Goal: Task Accomplishment & Management: Manage account settings

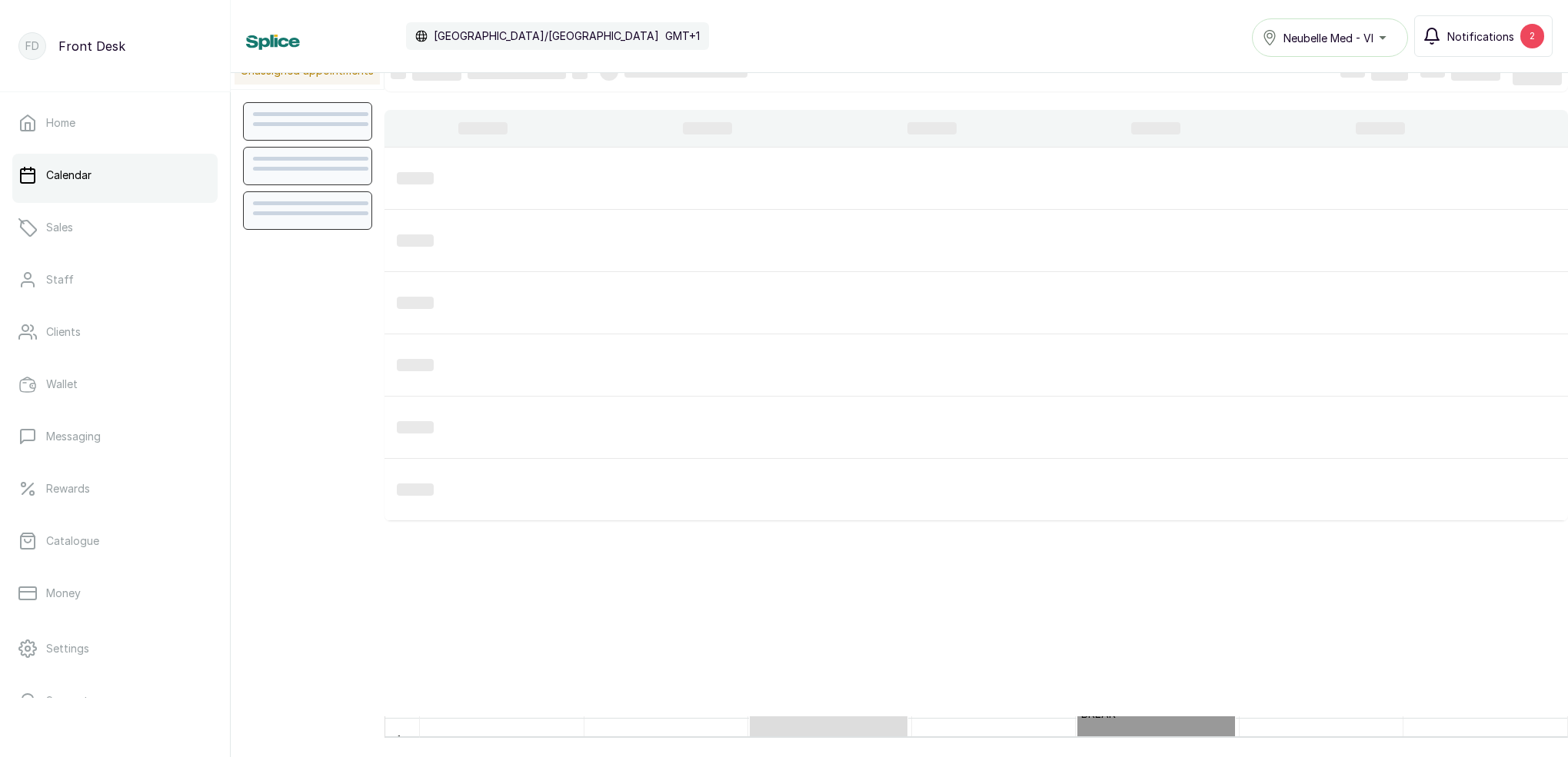
scroll to position [22, 0]
click at [1466, 30] on span "Notifications" at bounding box center [1480, 36] width 67 height 16
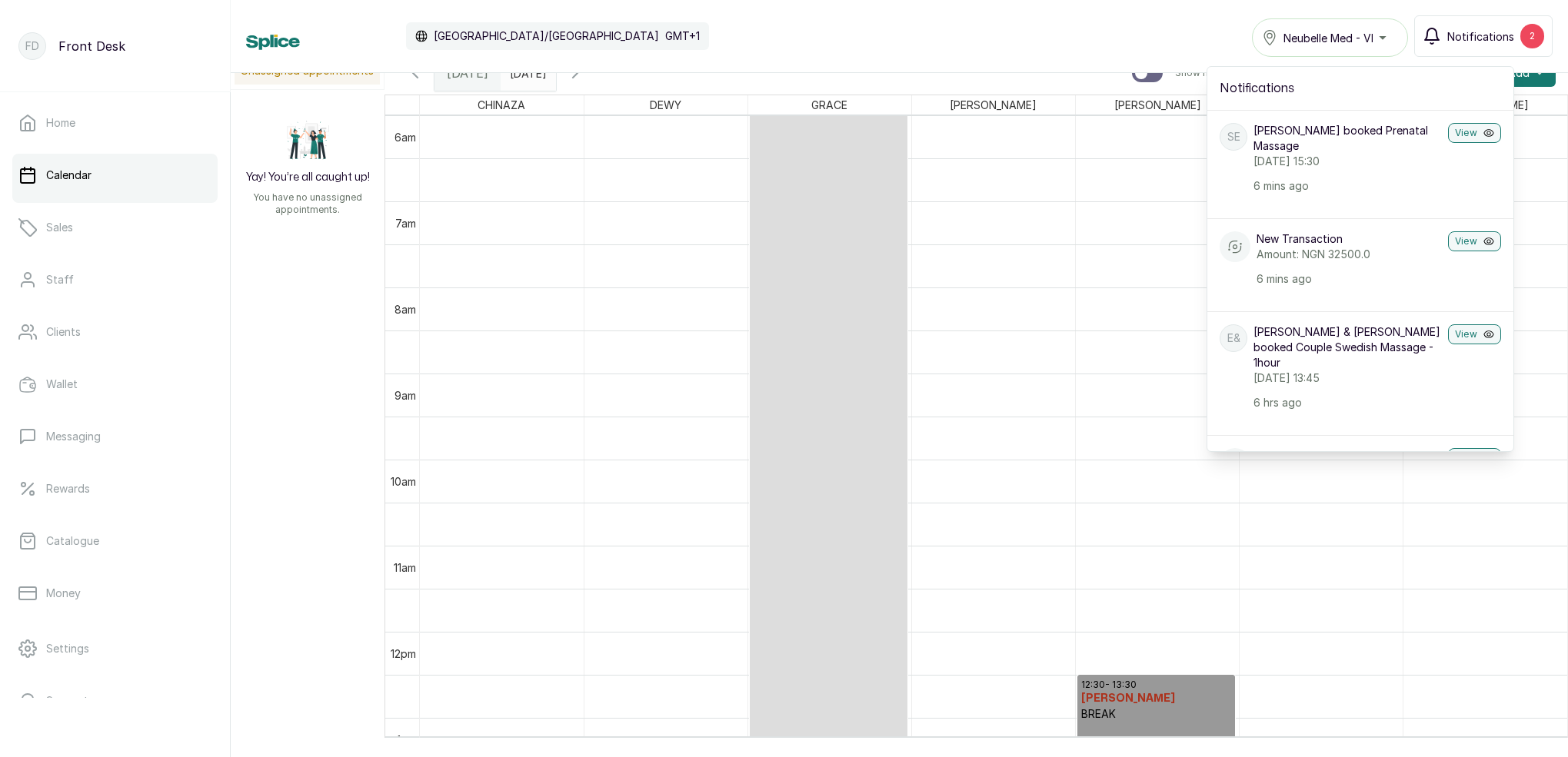
click at [1443, 46] on button "Notifications 2" at bounding box center [1483, 36] width 139 height 42
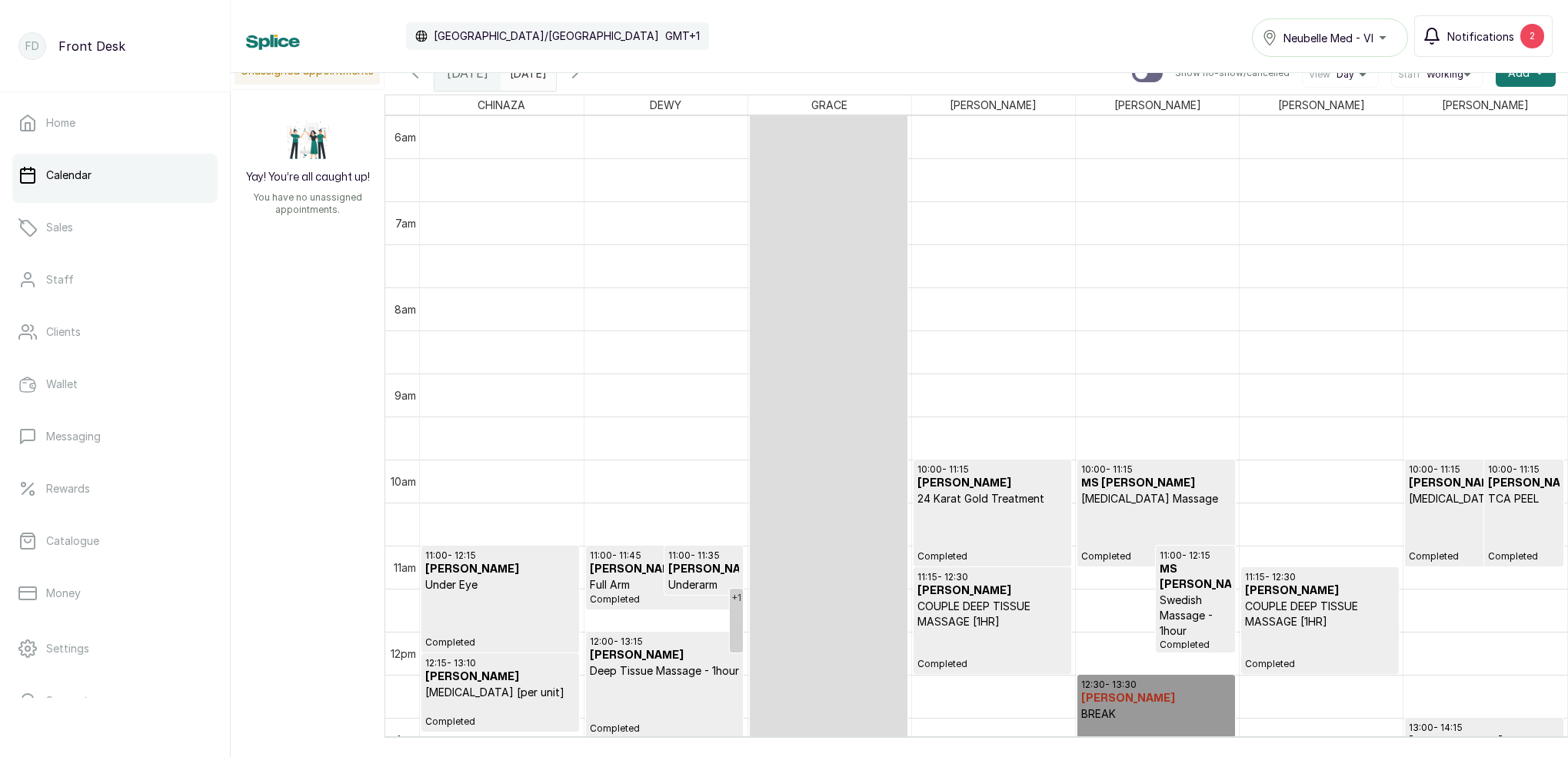
drag, startPoint x: 1441, startPoint y: 35, endPoint x: 1434, endPoint y: 19, distance: 17.5
click at [1441, 35] on icon "button" at bounding box center [1432, 36] width 18 height 18
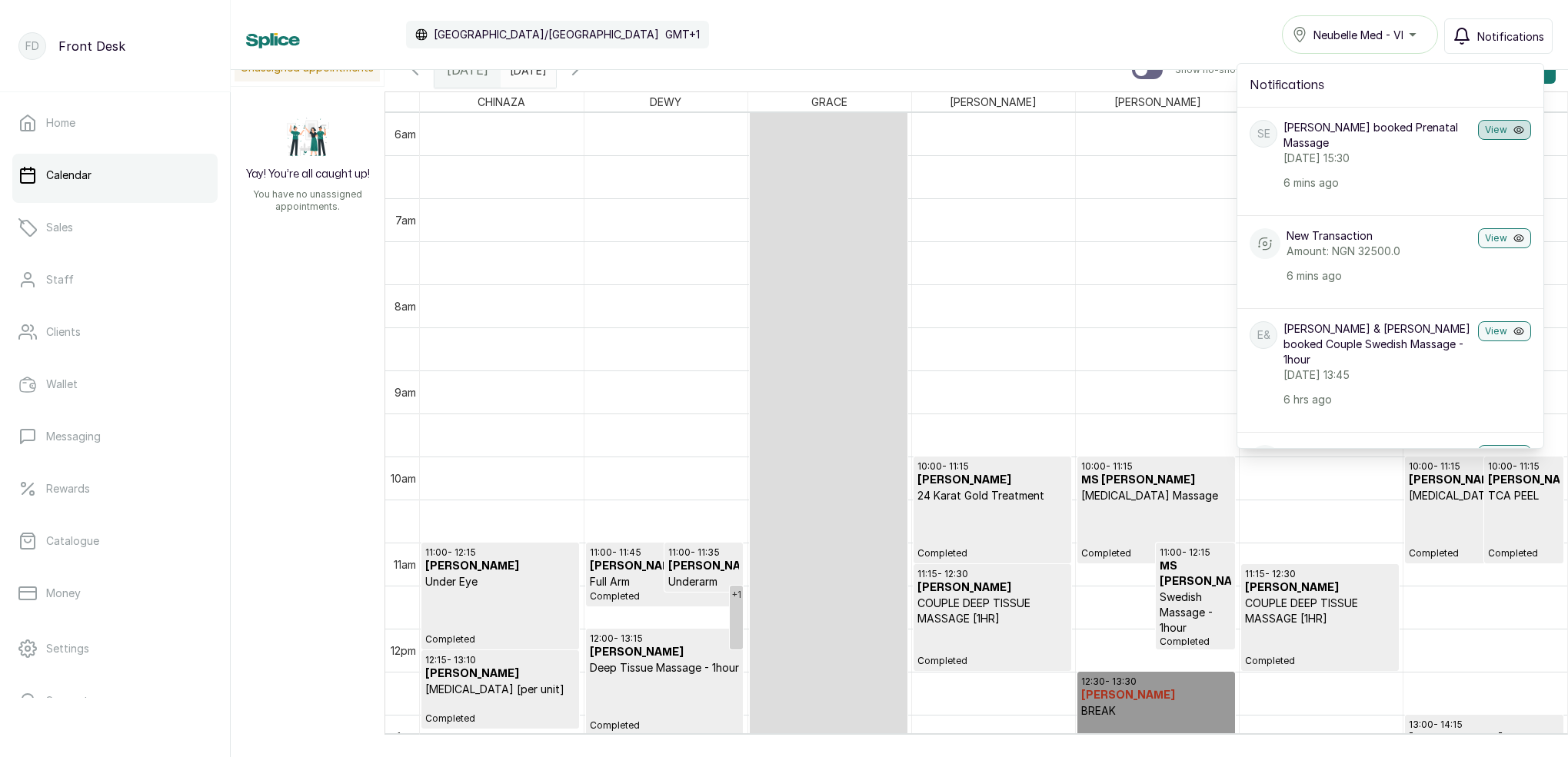
click at [1496, 132] on button "View" at bounding box center [1504, 130] width 53 height 20
click at [1496, 132] on body "FD Front Desk Home Calendar Sales Staff Clients Wallet Messaging Rewards Catalo…" at bounding box center [784, 378] width 1568 height 757
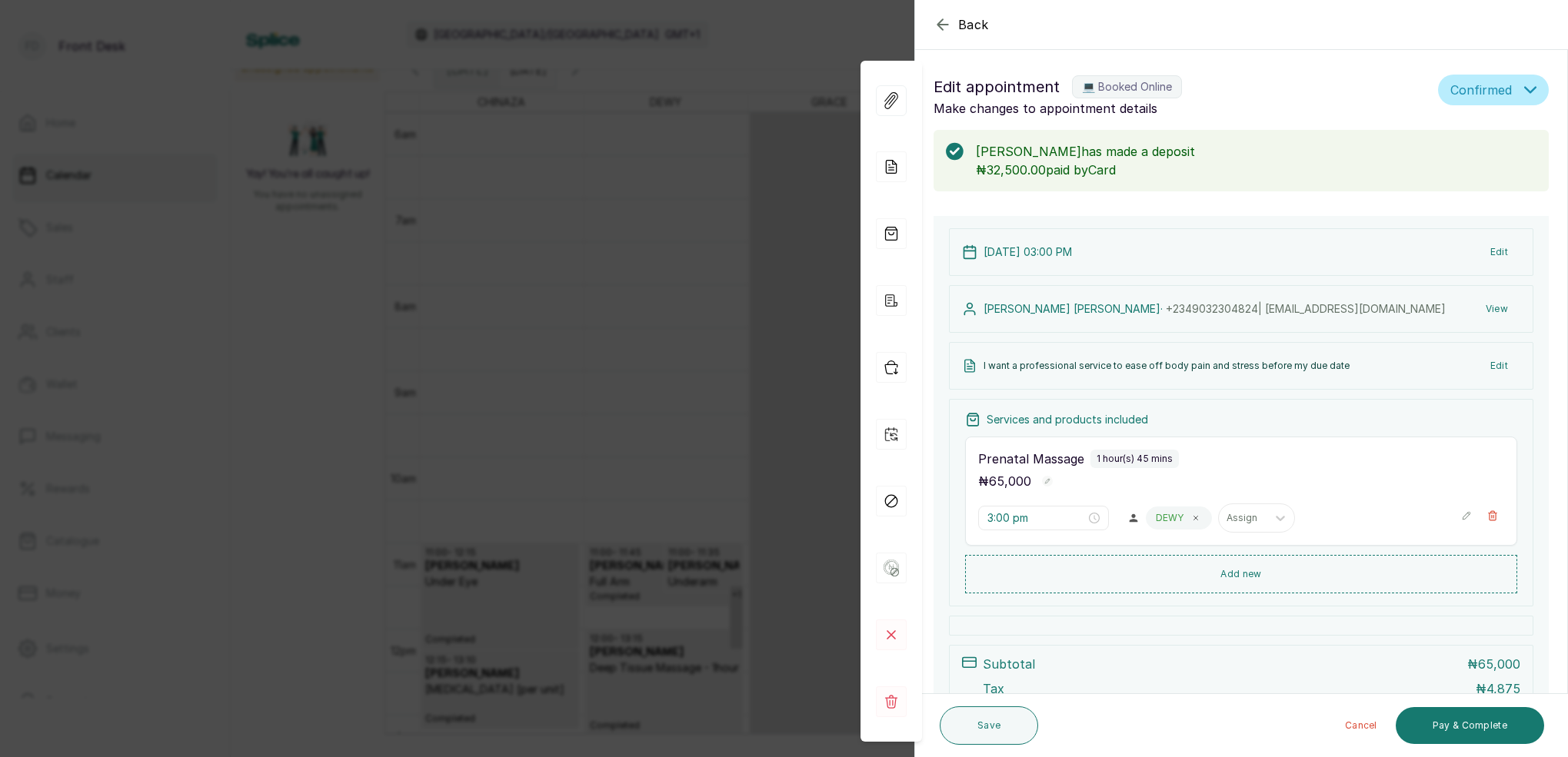
click at [748, 243] on div "Back Appointment Details Edit appointment 💻 Booked Online Make changes to appoi…" at bounding box center [784, 378] width 1568 height 757
click at [720, 227] on div "Back Appointment Details Edit appointment 💻 Booked Online Make changes to appoi…" at bounding box center [784, 378] width 1568 height 757
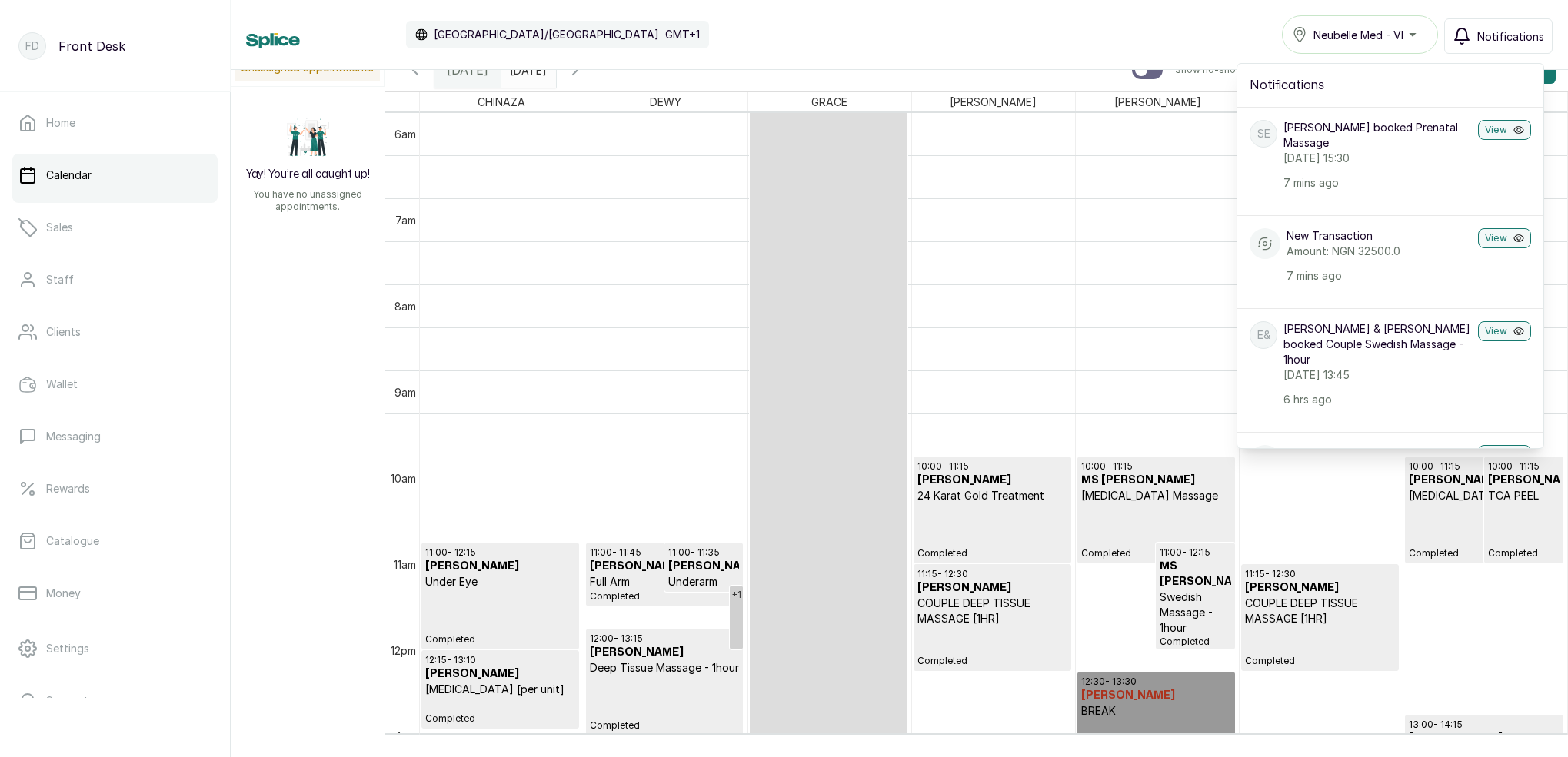
drag, startPoint x: 1529, startPoint y: 35, endPoint x: 1506, endPoint y: 33, distance: 23.1
click at [1529, 35] on span "Notifications" at bounding box center [1510, 36] width 67 height 16
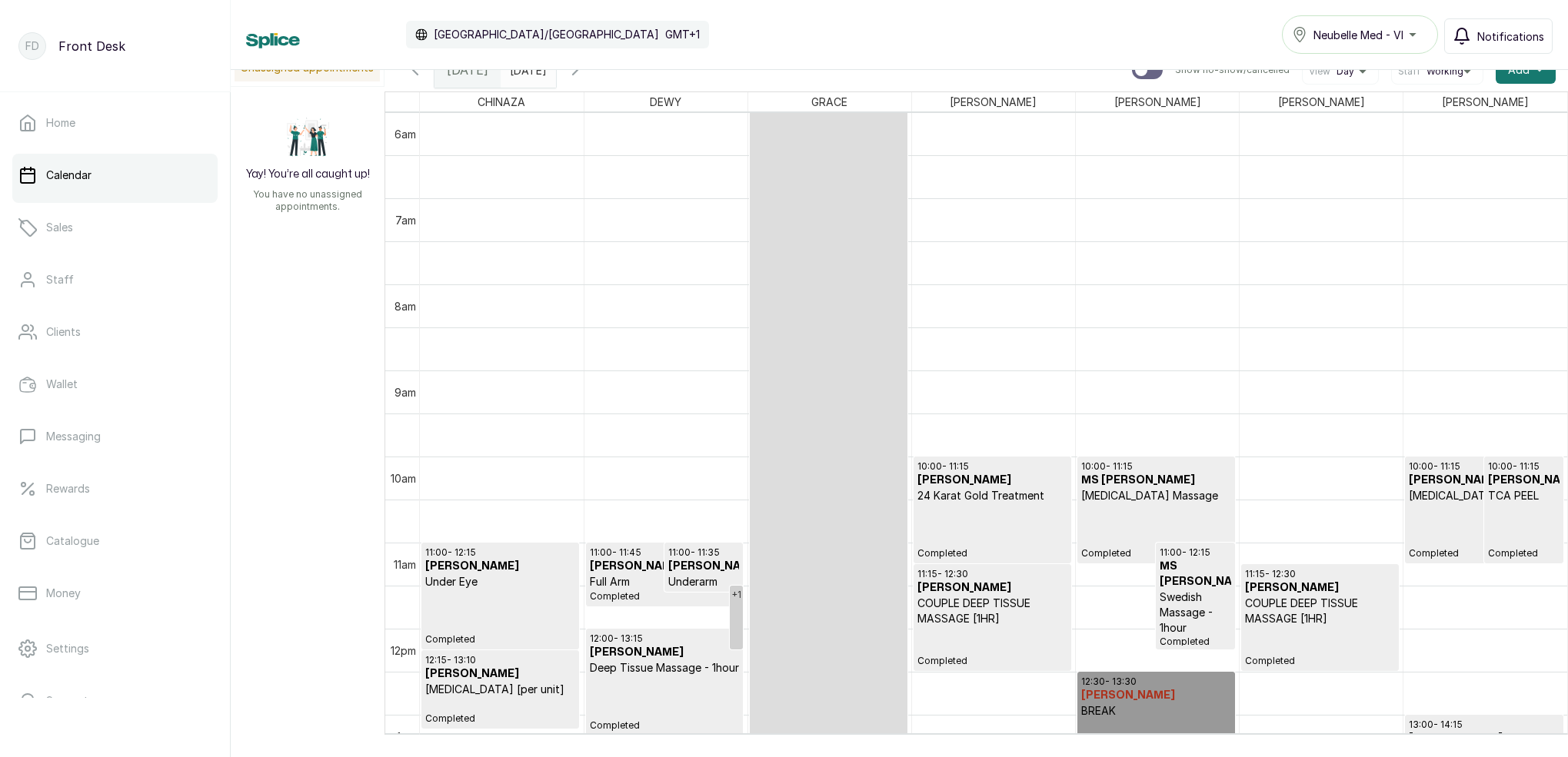
click at [1475, 39] on button "Notifications" at bounding box center [1498, 36] width 109 height 35
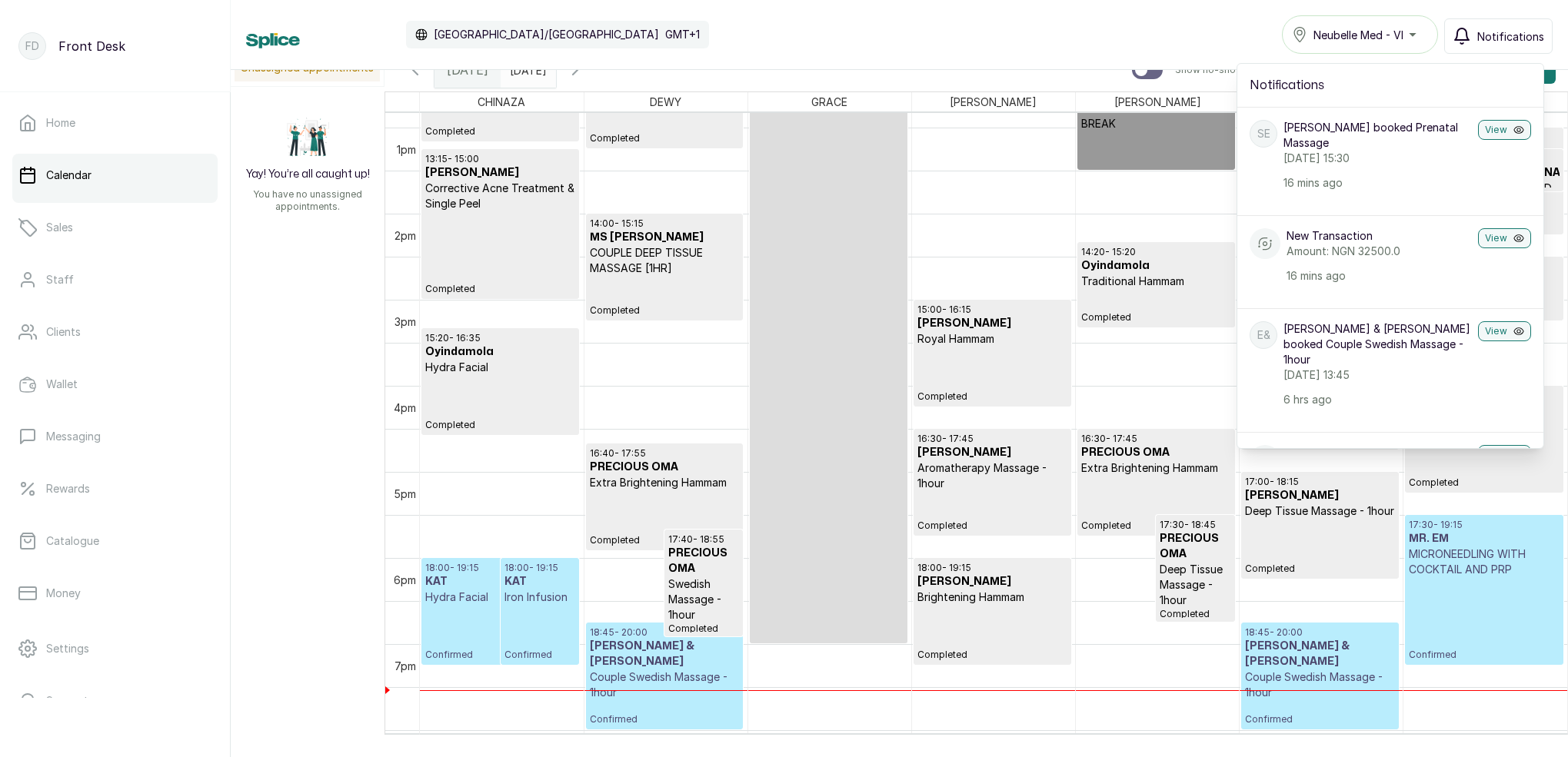
scroll to position [1106, 0]
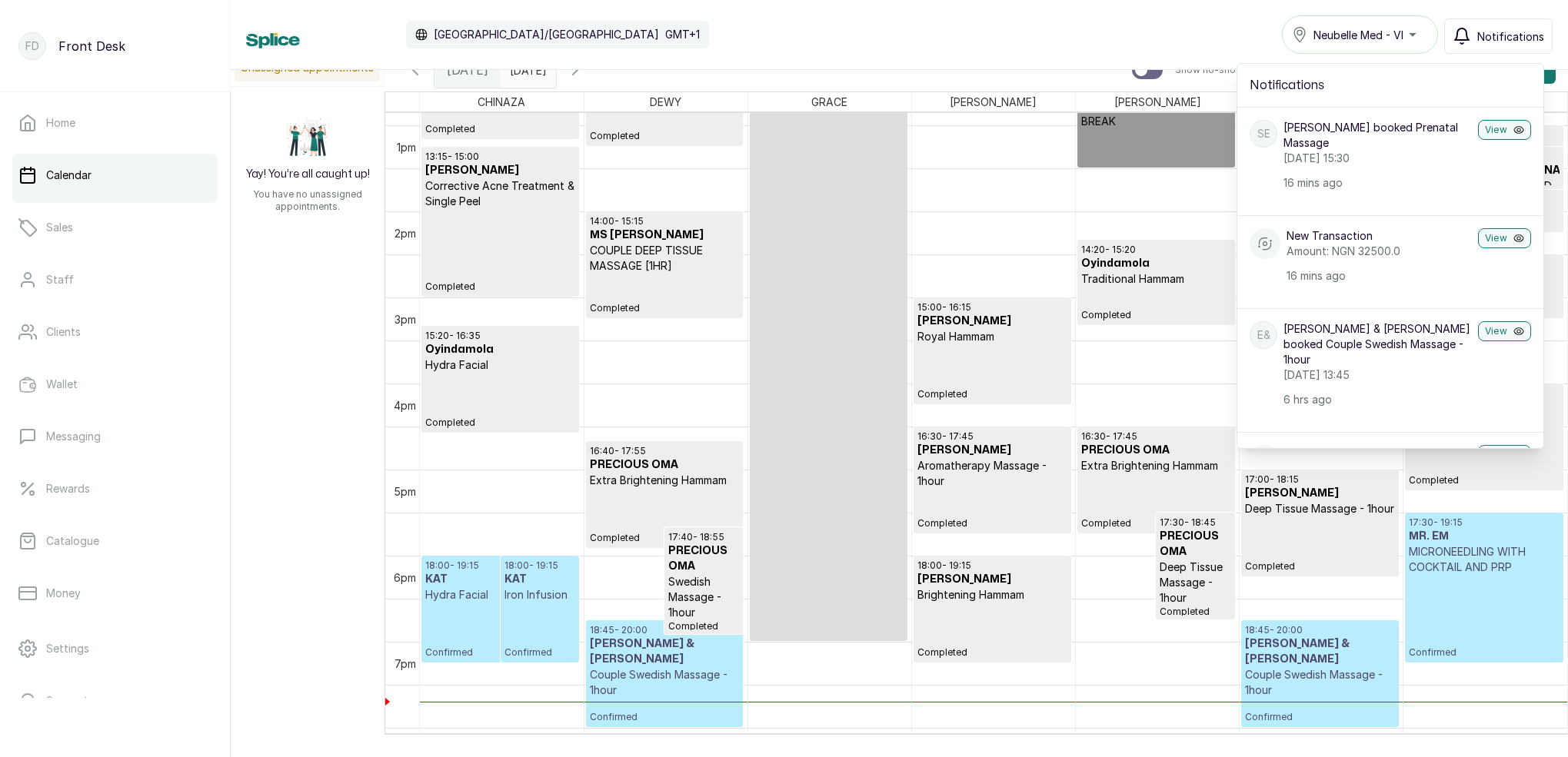
click at [1509, 38] on span "Notifications" at bounding box center [1510, 36] width 67 height 16
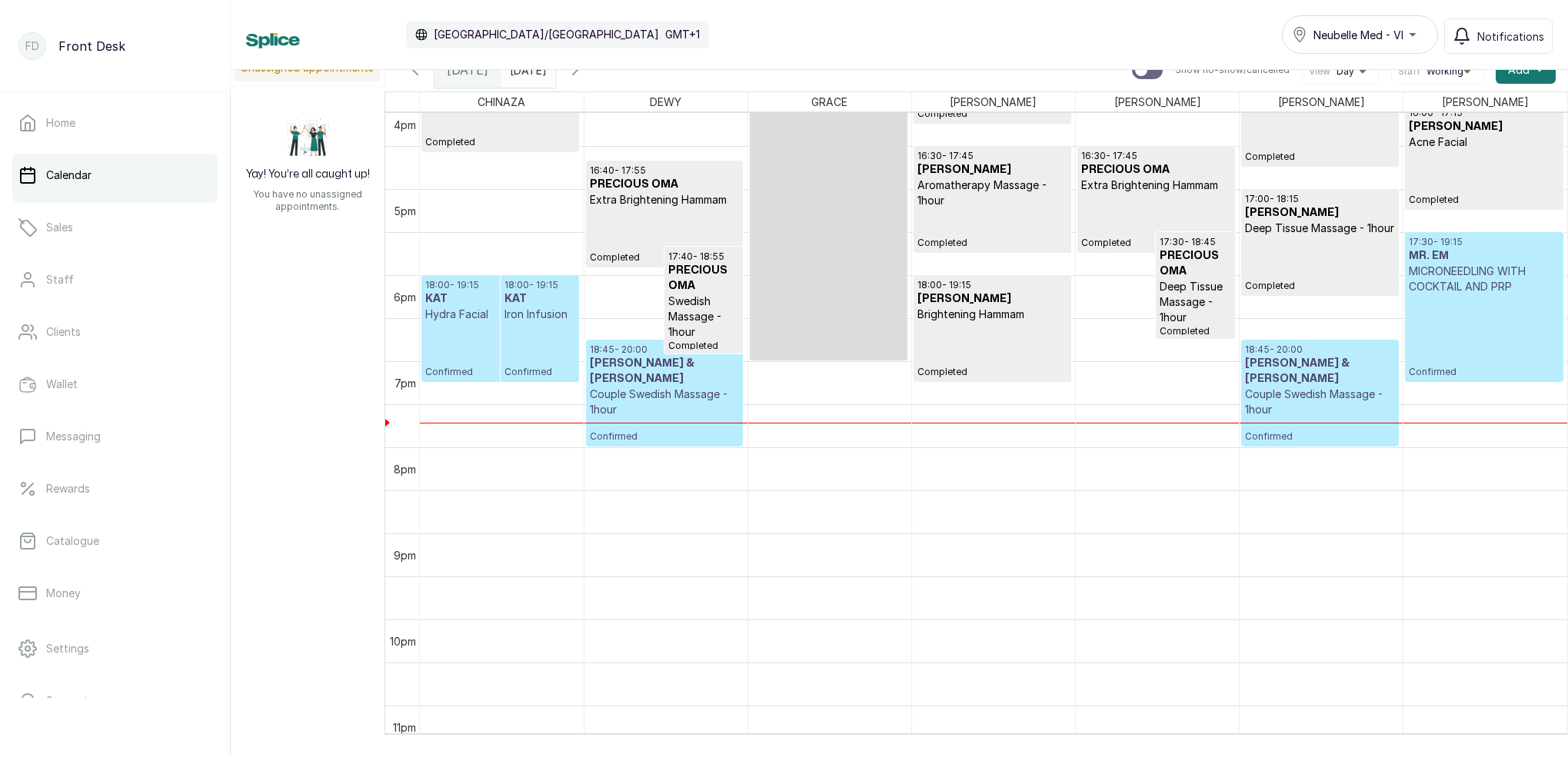
scroll to position [0, 0]
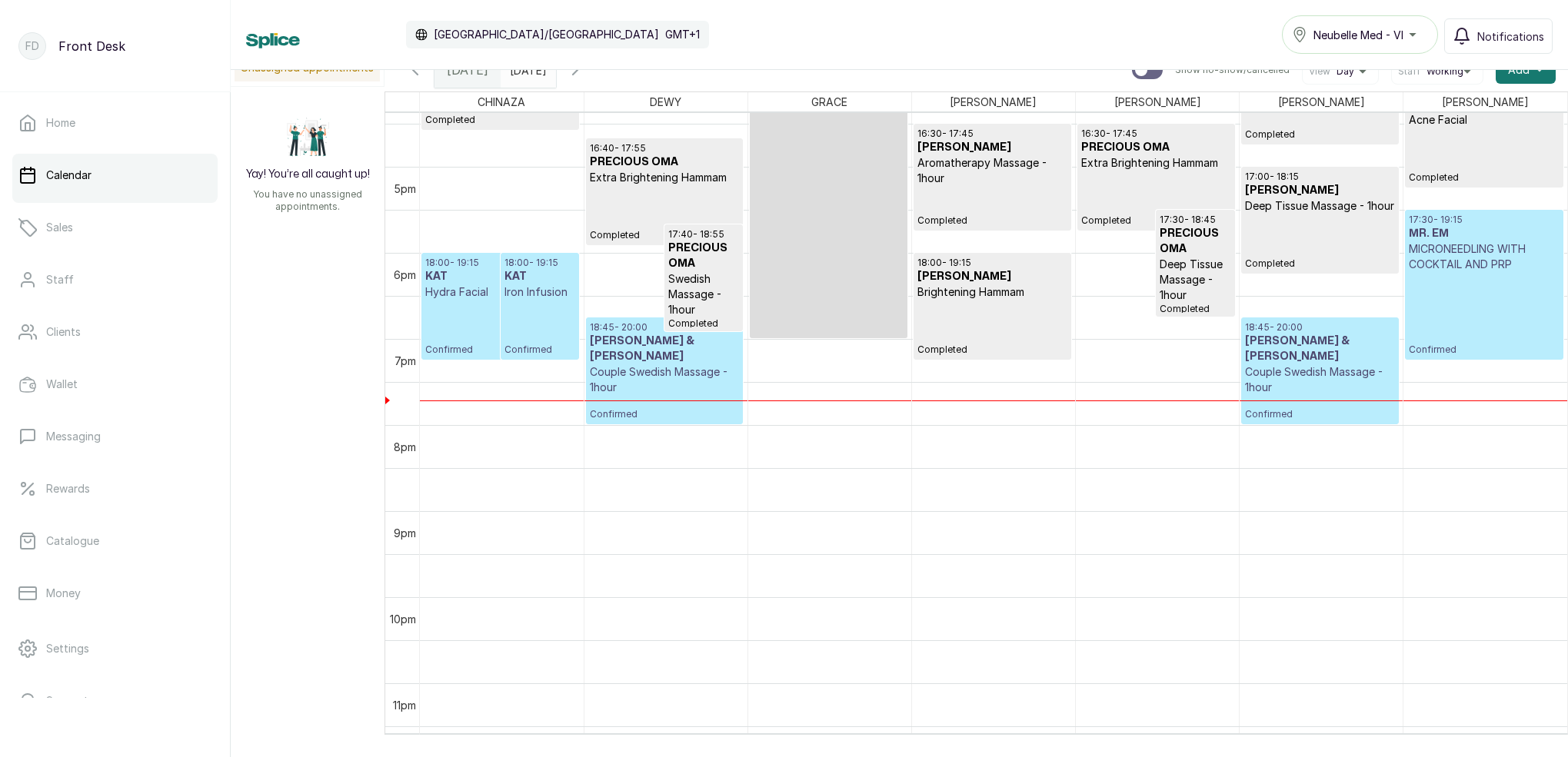
click at [1464, 286] on p "Confirmed" at bounding box center [1483, 314] width 150 height 84
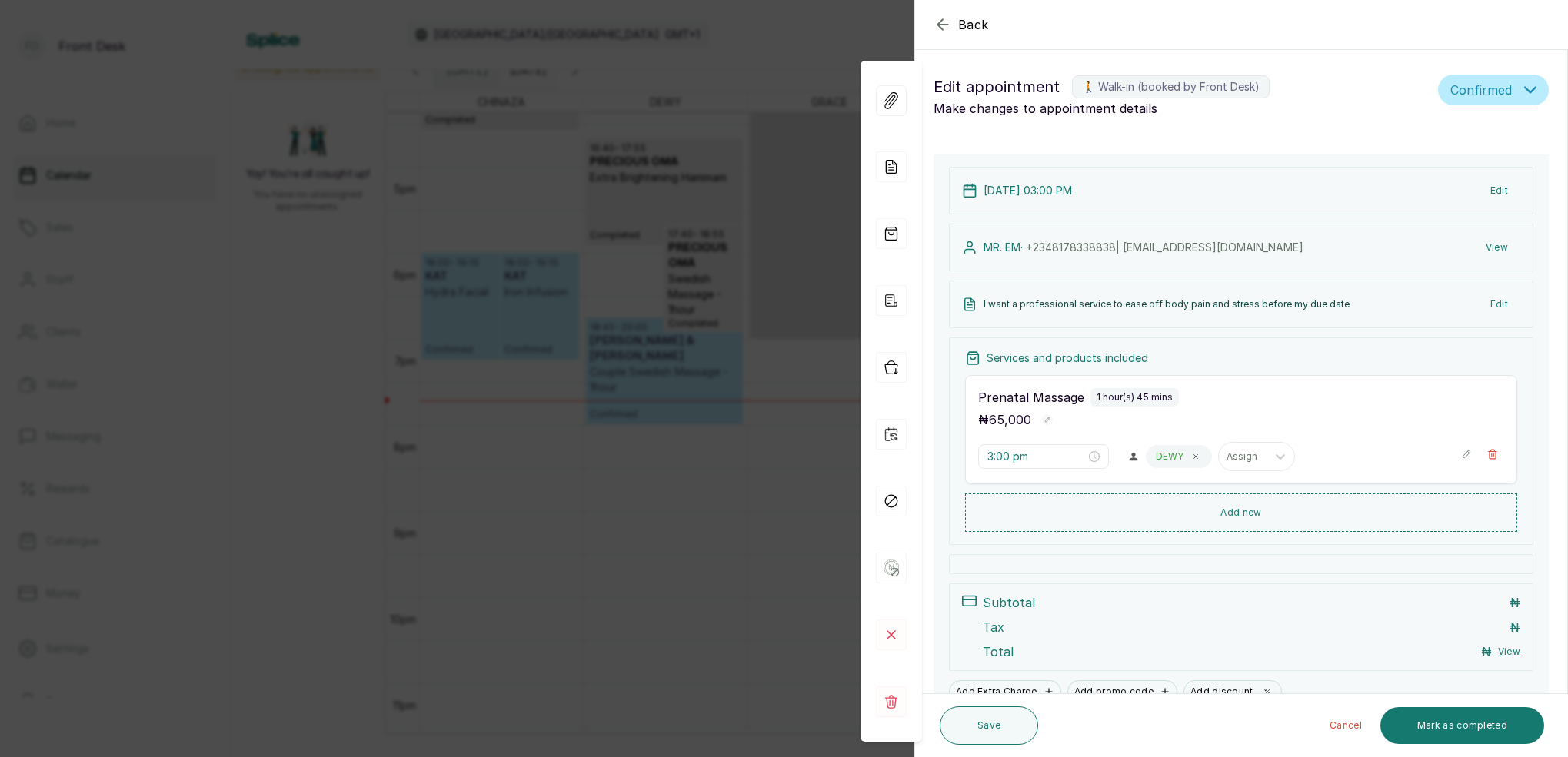
type input "5:30 pm"
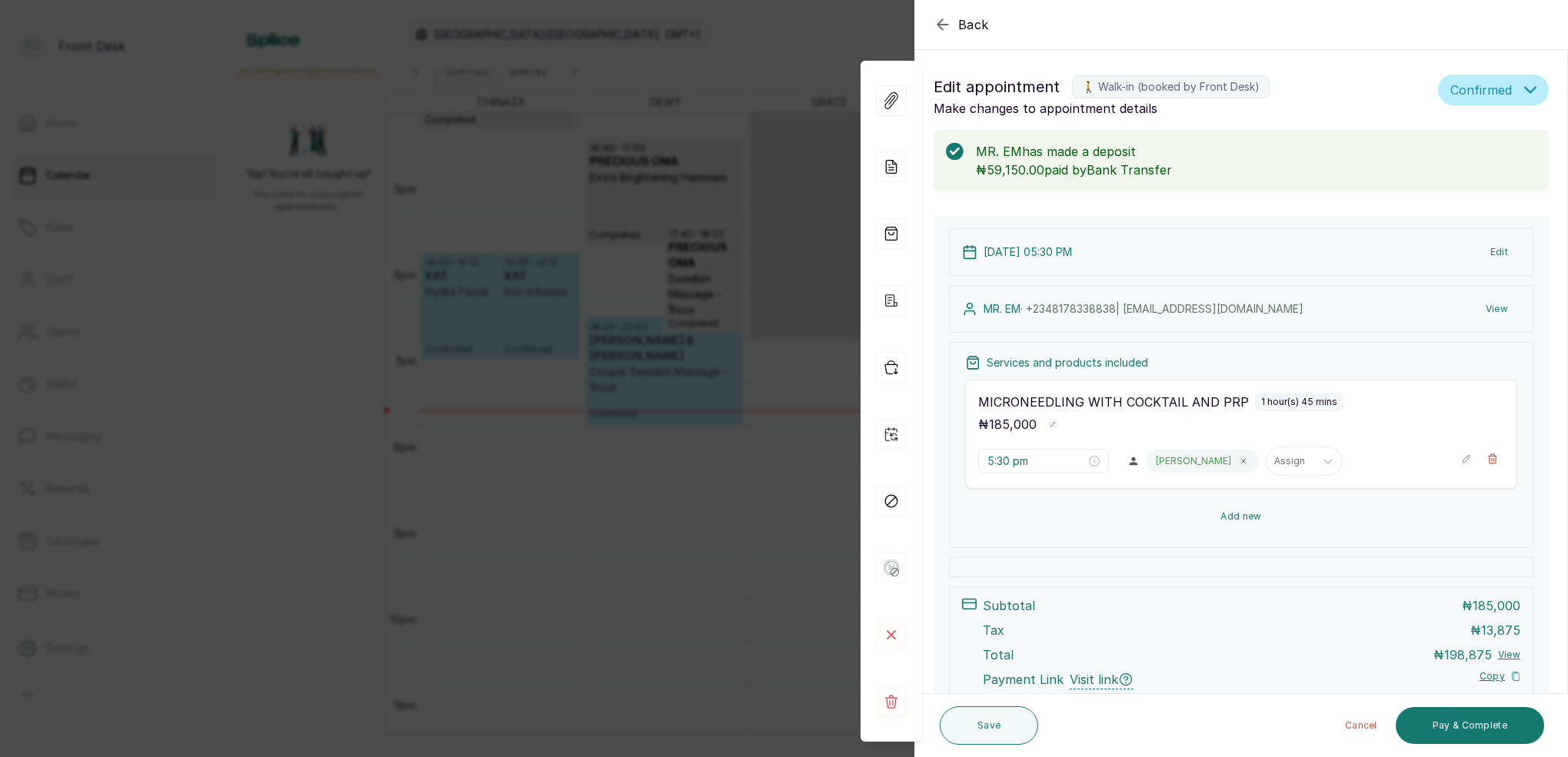
click at [1244, 519] on button "Add new" at bounding box center [1241, 516] width 552 height 37
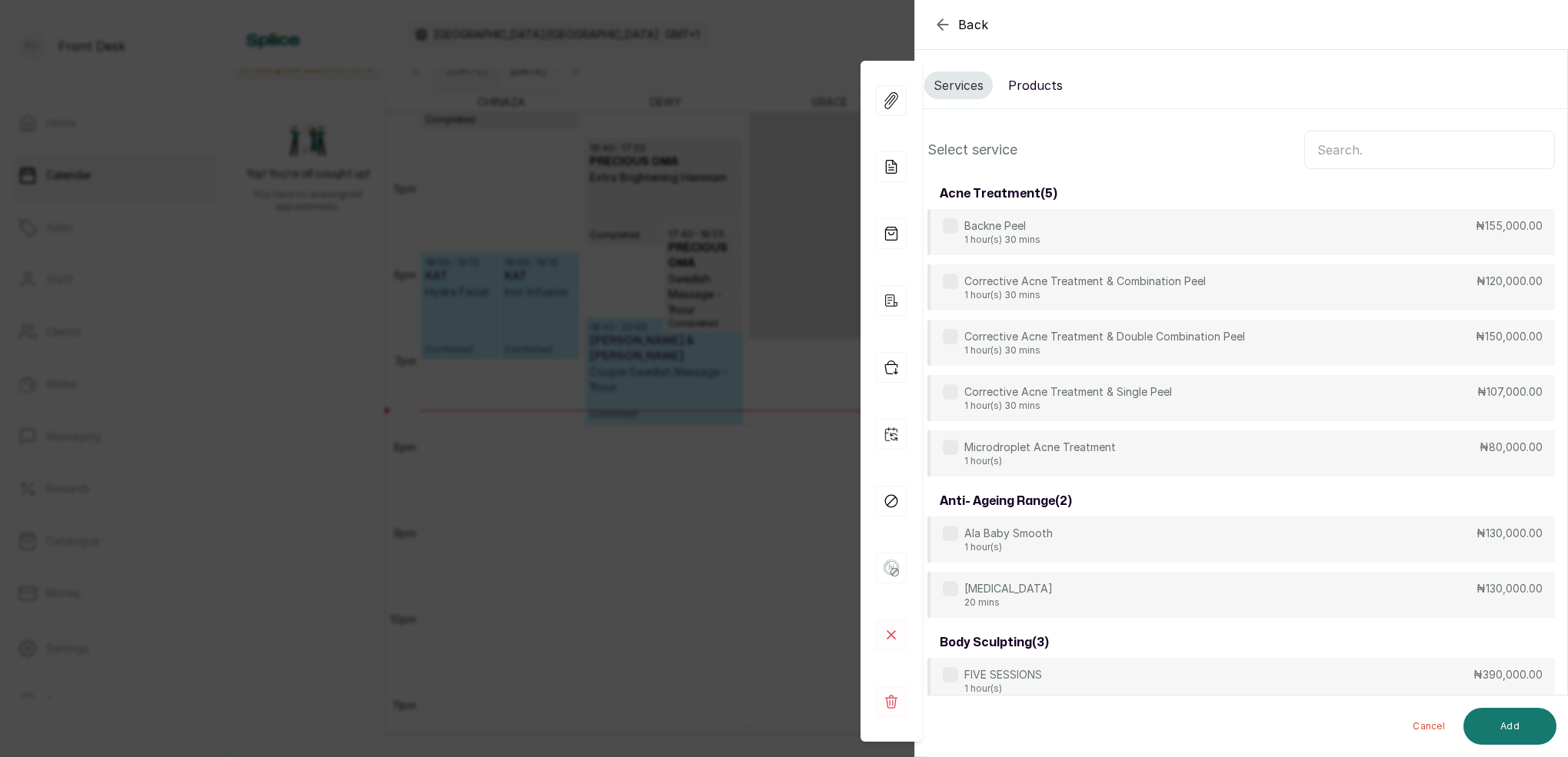
click at [1377, 148] on input "text" at bounding box center [1429, 150] width 251 height 38
drag, startPoint x: 1035, startPoint y: 77, endPoint x: 1147, endPoint y: 110, distance: 116.8
click at [1035, 77] on button "Products" at bounding box center [1035, 85] width 73 height 28
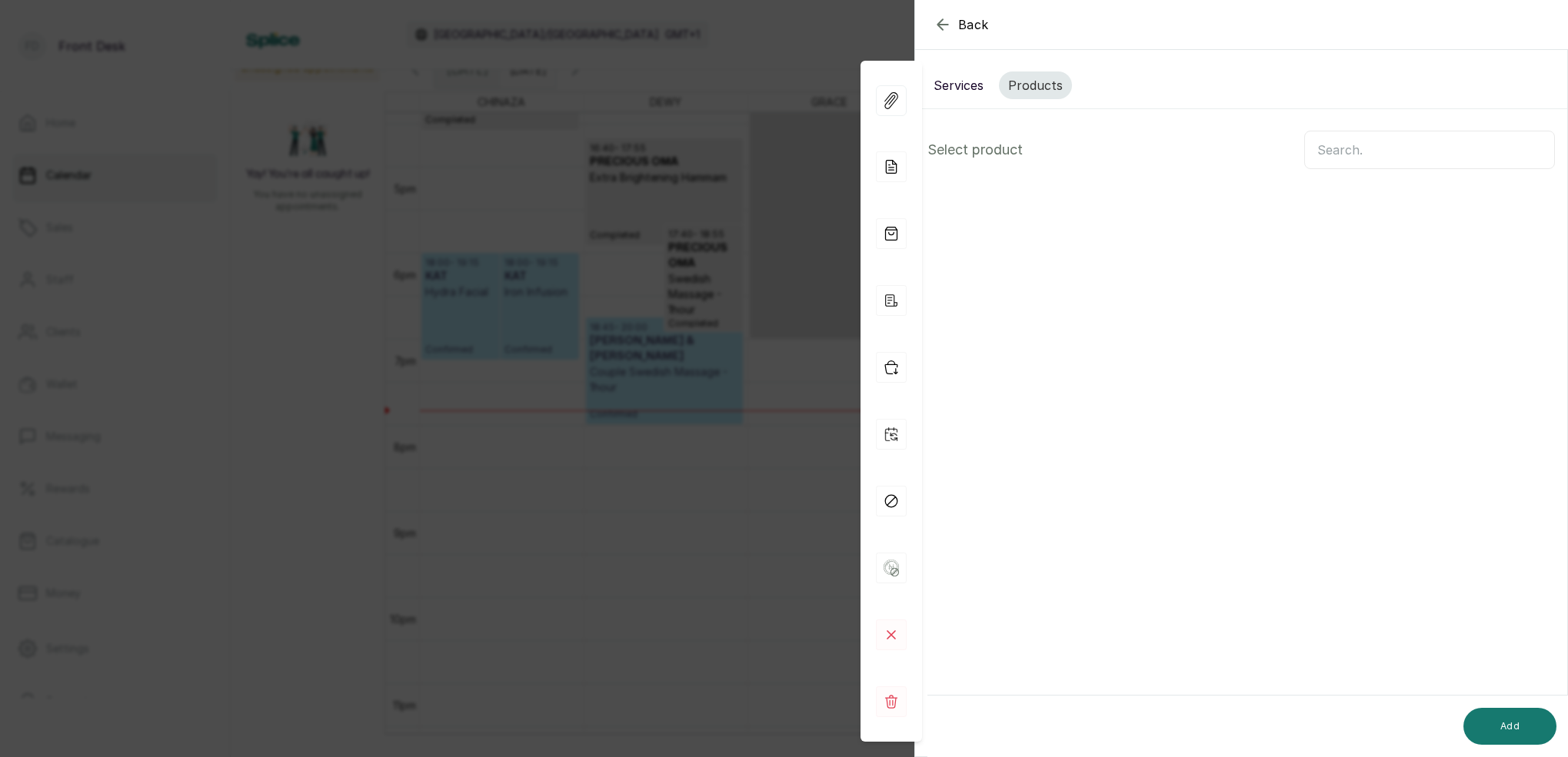
click at [1350, 142] on input "text" at bounding box center [1429, 150] width 251 height 38
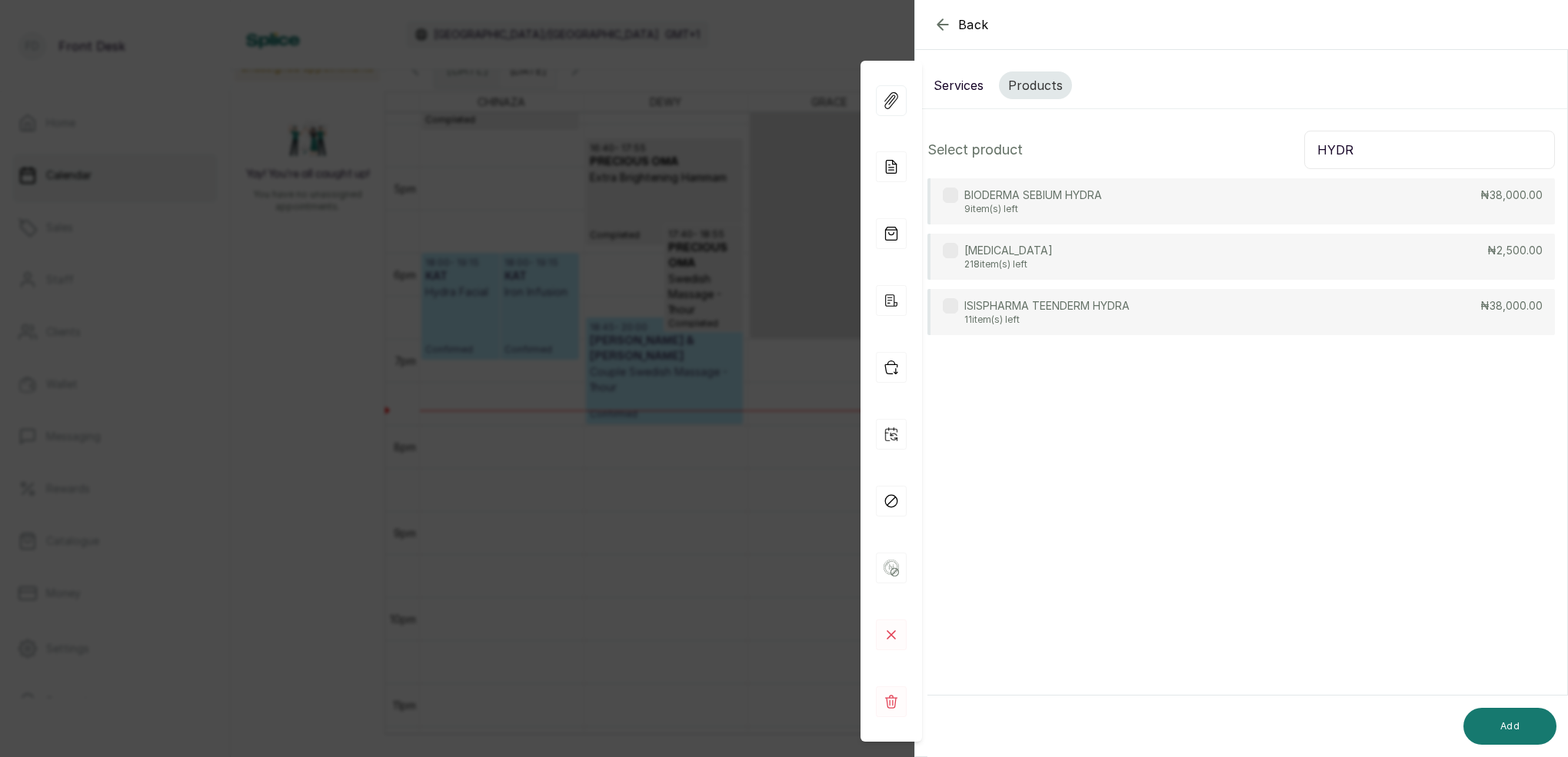
type input "HYDR"
click at [1012, 251] on p "[MEDICAL_DATA]" at bounding box center [1008, 251] width 89 height 15
drag, startPoint x: 1485, startPoint y: 502, endPoint x: 1520, endPoint y: 659, distance: 160.9
click at [1526, 659] on section "Back Appointment Details Services Products Select product HYDR BIODERMA SEBIUM …" at bounding box center [1241, 378] width 654 height 757
click at [1532, 735] on button "Add" at bounding box center [1509, 726] width 93 height 37
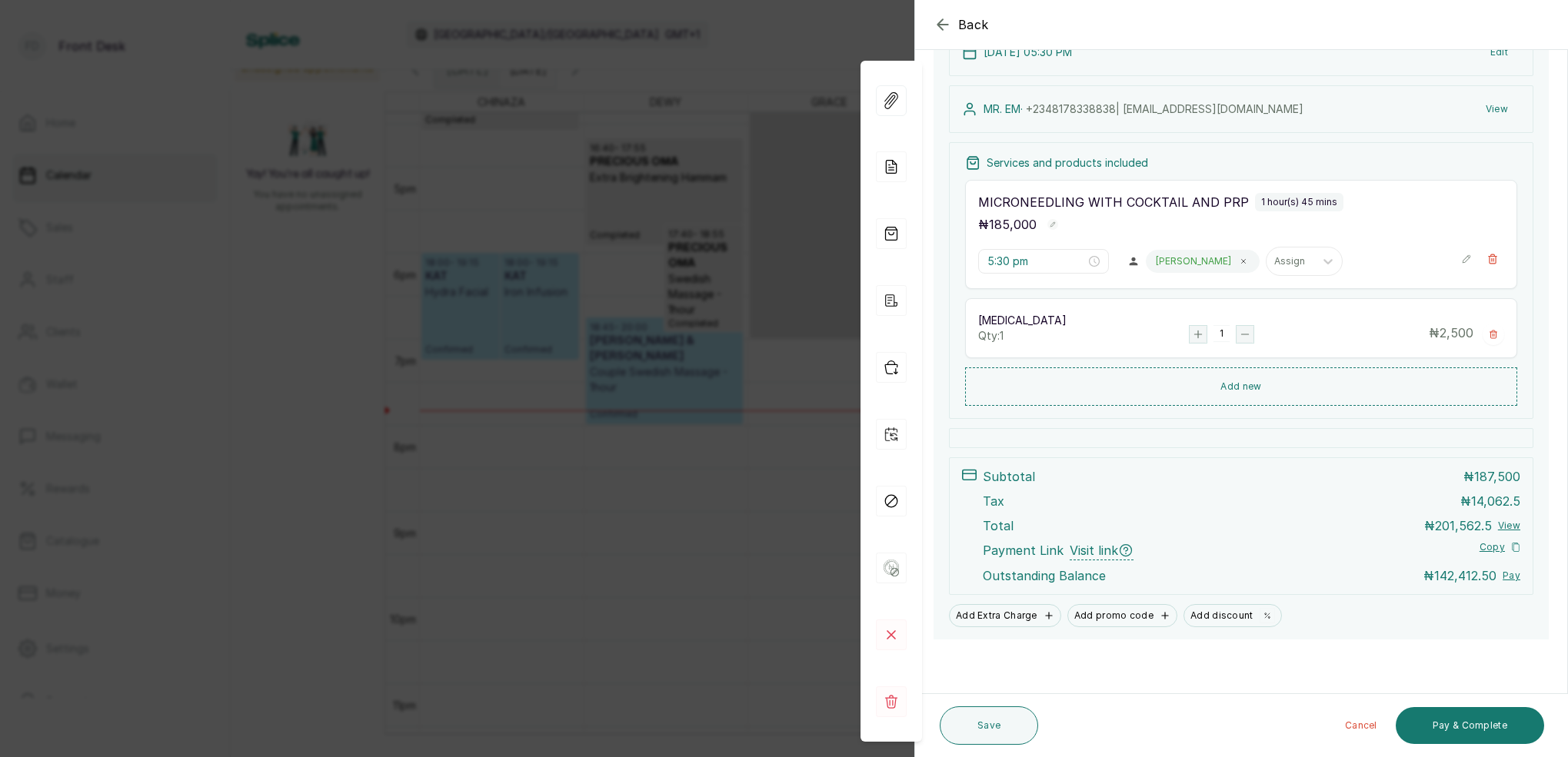
scroll to position [200, 0]
click at [1033, 725] on button "Save" at bounding box center [989, 725] width 99 height 38
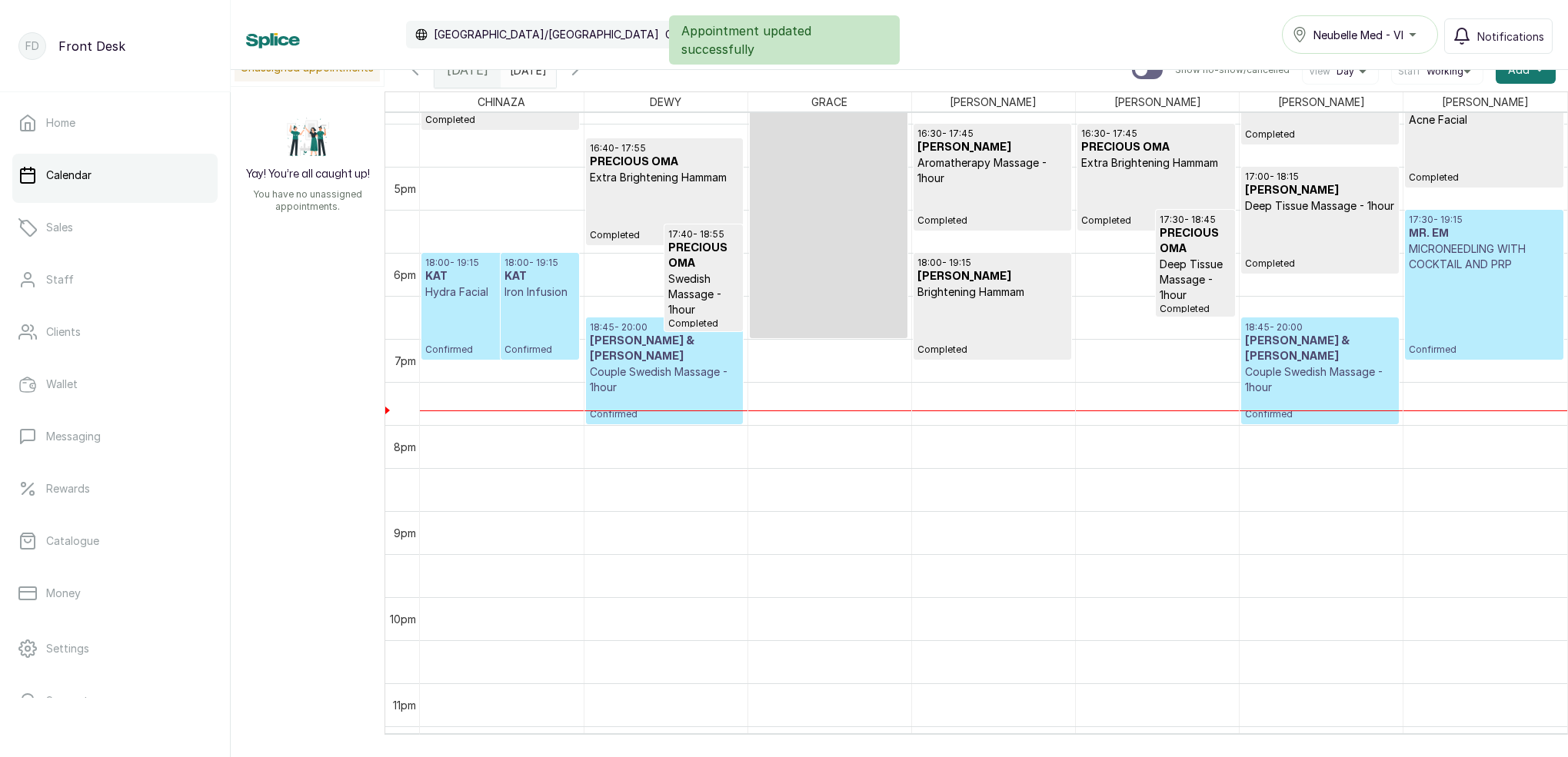
click at [1483, 306] on p "Confirmed" at bounding box center [1483, 314] width 150 height 84
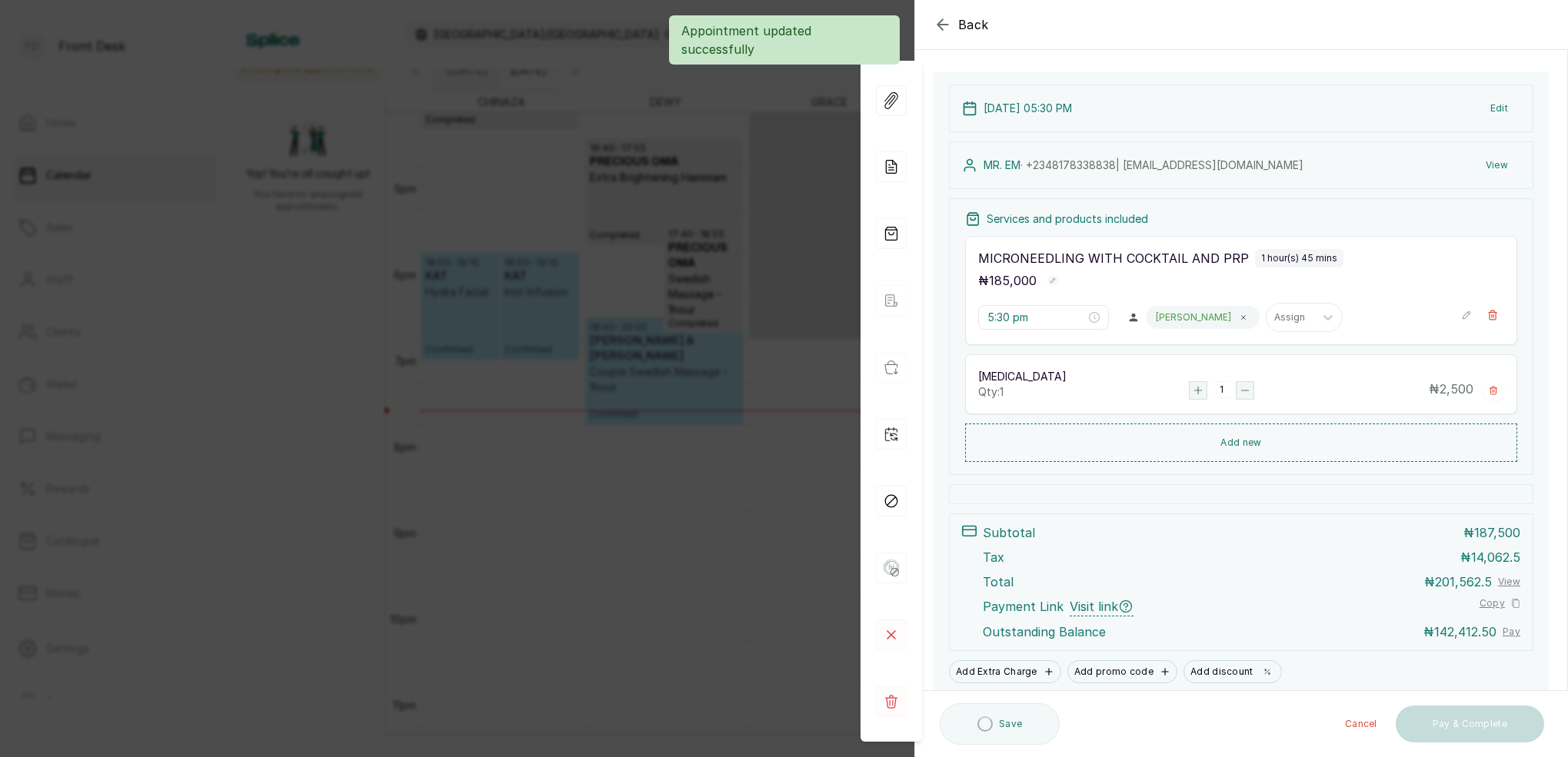
scroll to position [156, 0]
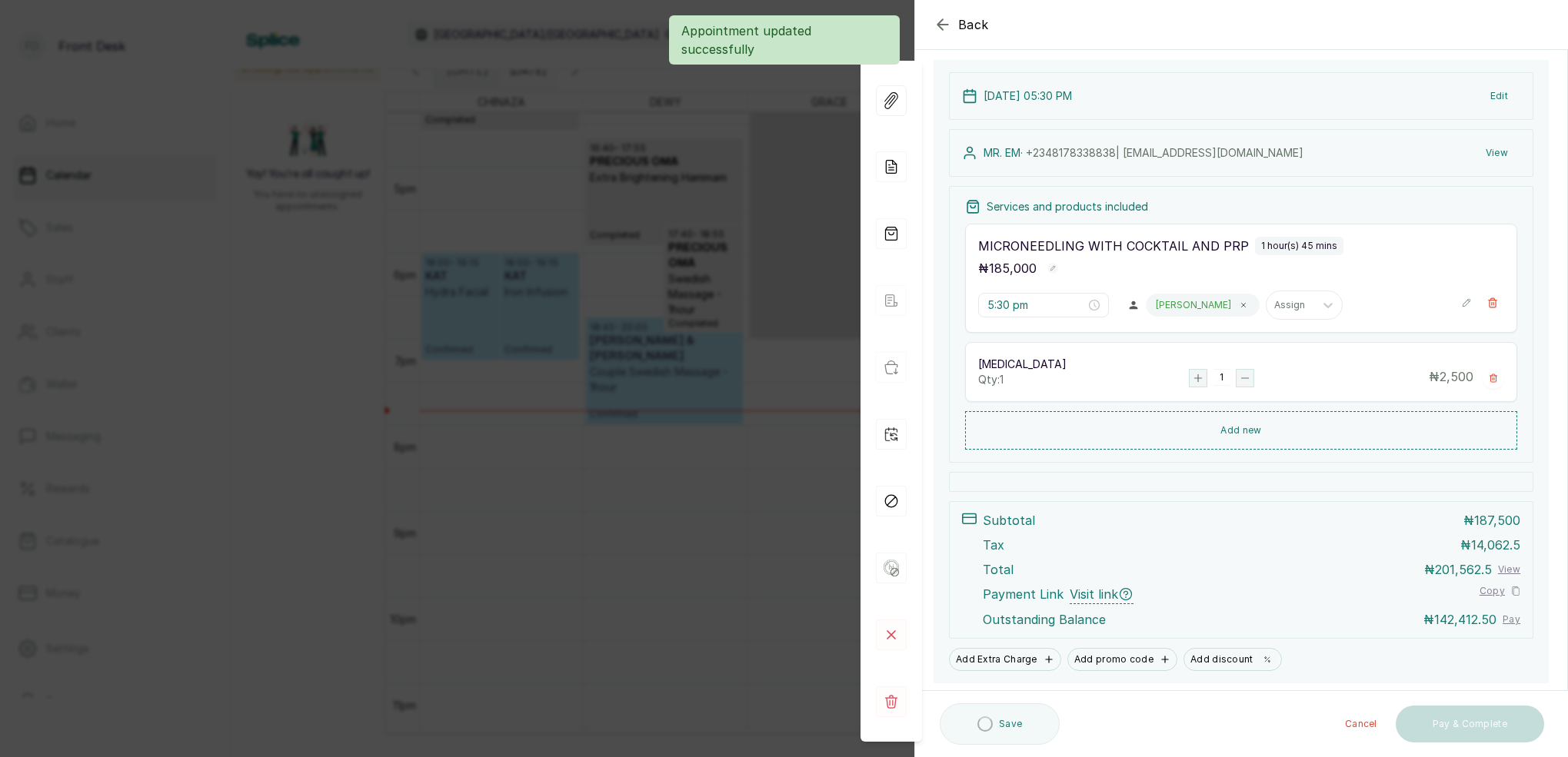
click at [1493, 377] on icon "button" at bounding box center [1493, 378] width 9 height 9
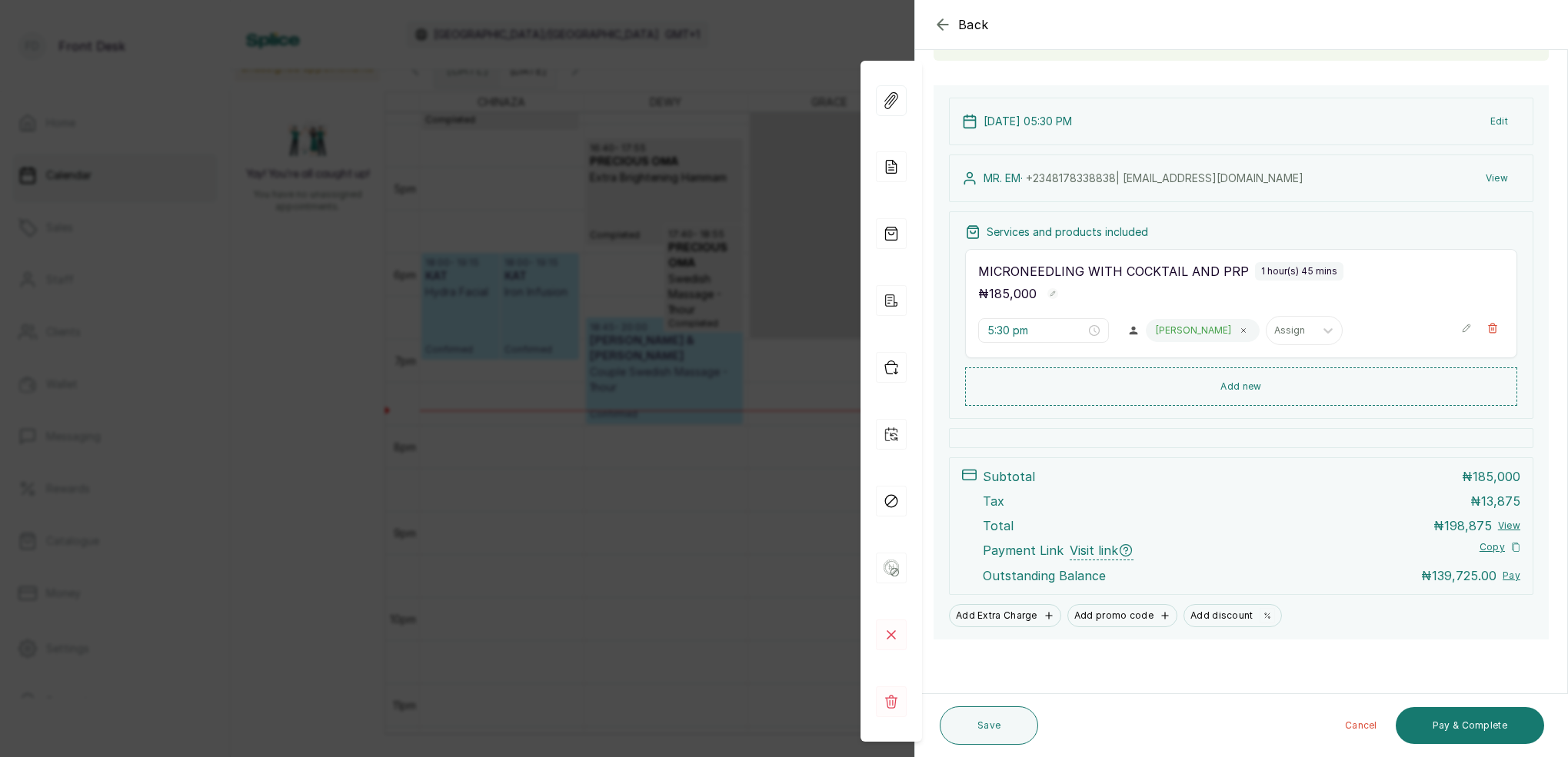
scroll to position [131, 0]
drag, startPoint x: 925, startPoint y: 738, endPoint x: 957, endPoint y: 735, distance: 32.1
click at [930, 736] on div "Save Cancel Pay & Complete" at bounding box center [1242, 725] width 654 height 63
click at [976, 728] on button "Save" at bounding box center [989, 725] width 99 height 38
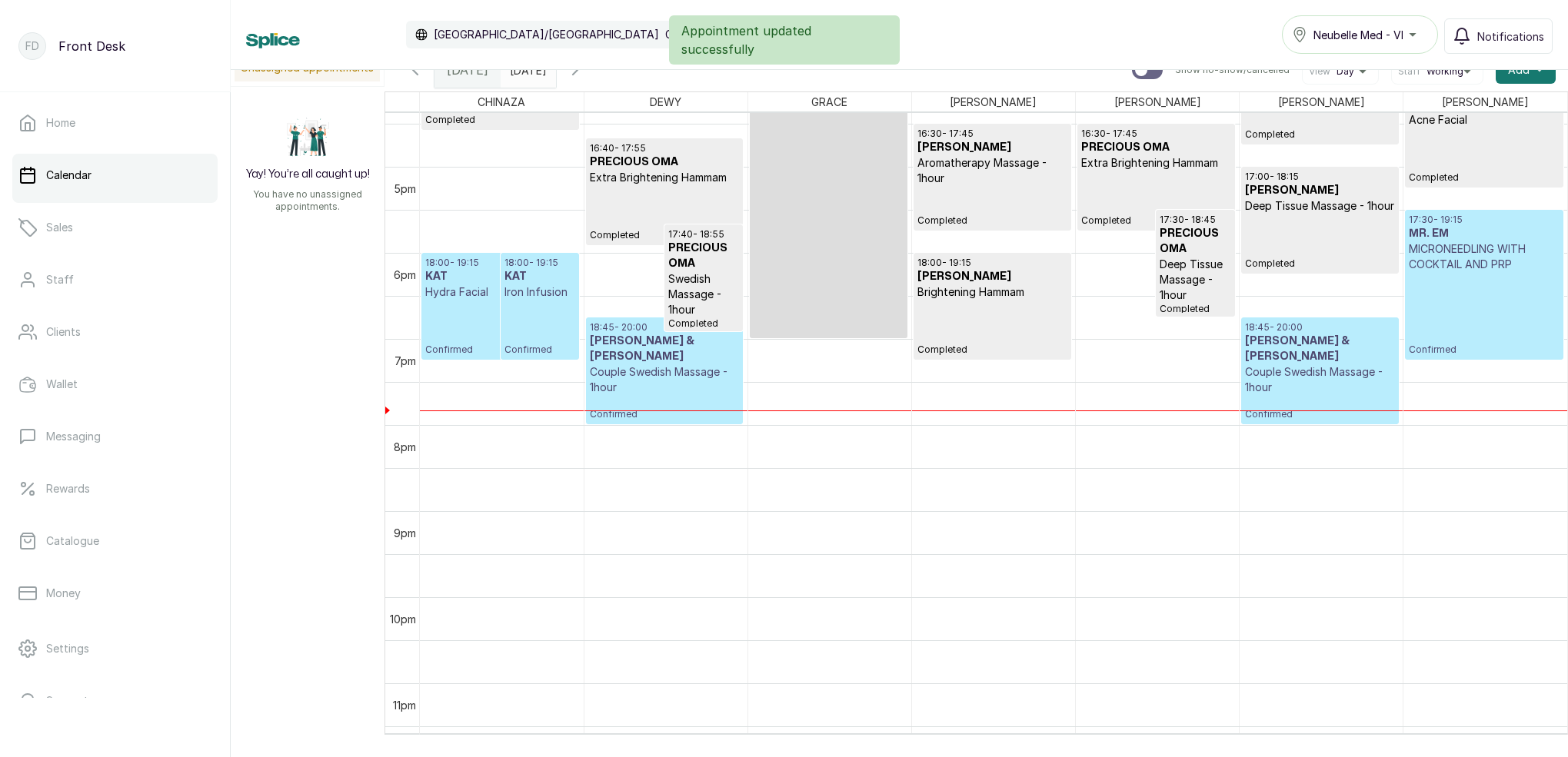
click at [518, 319] on p "Confirmed" at bounding box center [540, 328] width 72 height 56
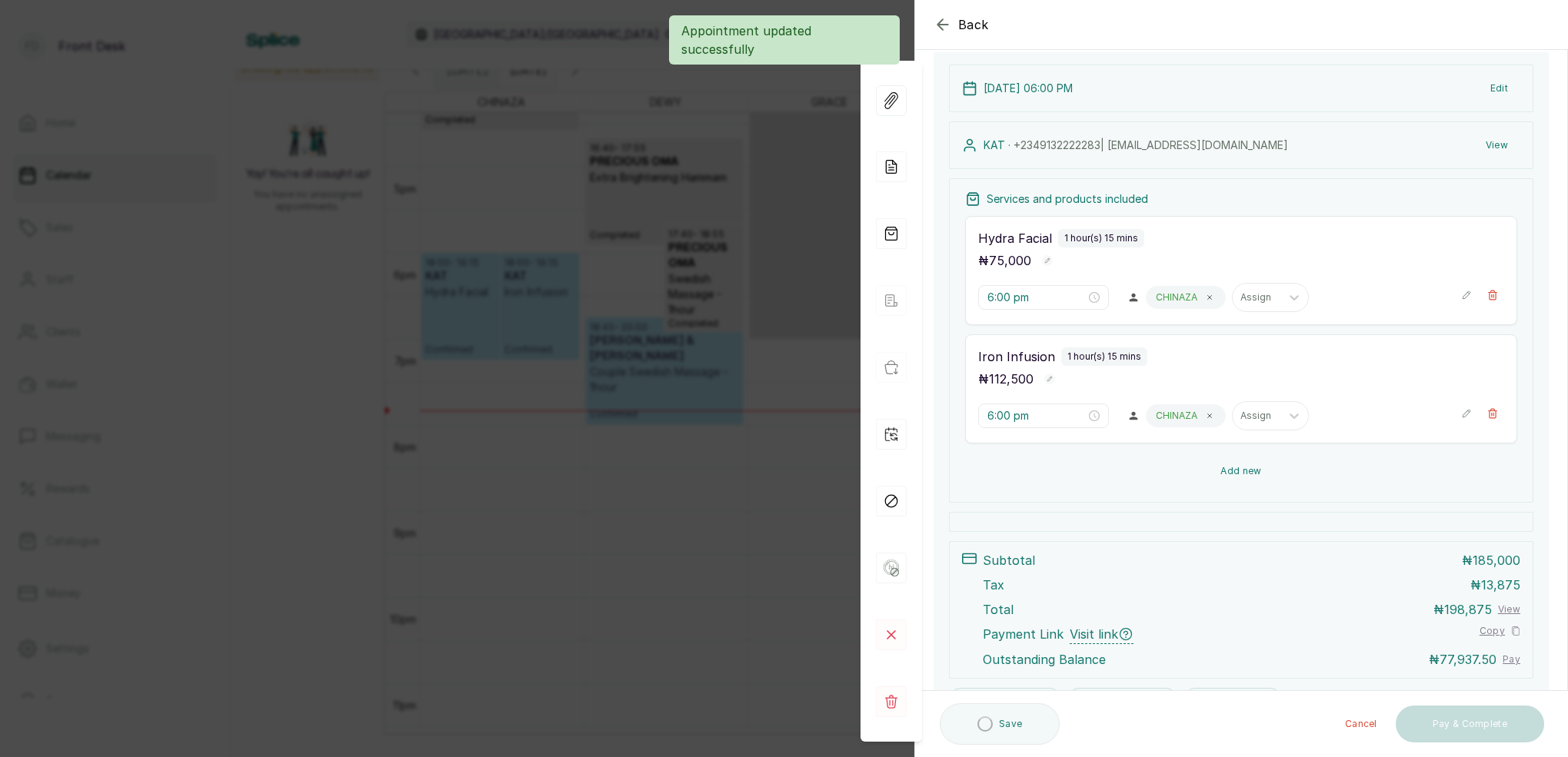
scroll to position [165, 0]
drag, startPoint x: 1249, startPoint y: 469, endPoint x: 1249, endPoint y: 460, distance: 9.0
click at [1249, 469] on button "Add new" at bounding box center [1241, 471] width 552 height 38
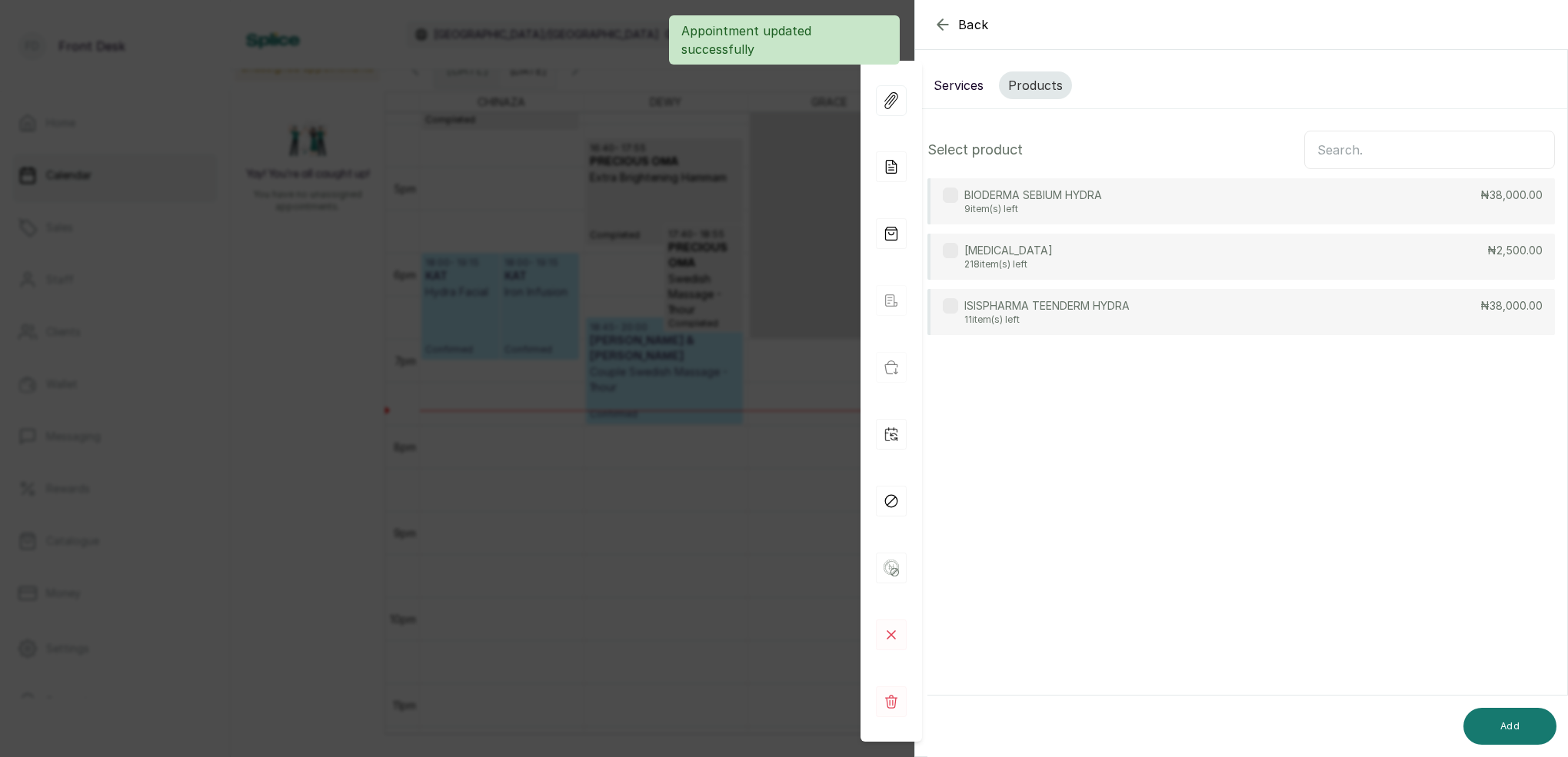
scroll to position [0, 0]
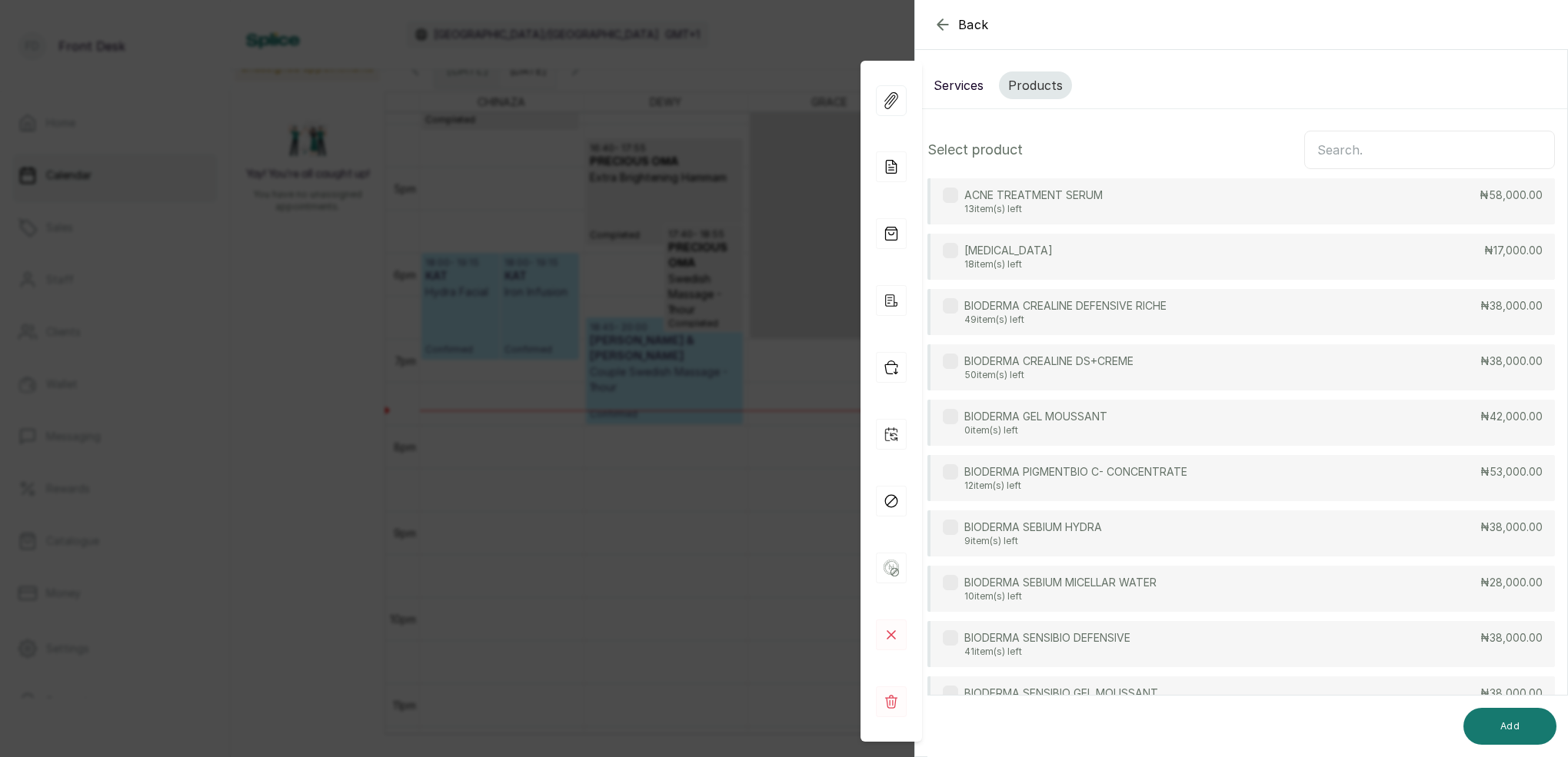
click at [1376, 145] on input "text" at bounding box center [1429, 150] width 251 height 38
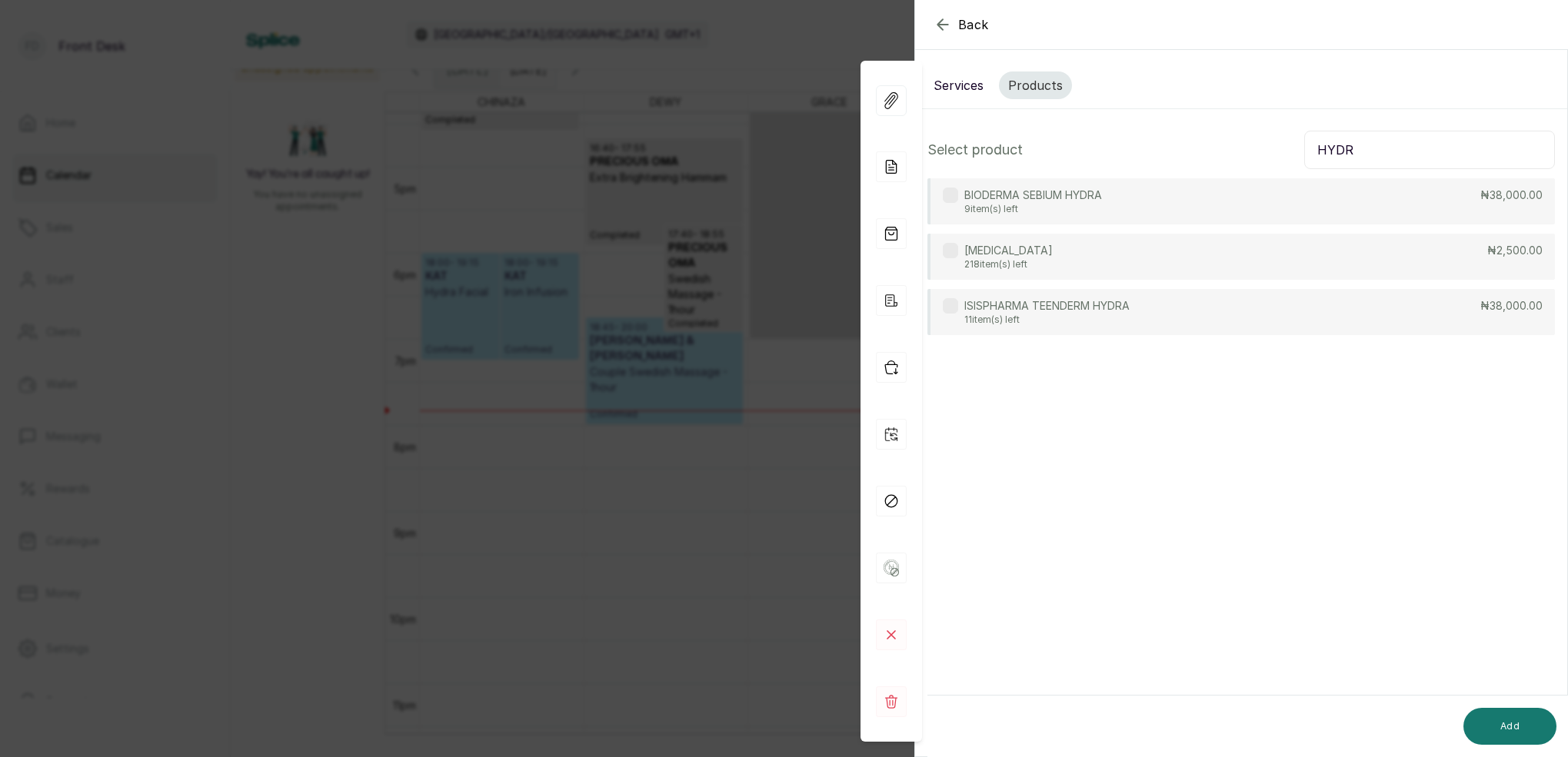
type input "HYDR"
drag, startPoint x: 1067, startPoint y: 268, endPoint x: 1096, endPoint y: 274, distance: 29.6
click at [1068, 268] on div "[MEDICAL_DATA] 218 item(s) left ₦2,500.00" at bounding box center [1241, 257] width 627 height 46
click at [1517, 720] on button "Add" at bounding box center [1509, 726] width 93 height 37
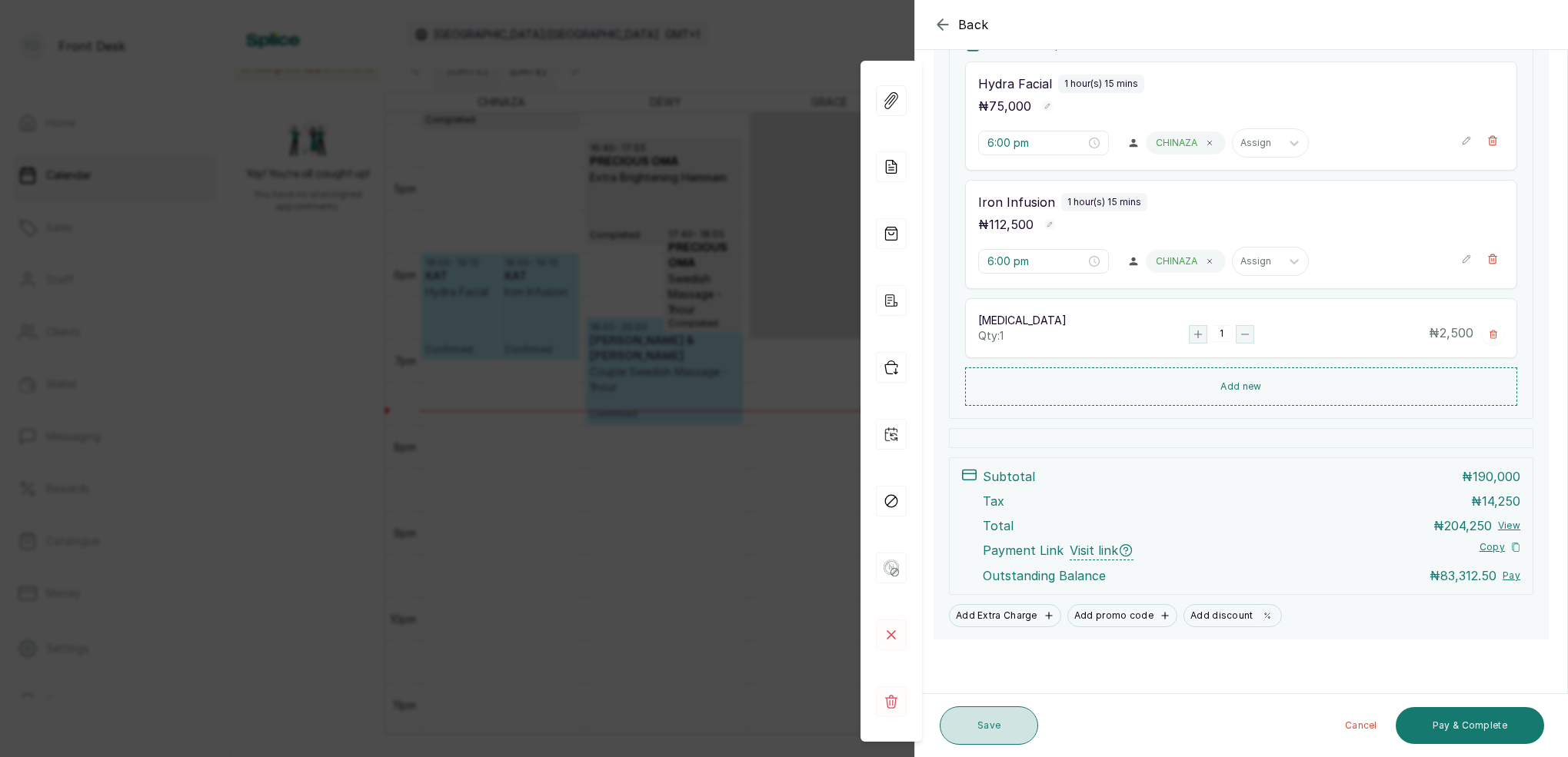
click at [1012, 714] on button "Save" at bounding box center [989, 725] width 99 height 38
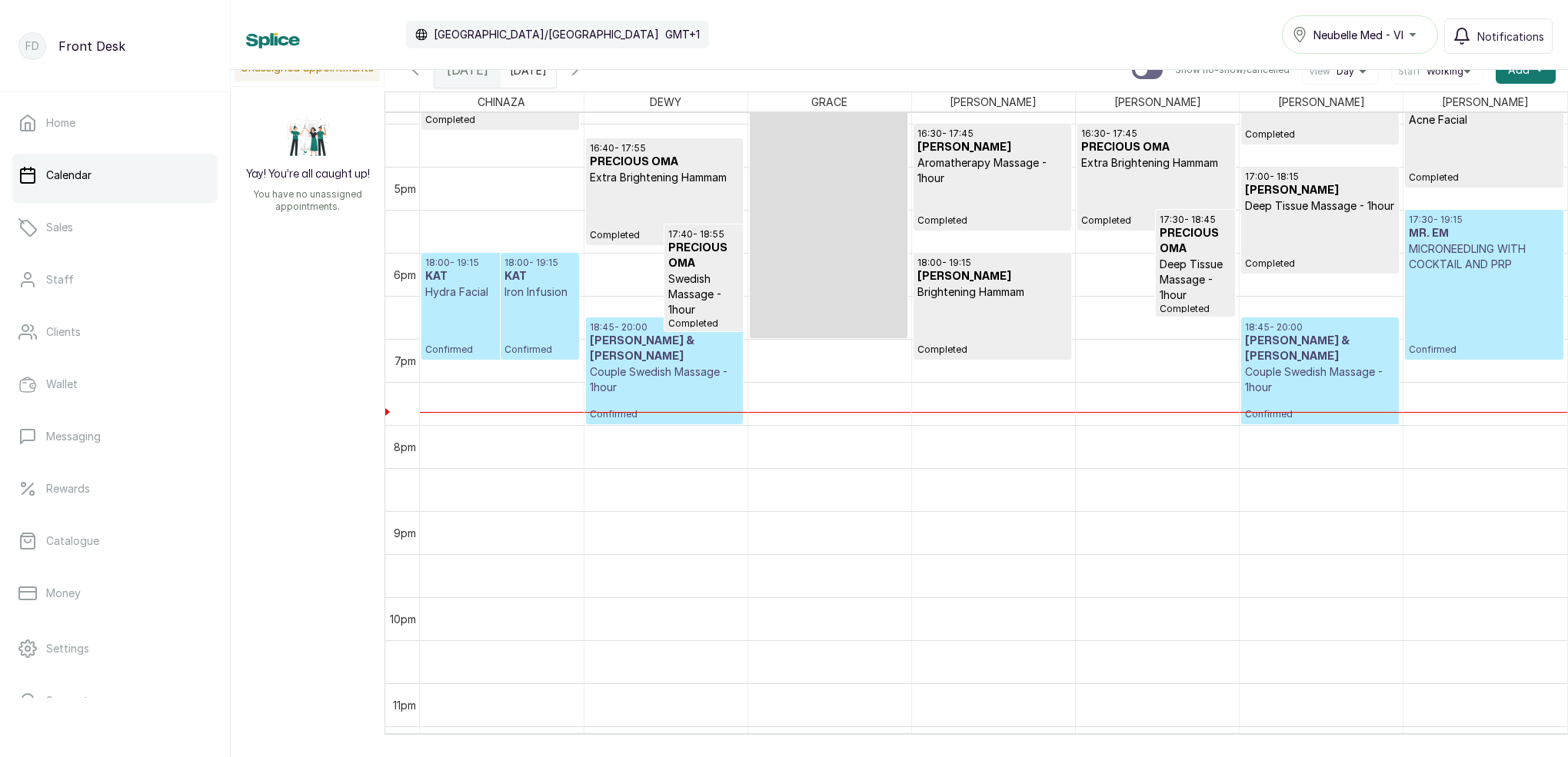
click at [549, 318] on p "Confirmed" at bounding box center [540, 328] width 72 height 56
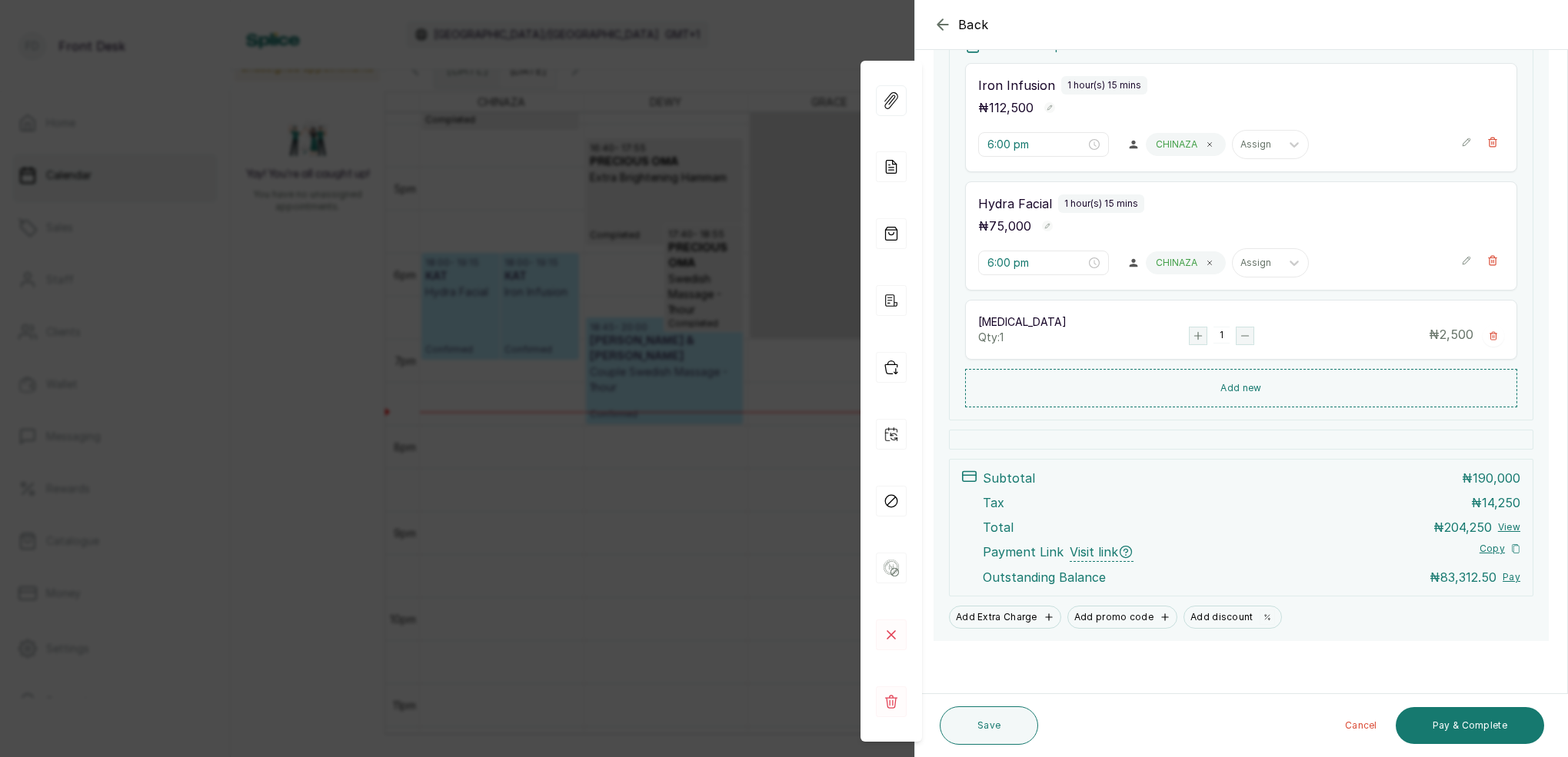
click at [556, 268] on div "Back Appointment Details Edit appointment 🚶 Walk-in (booked by Front Desk) Make…" at bounding box center [784, 378] width 1568 height 757
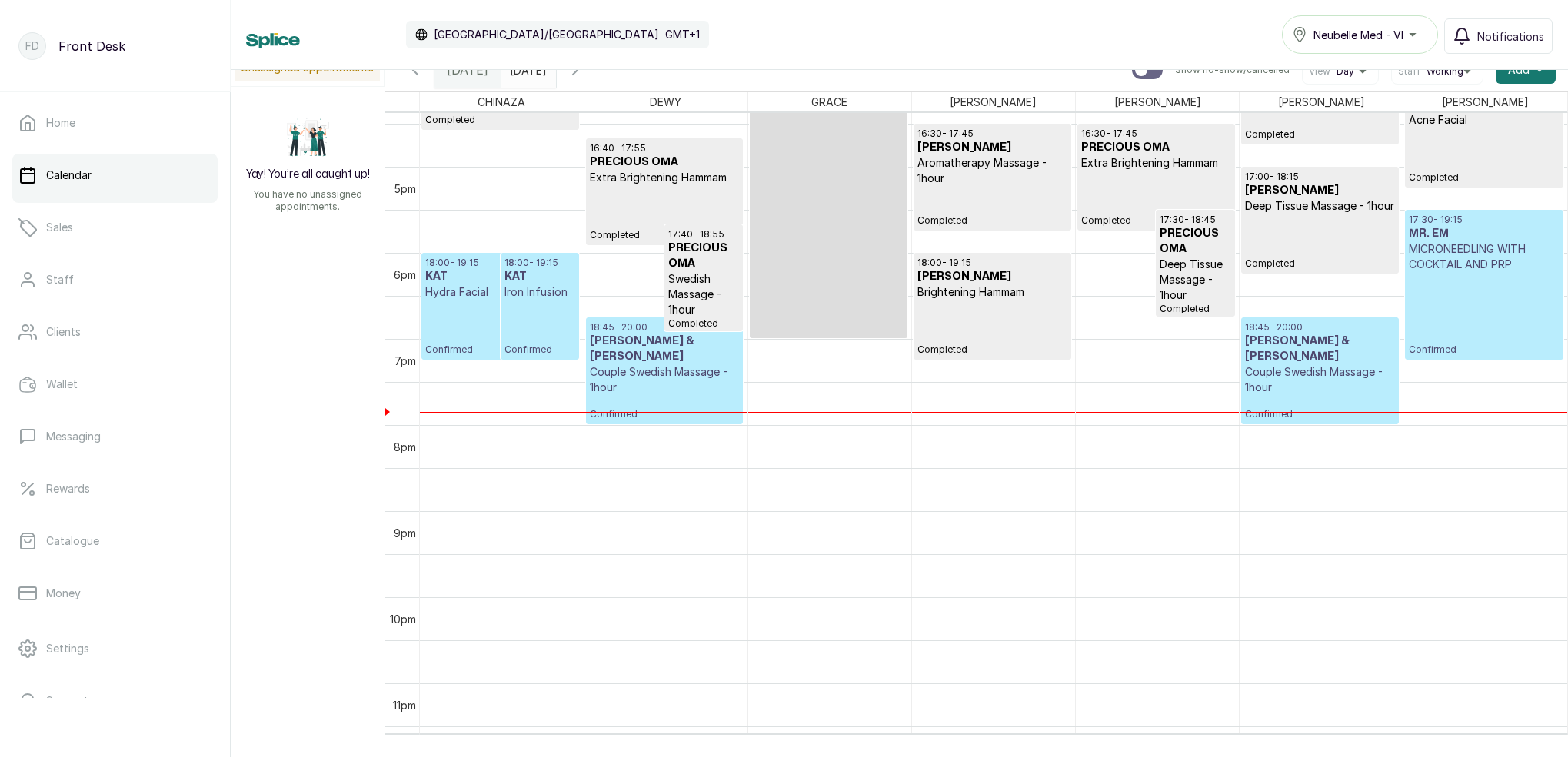
scroll to position [0, 0]
click at [1463, 259] on p "MICRONEEDLING WITH COCKTAIL AND PRP" at bounding box center [1483, 257] width 150 height 31
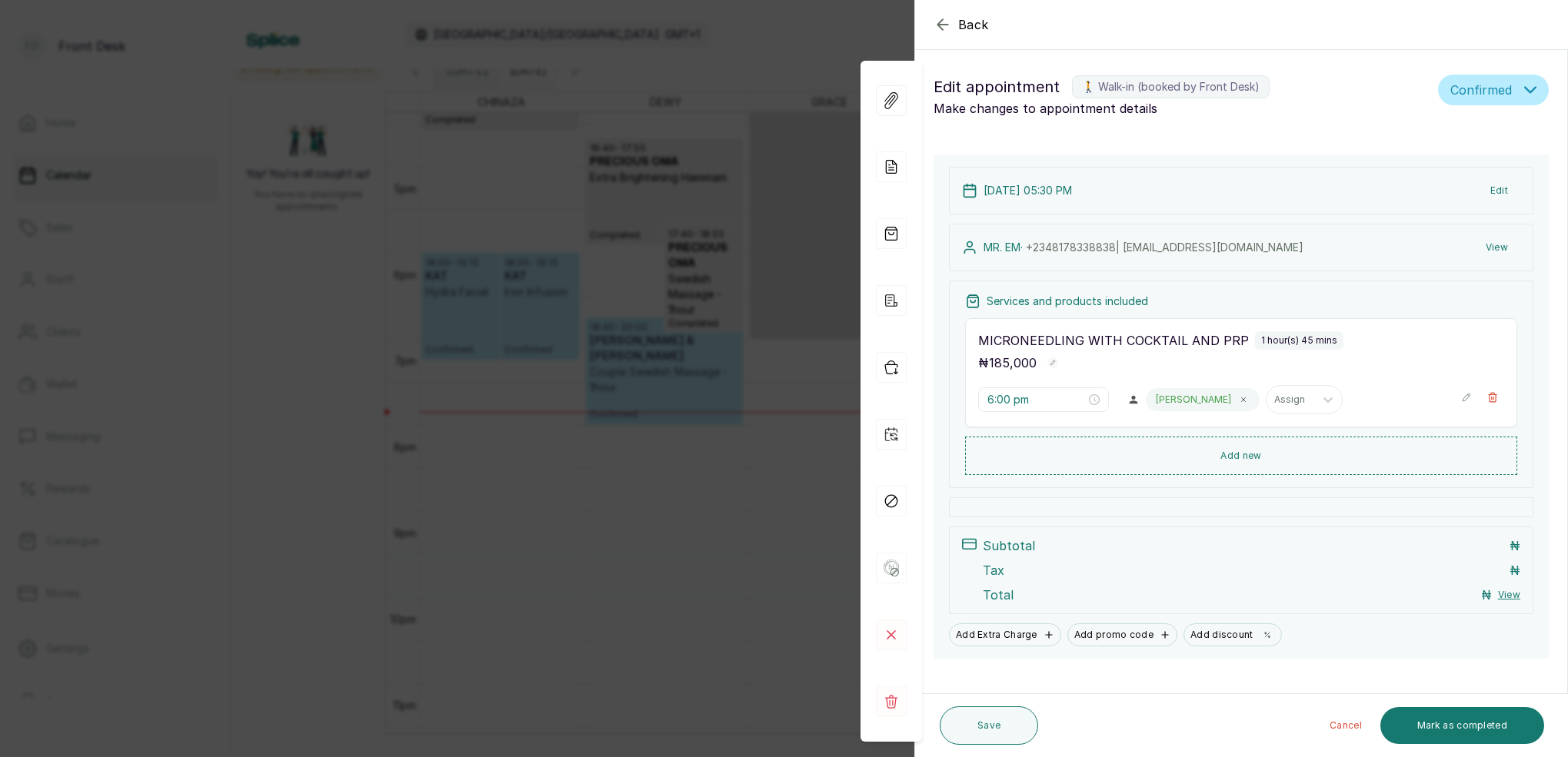
type input "5:30 pm"
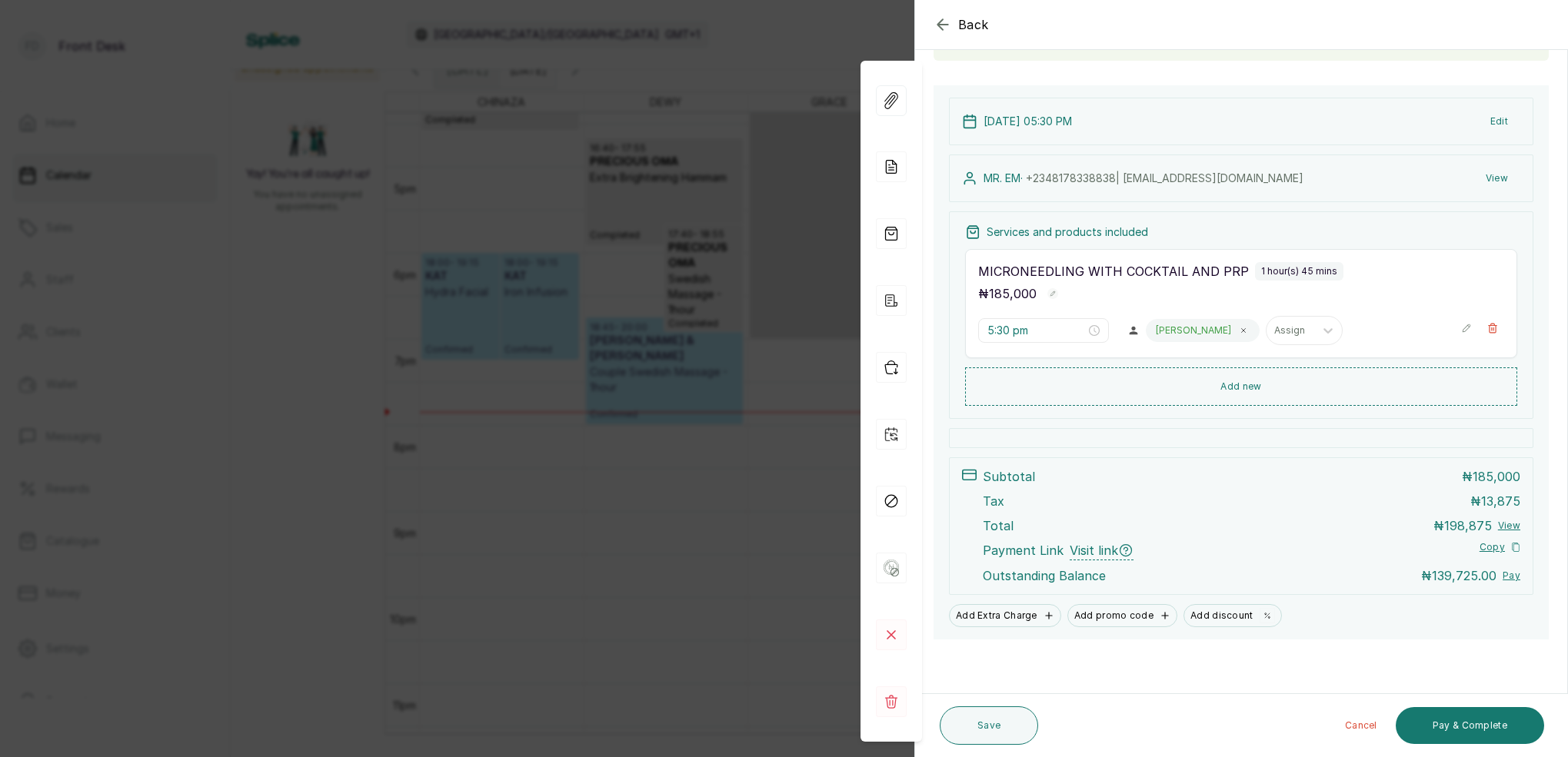
scroll to position [131, 0]
click at [577, 227] on div "Back Appointment Details Edit appointment 🚶 Walk-in (booked by Front Desk) Make…" at bounding box center [784, 378] width 1568 height 757
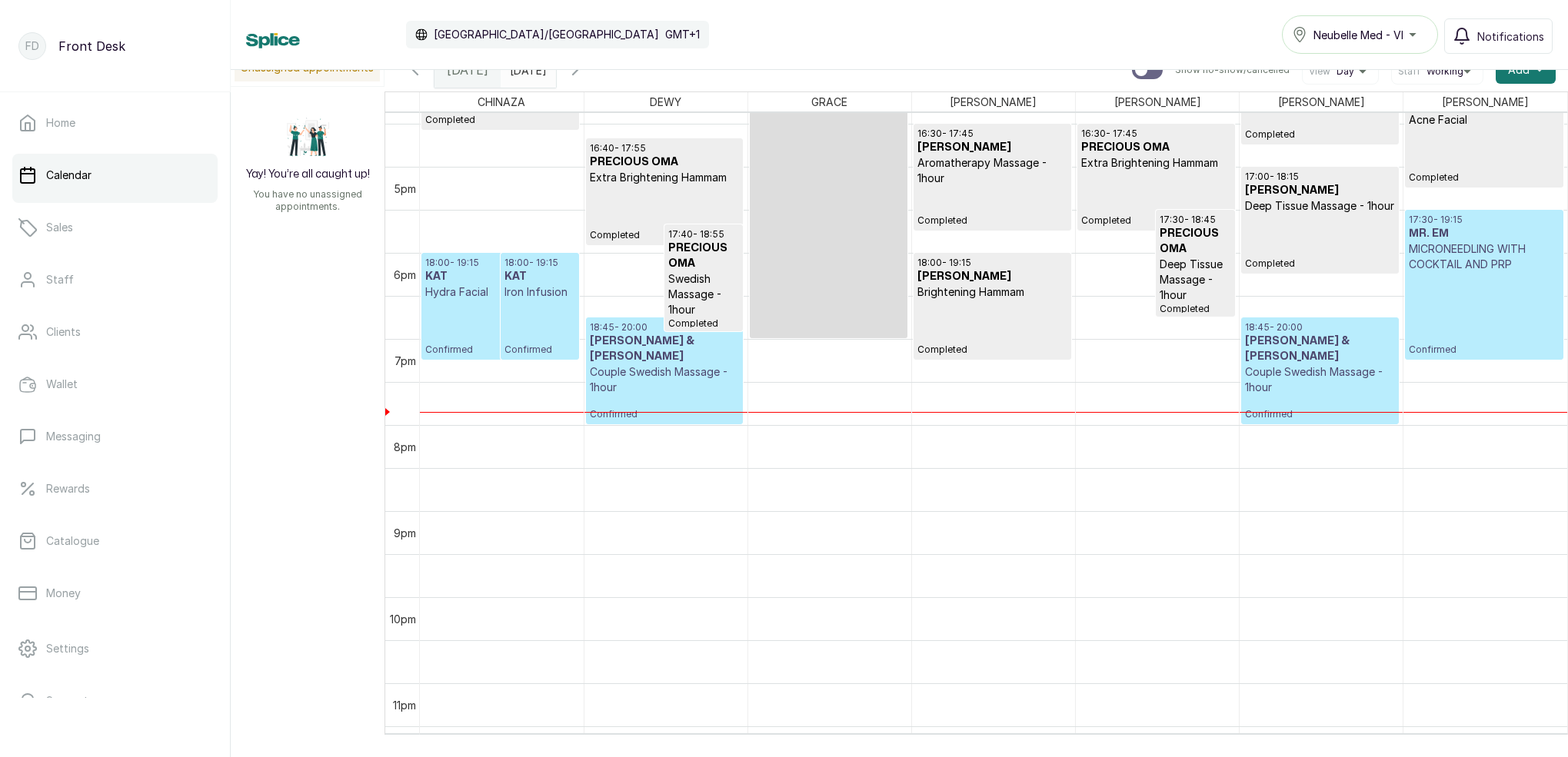
click at [513, 295] on p "Iron Infusion" at bounding box center [540, 292] width 72 height 15
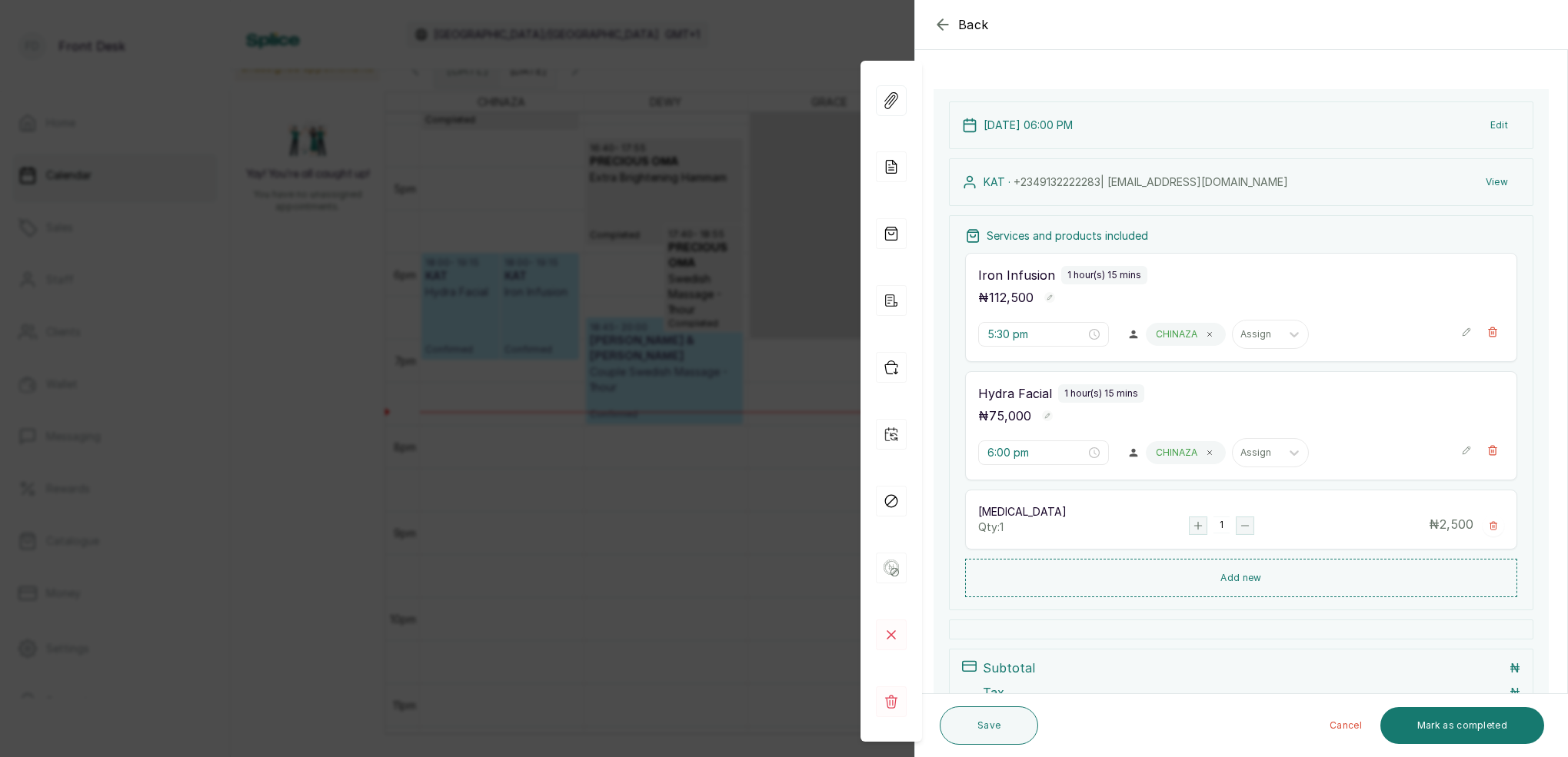
type input "6:00 pm"
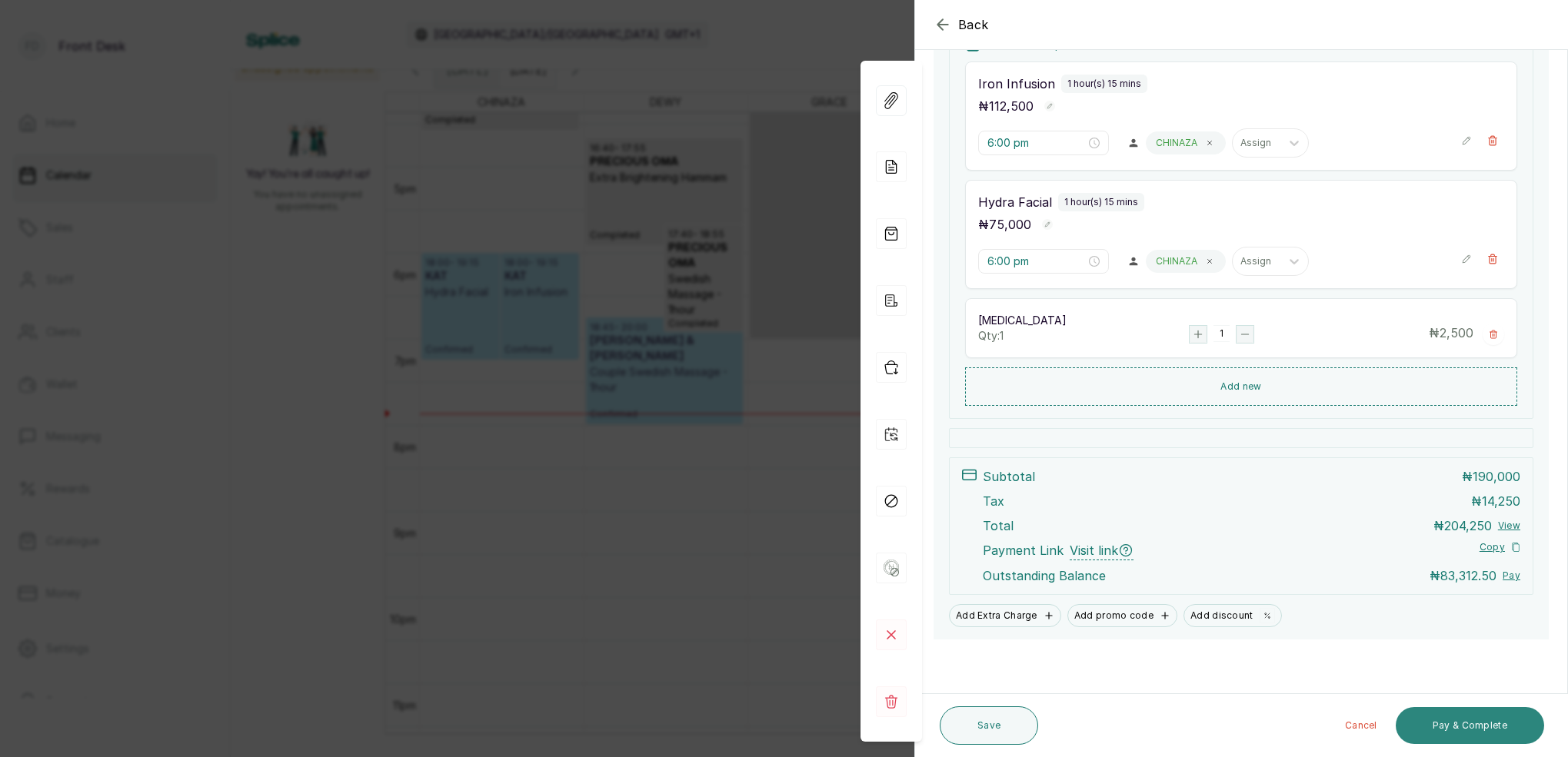
scroll to position [318, 0]
click at [1469, 733] on button "Pay & Complete" at bounding box center [1469, 725] width 149 height 37
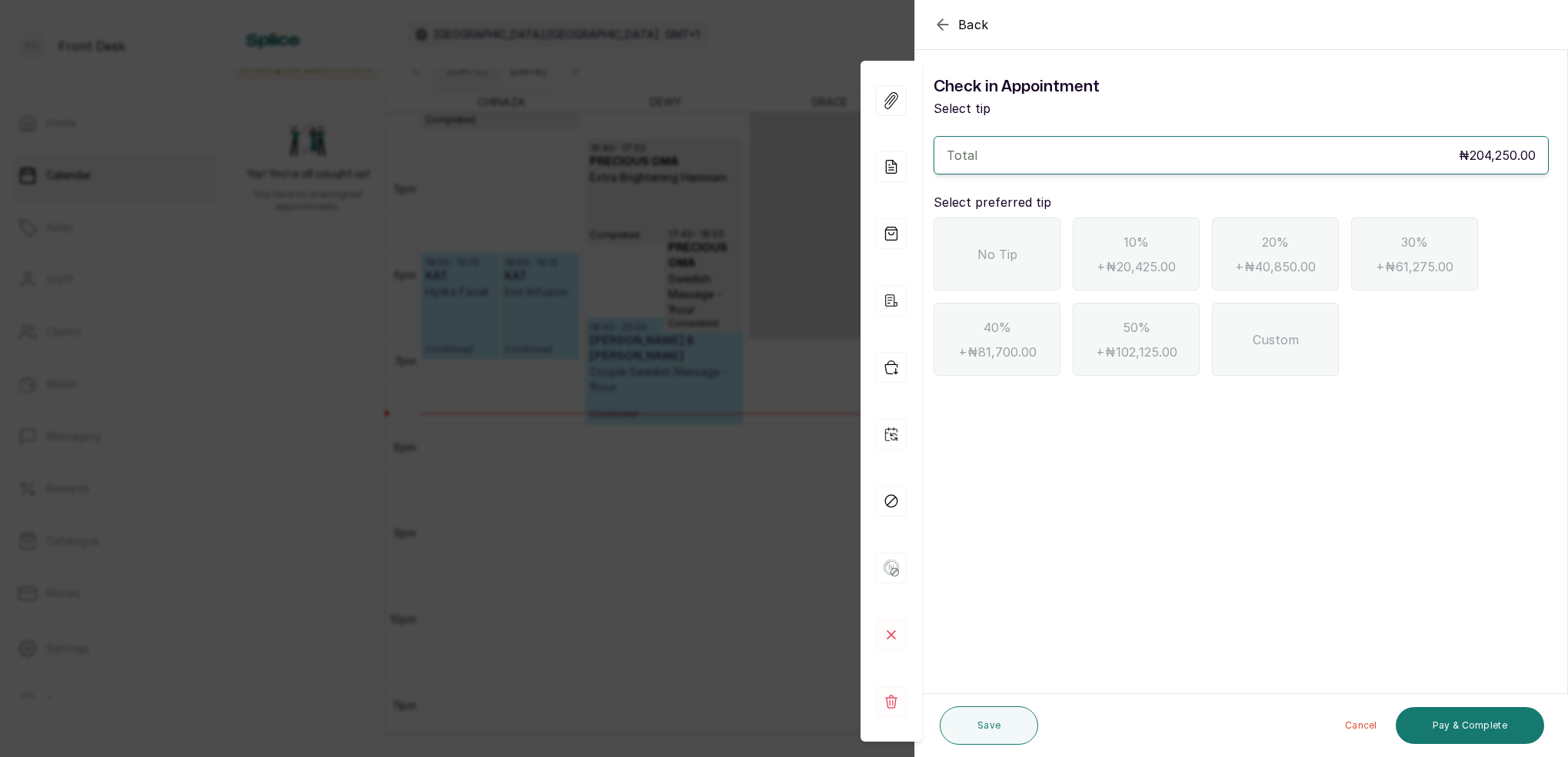
scroll to position [0, 0]
click at [947, 24] on icon "button" at bounding box center [943, 25] width 18 height 18
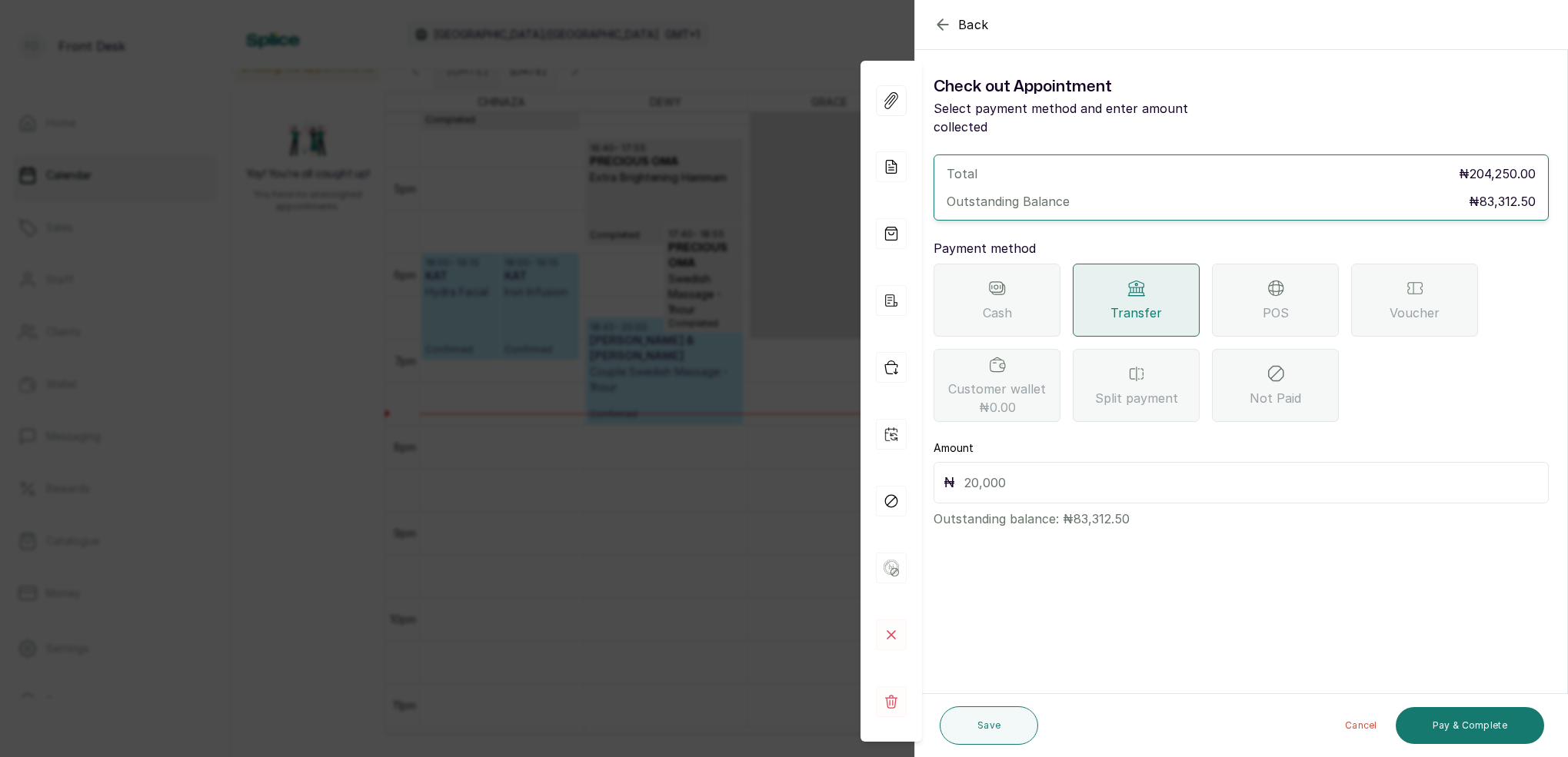
click at [1250, 275] on div "POS" at bounding box center [1275, 300] width 127 height 73
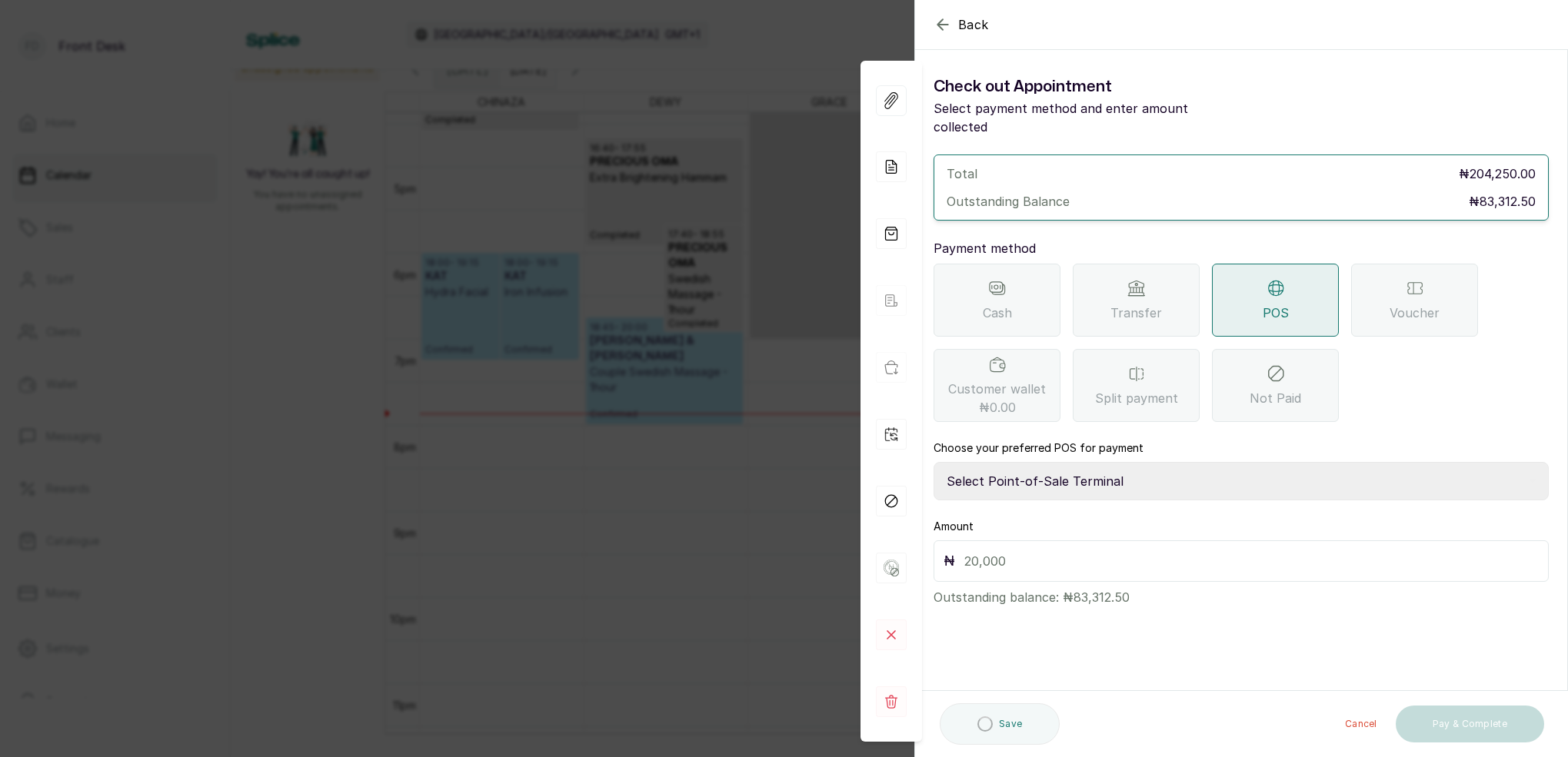
select select "7a4fd382-b2de-4137-8553-2ff33fa7fb29"
click at [988, 553] on div "₦" at bounding box center [1241, 561] width 615 height 42
click at [985, 550] on input "text" at bounding box center [1252, 561] width 574 height 22
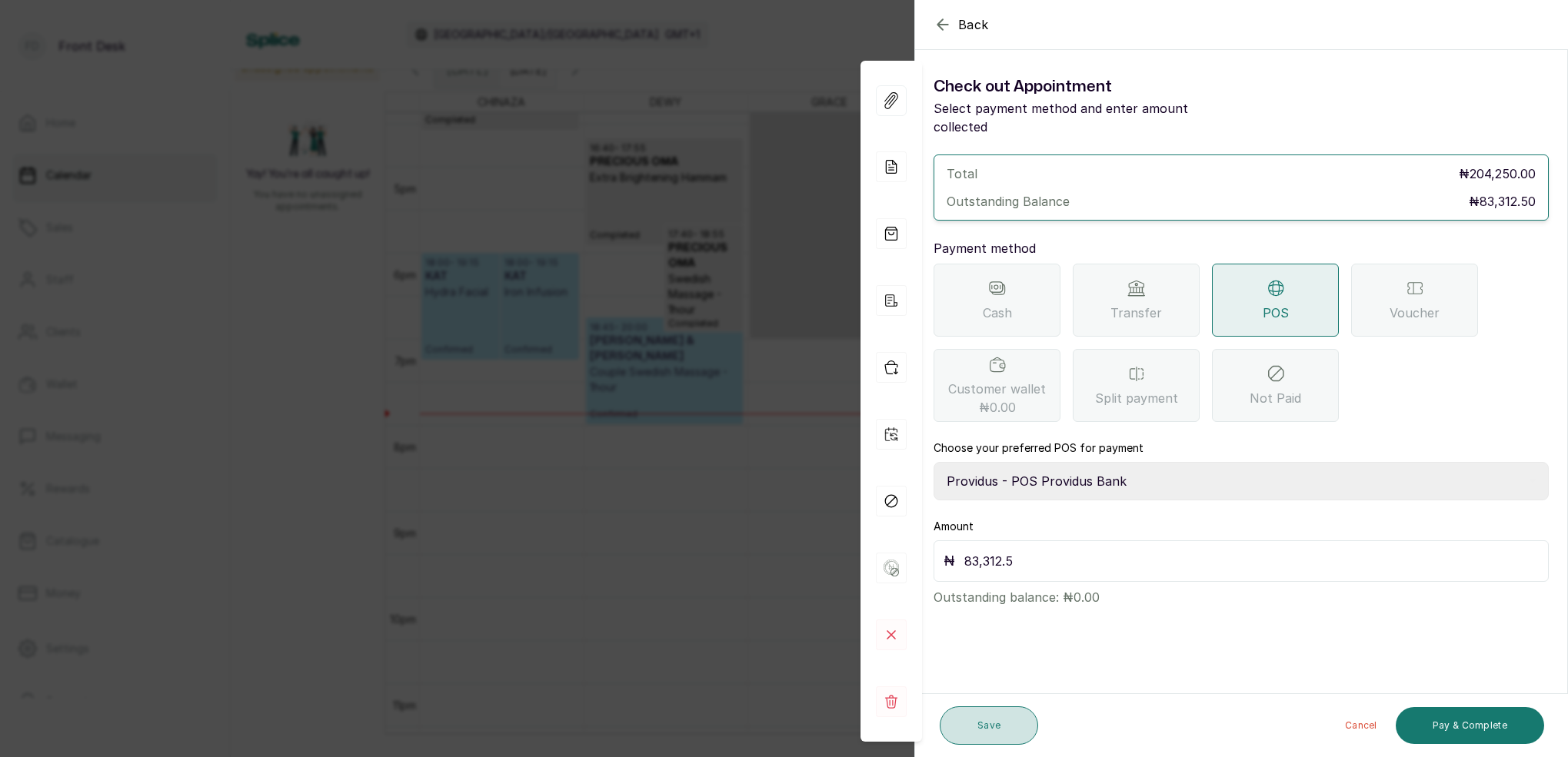
type input "83,312.5"
click at [1021, 732] on button "Save" at bounding box center [989, 725] width 99 height 38
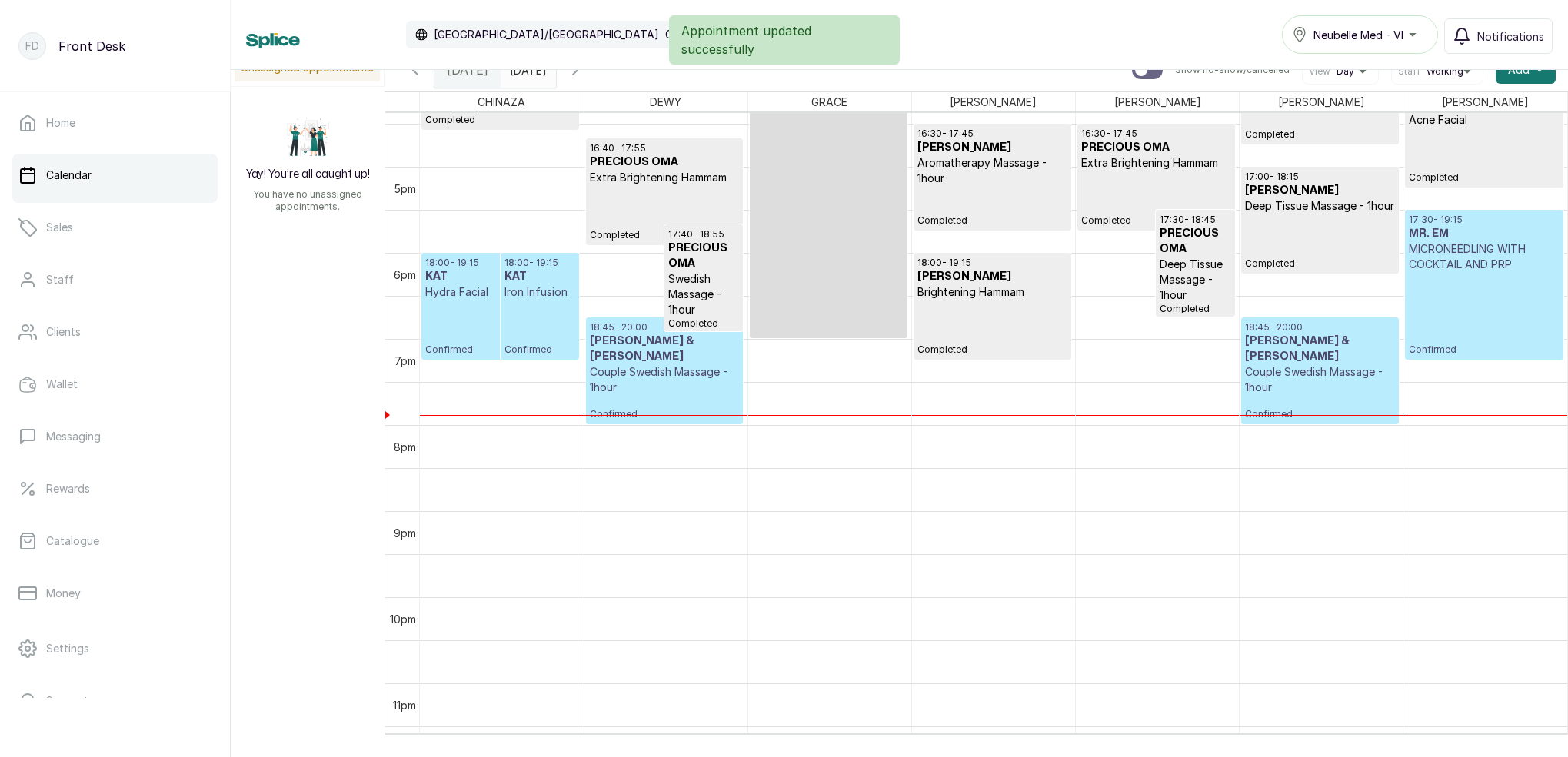
click at [474, 282] on h3 "KAT" at bounding box center [500, 277] width 150 height 15
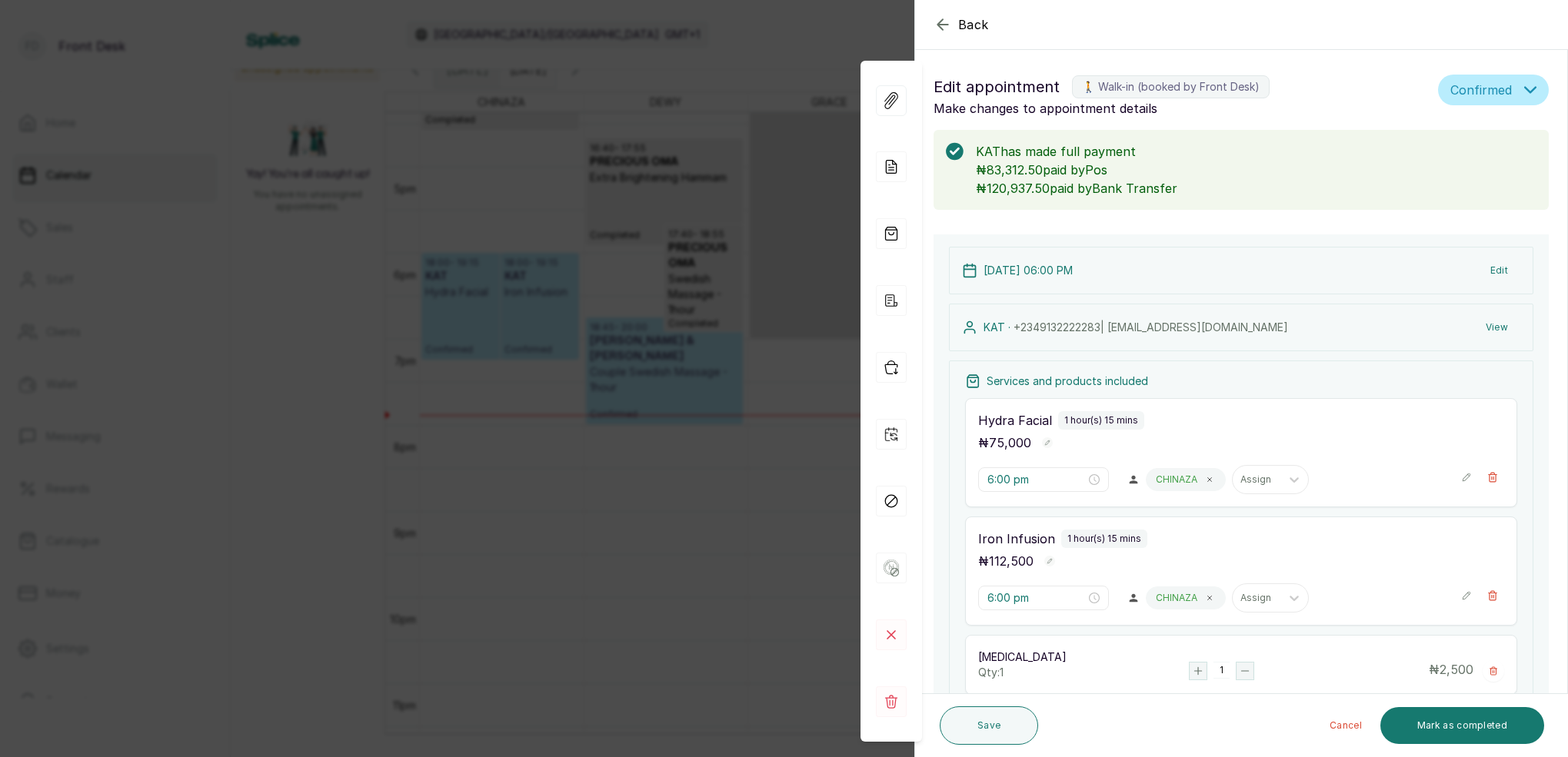
click at [744, 322] on div "Back Appointment Details Edit appointment 🚶 Walk-in (booked by Front Desk) Make…" at bounding box center [784, 378] width 1568 height 757
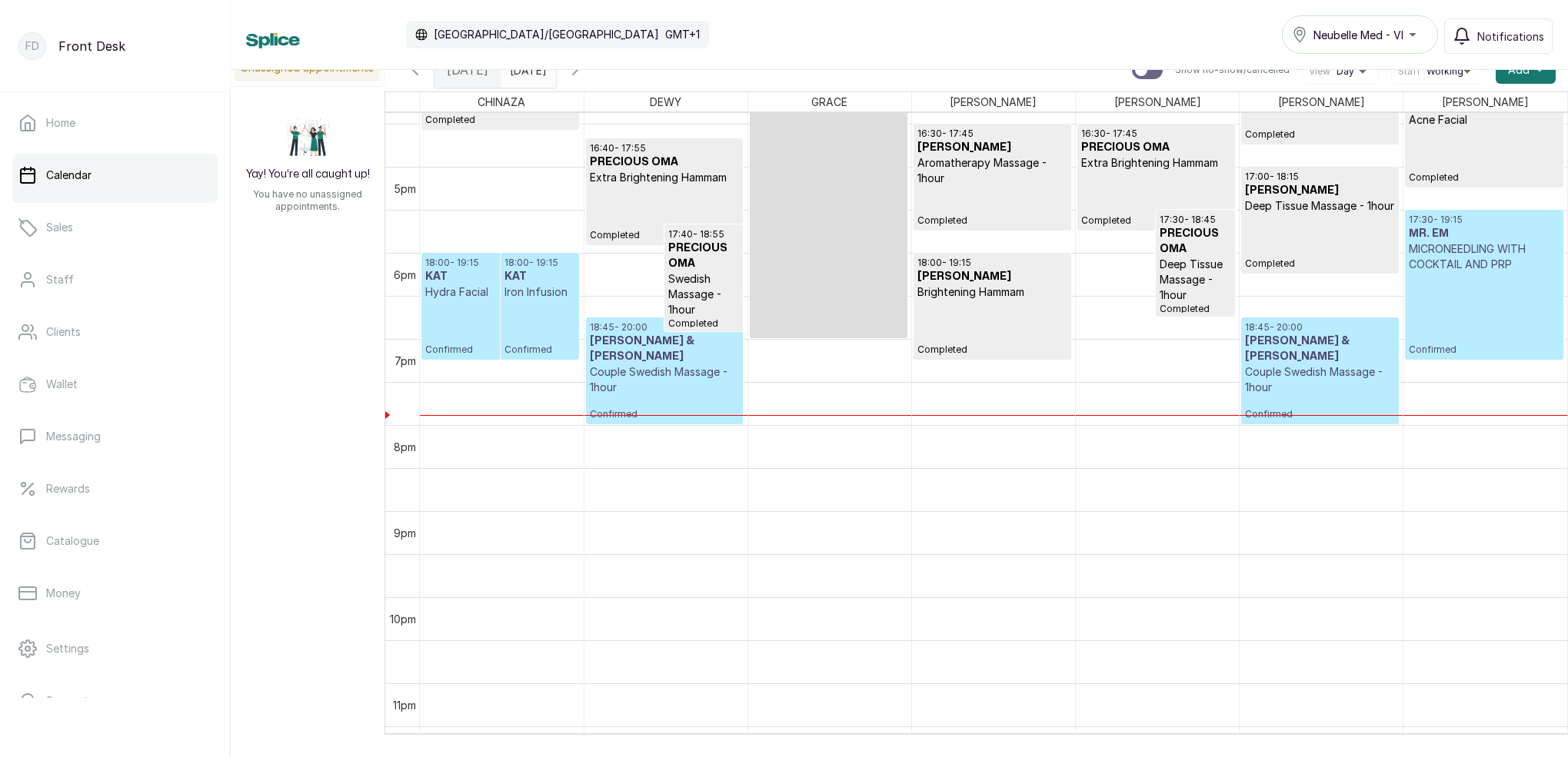
click at [561, 284] on h3 "KAT" at bounding box center [540, 277] width 72 height 15
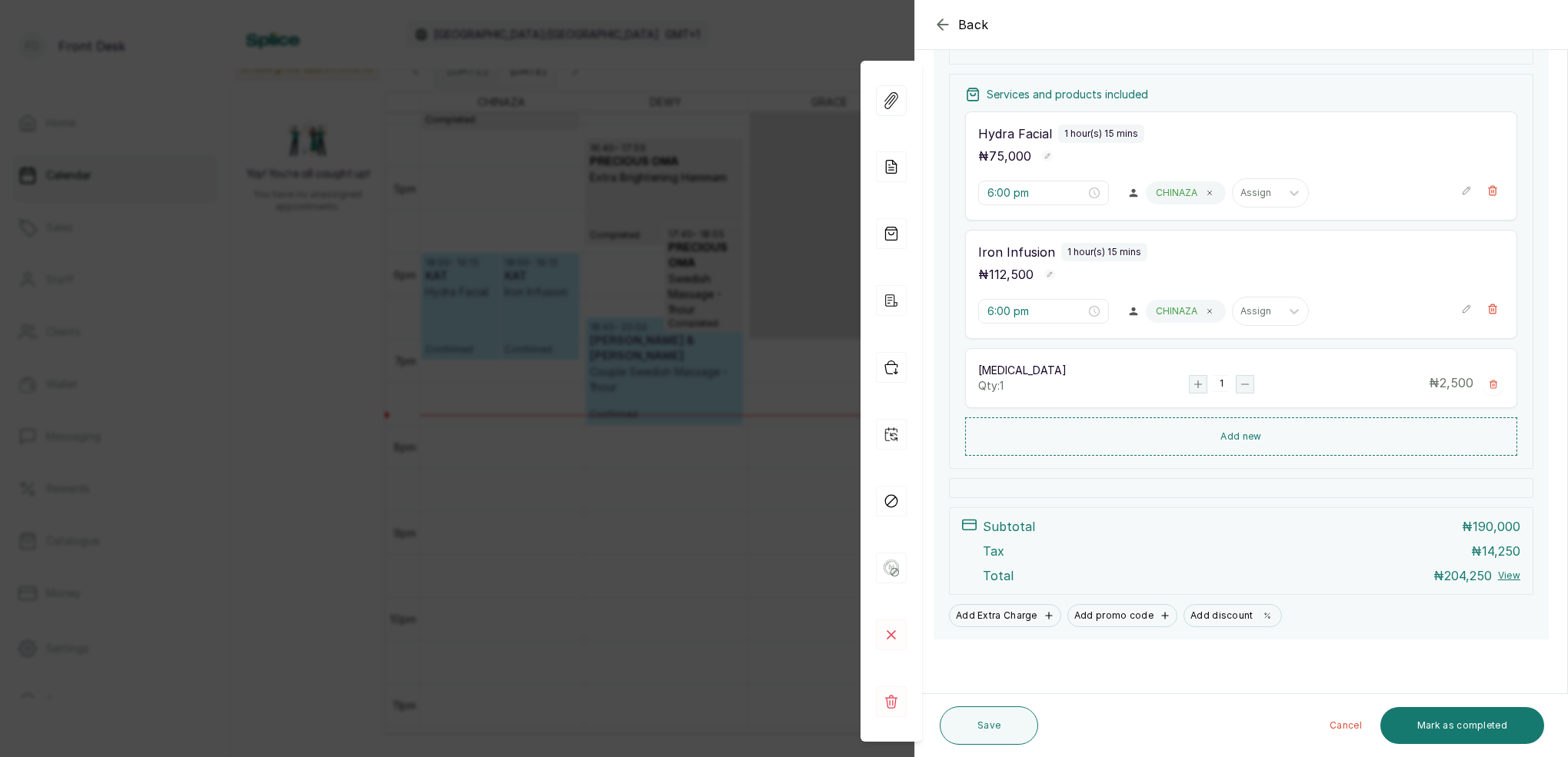
scroll to position [285, 0]
click at [1456, 725] on button "Mark as completed" at bounding box center [1462, 725] width 164 height 37
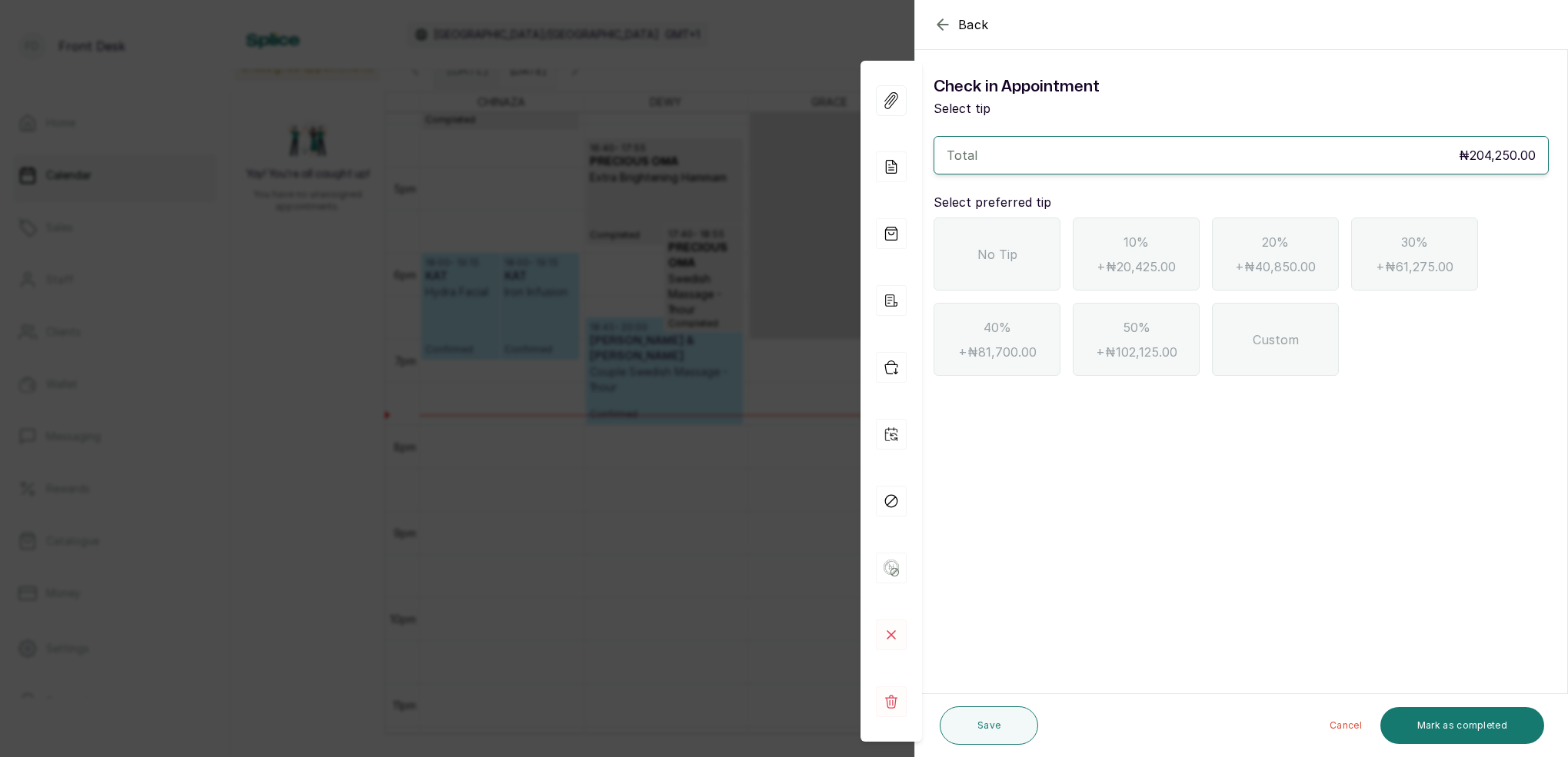
scroll to position [0, 0]
click at [1001, 248] on span "No Tip" at bounding box center [998, 255] width 40 height 18
click at [1497, 726] on button "Mark as completed" at bounding box center [1462, 725] width 164 height 37
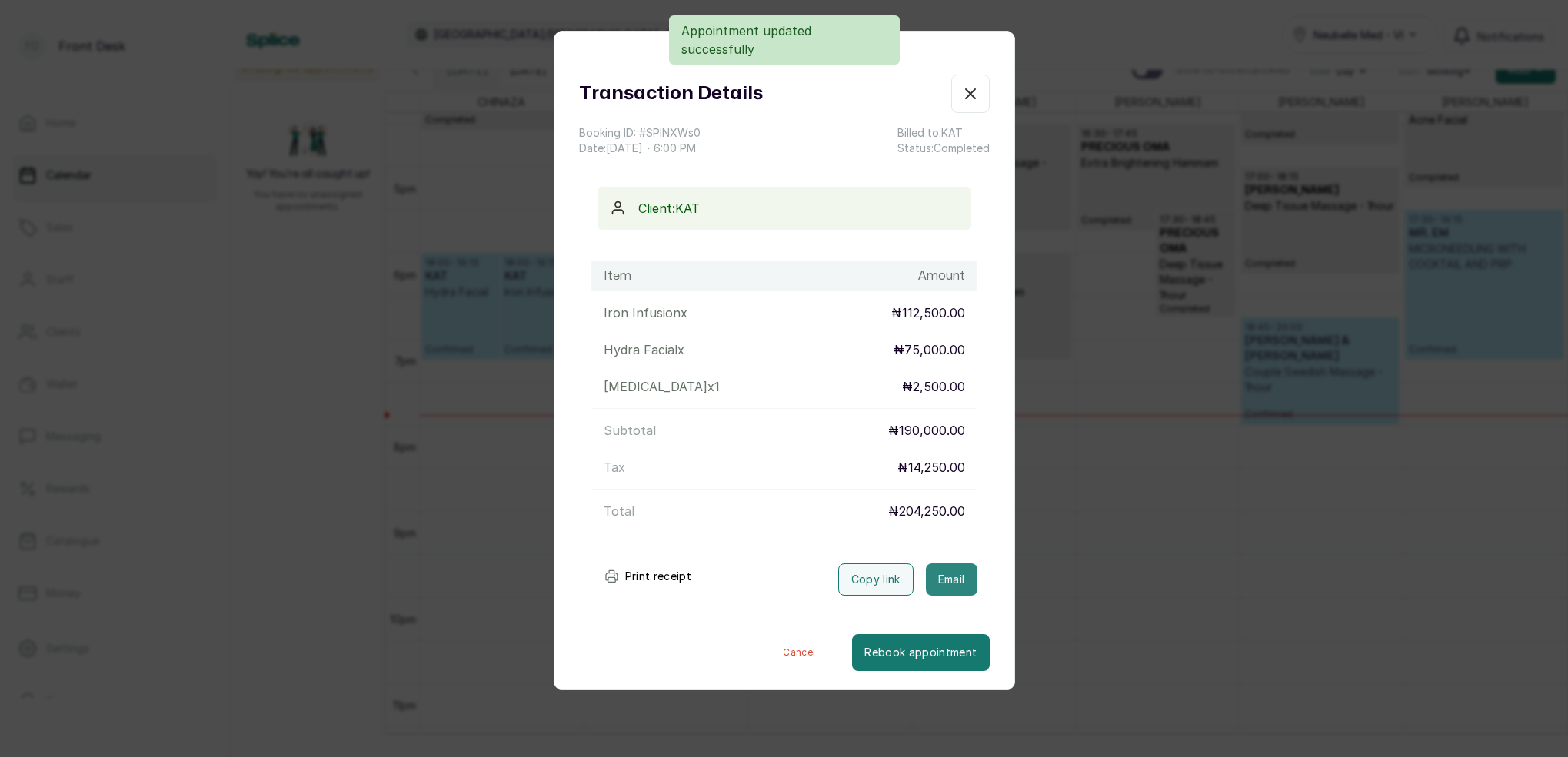
click at [964, 582] on button "Email" at bounding box center [951, 579] width 52 height 32
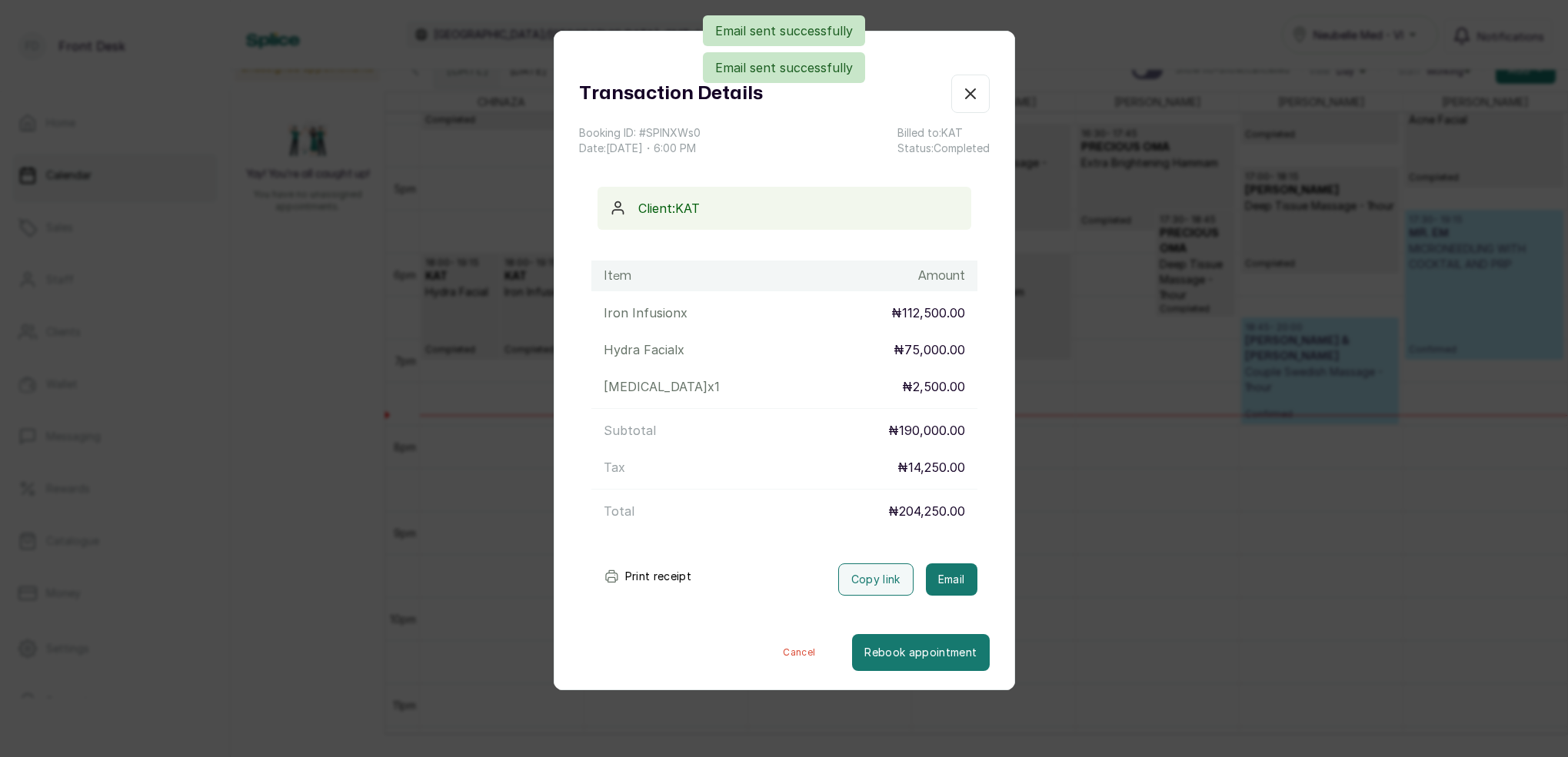
drag, startPoint x: 975, startPoint y: 92, endPoint x: 1057, endPoint y: 113, distance: 84.6
click at [975, 92] on icon "button" at bounding box center [971, 94] width 18 height 18
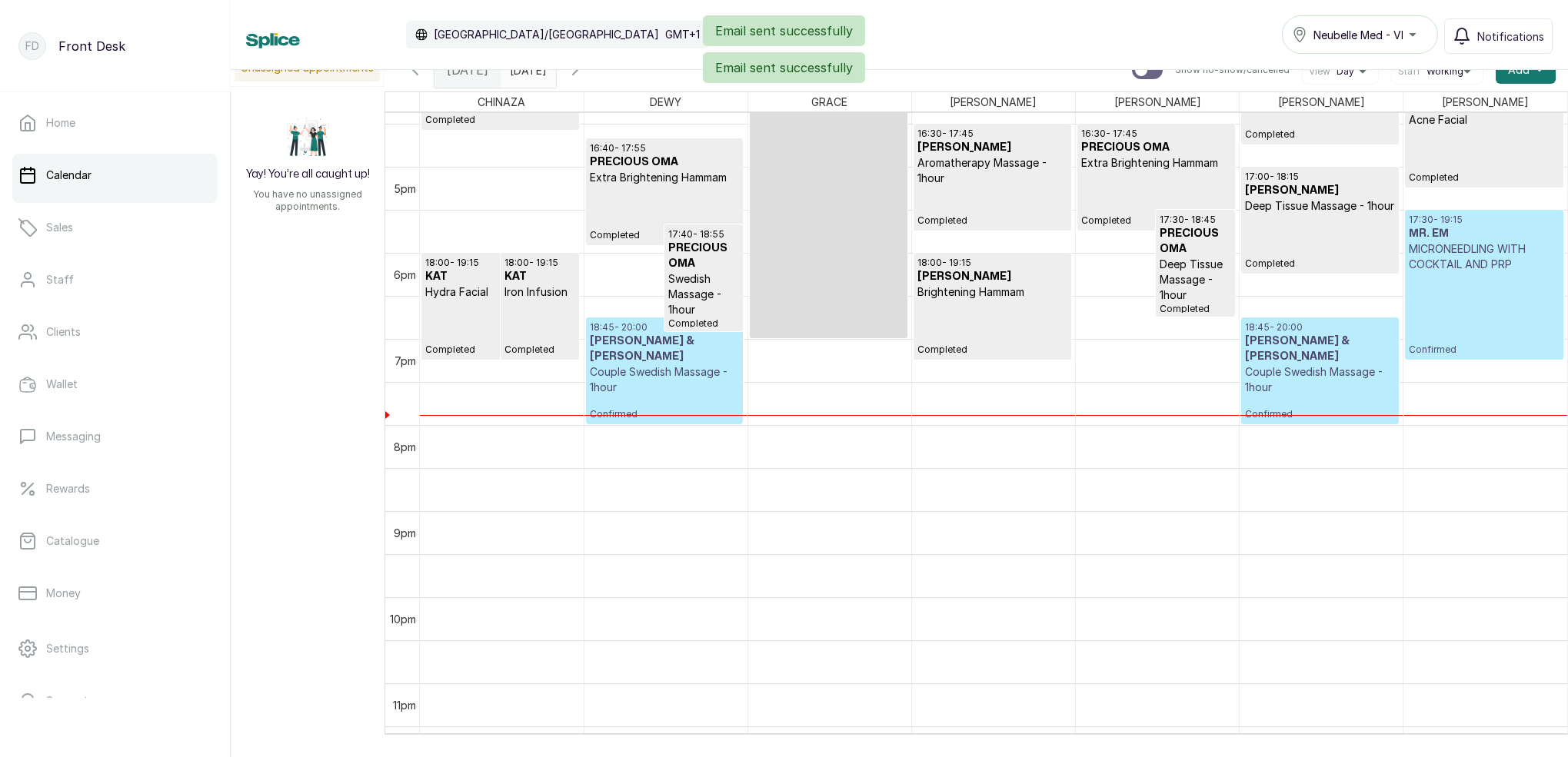
click at [501, 327] on div "18:00 - 19:15 KAT Iron Infusion Completed" at bounding box center [540, 306] width 78 height 105
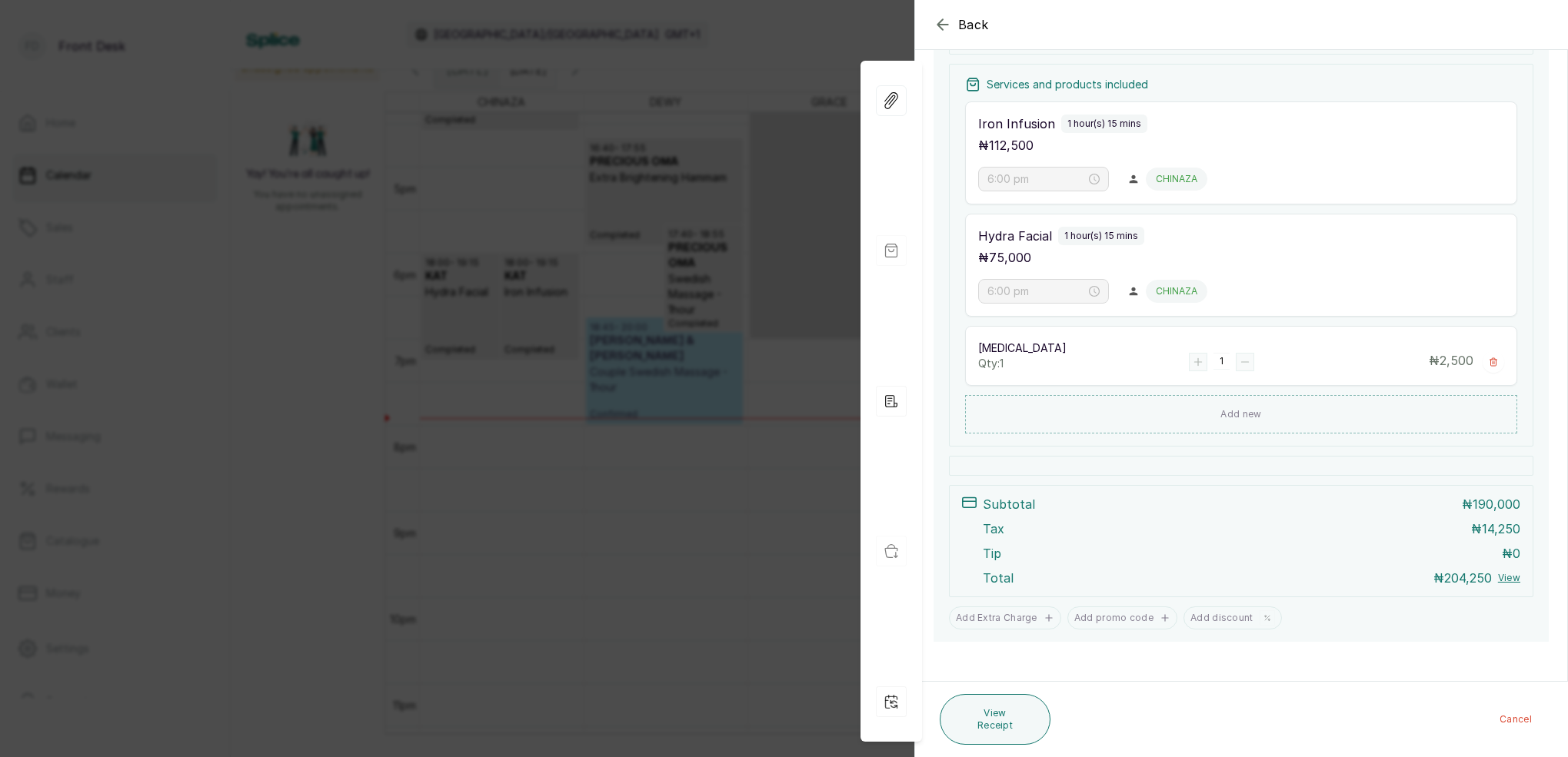
scroll to position [213, 0]
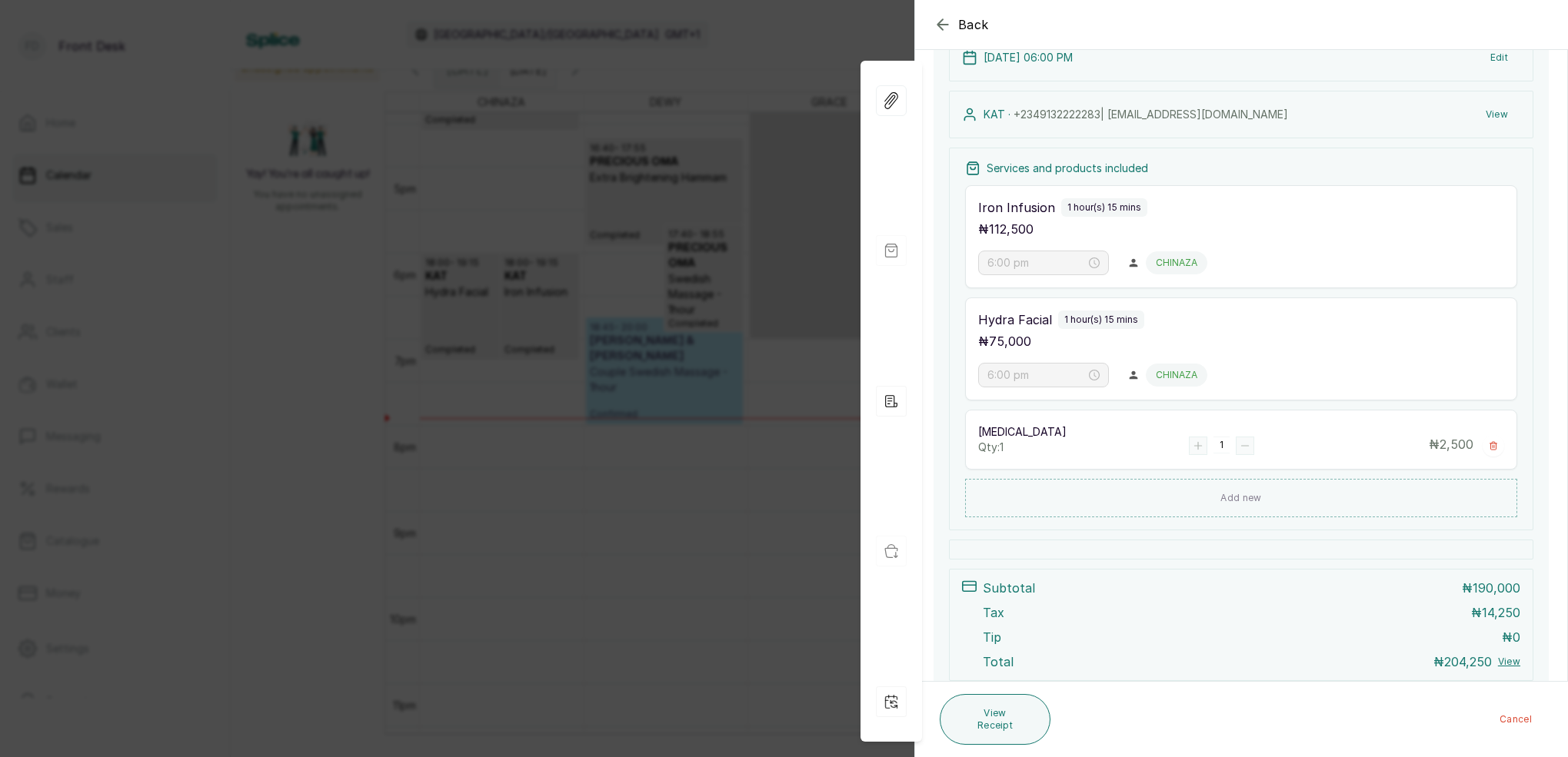
click at [938, 32] on icon "button" at bounding box center [943, 25] width 18 height 18
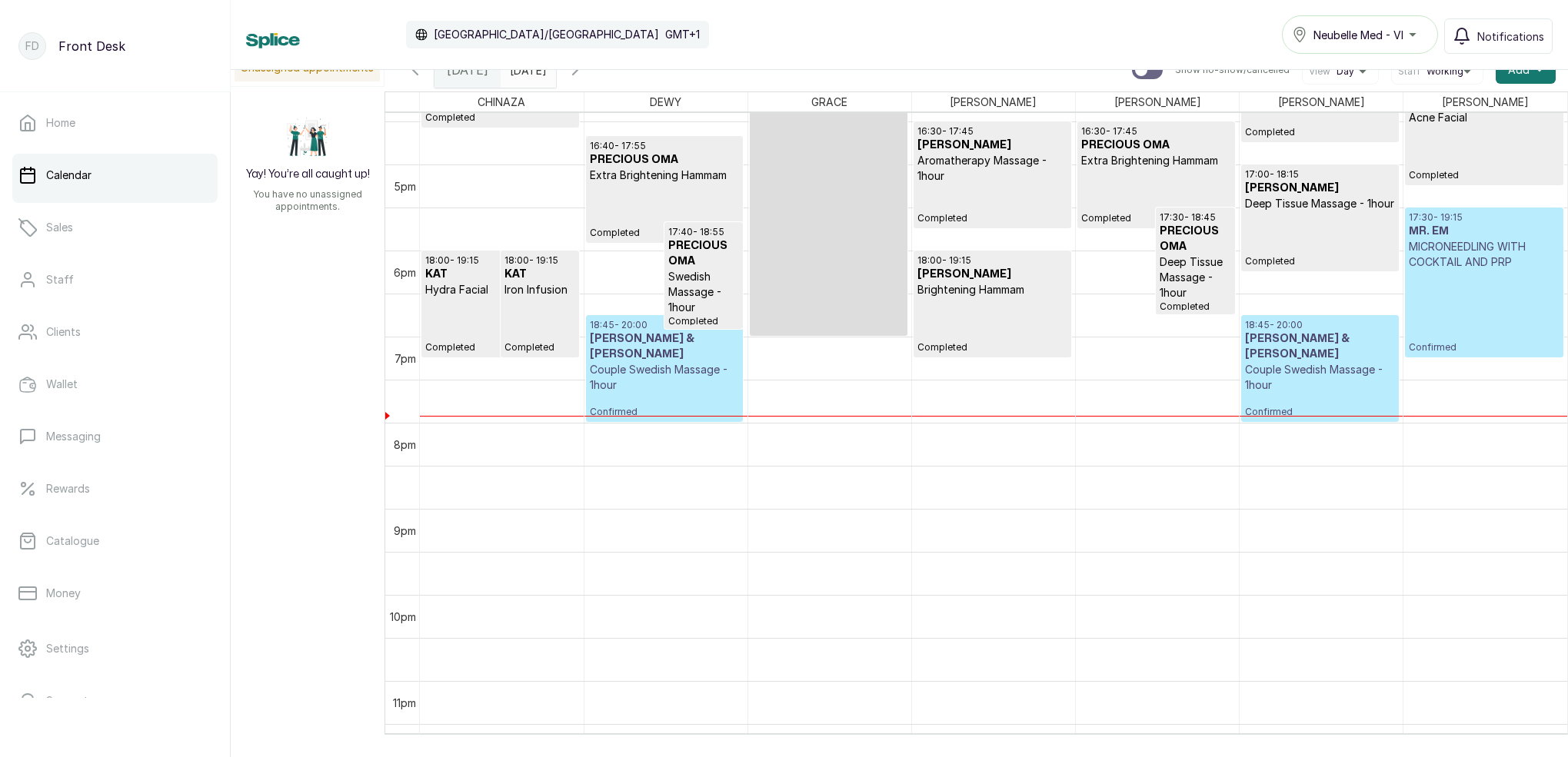
scroll to position [1409, 0]
click at [1323, 395] on p "Confirmed" at bounding box center [1319, 407] width 150 height 25
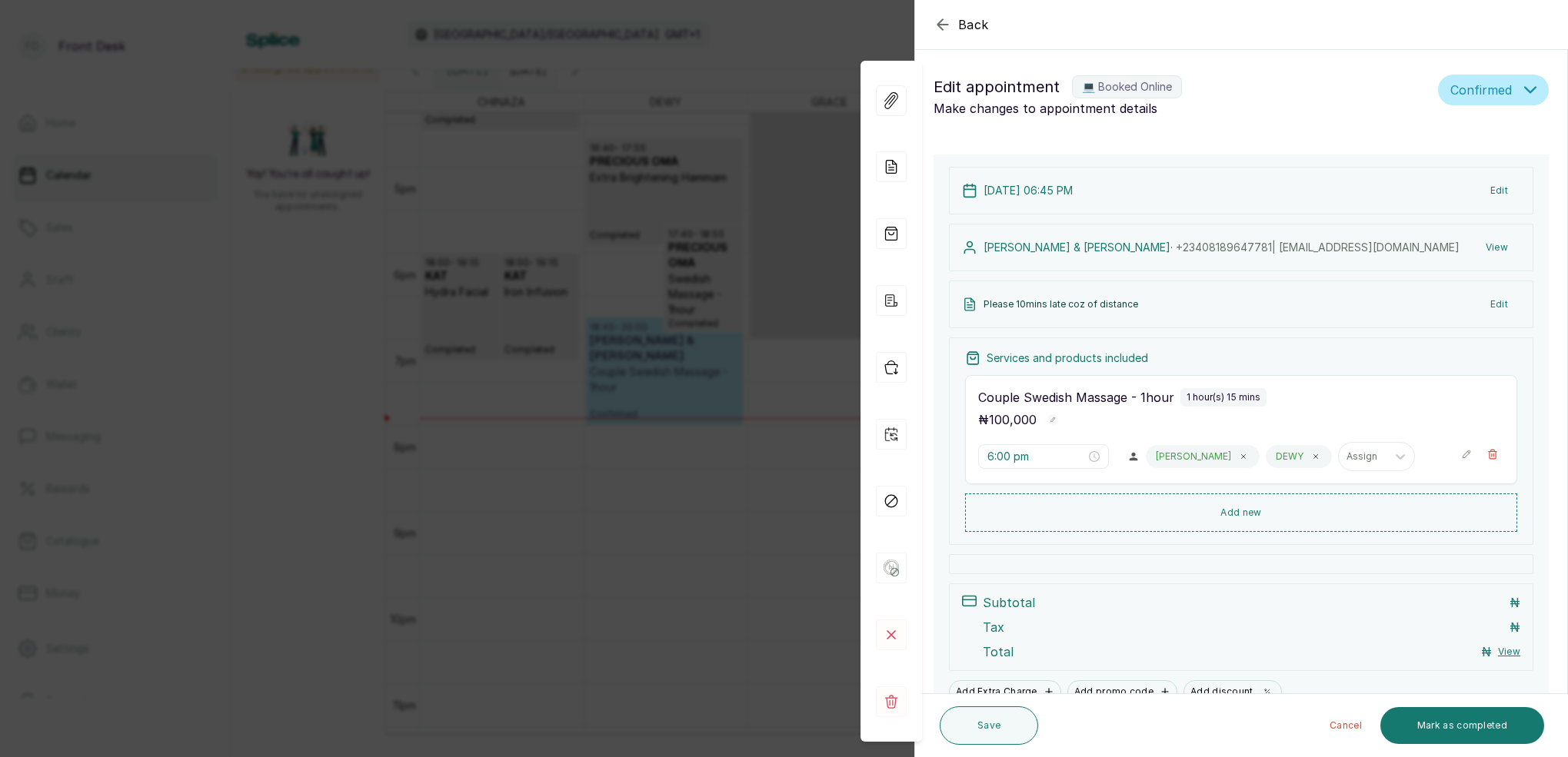
type input "6:45 pm"
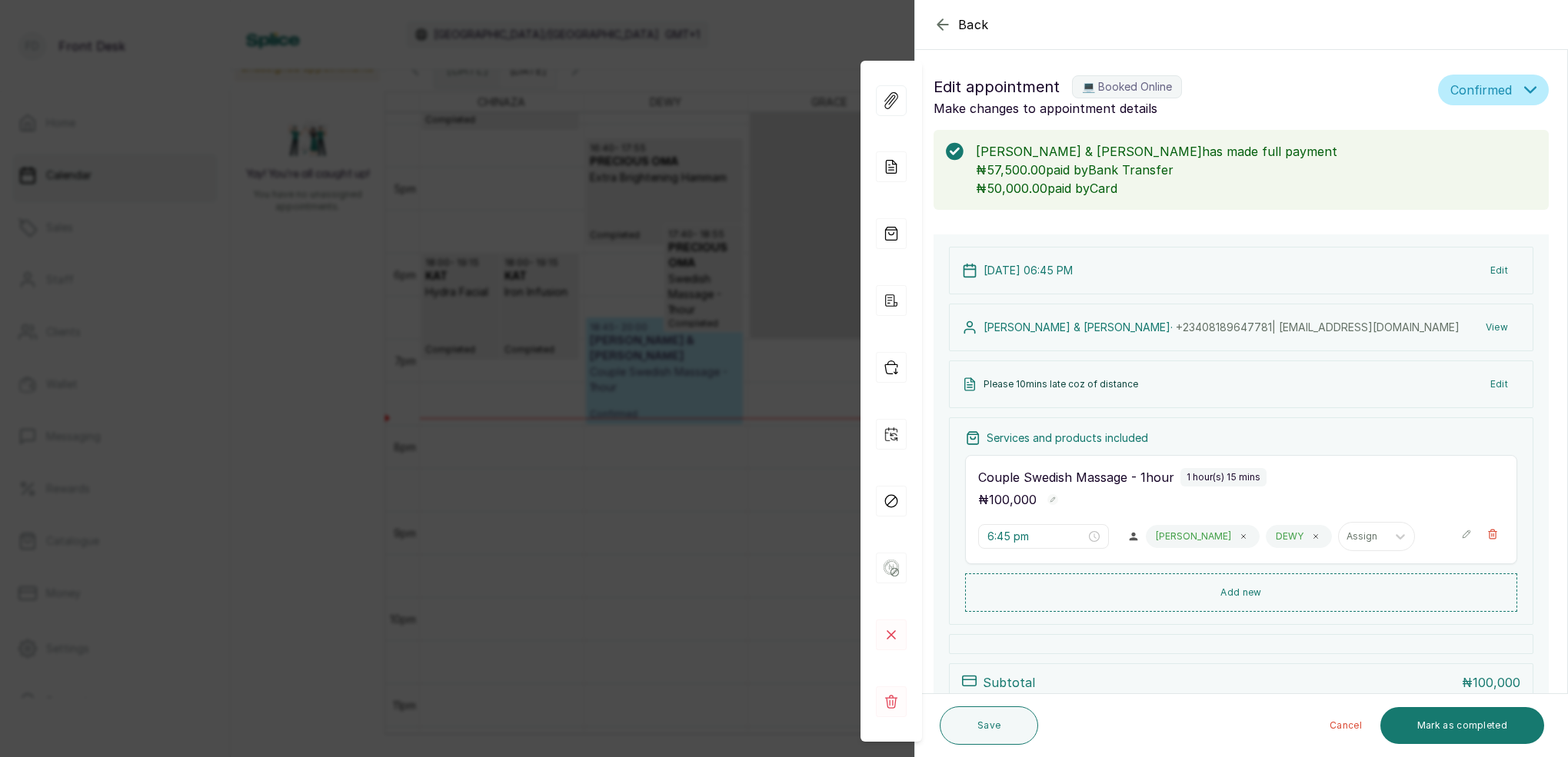
scroll to position [0, 0]
click at [941, 22] on icon "button" at bounding box center [942, 24] width 10 height 10
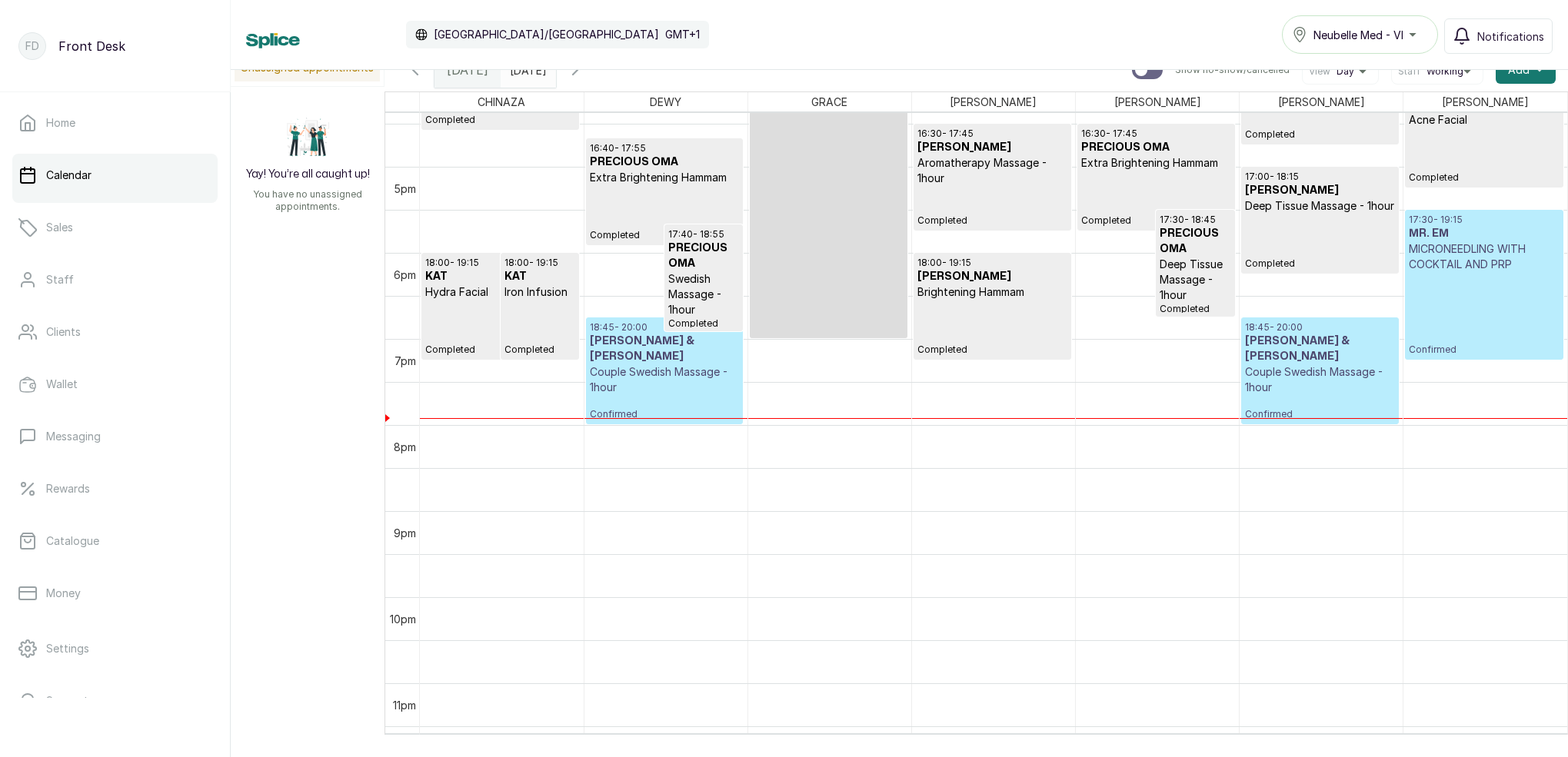
click at [1508, 338] on p "Confirmed" at bounding box center [1483, 314] width 150 height 84
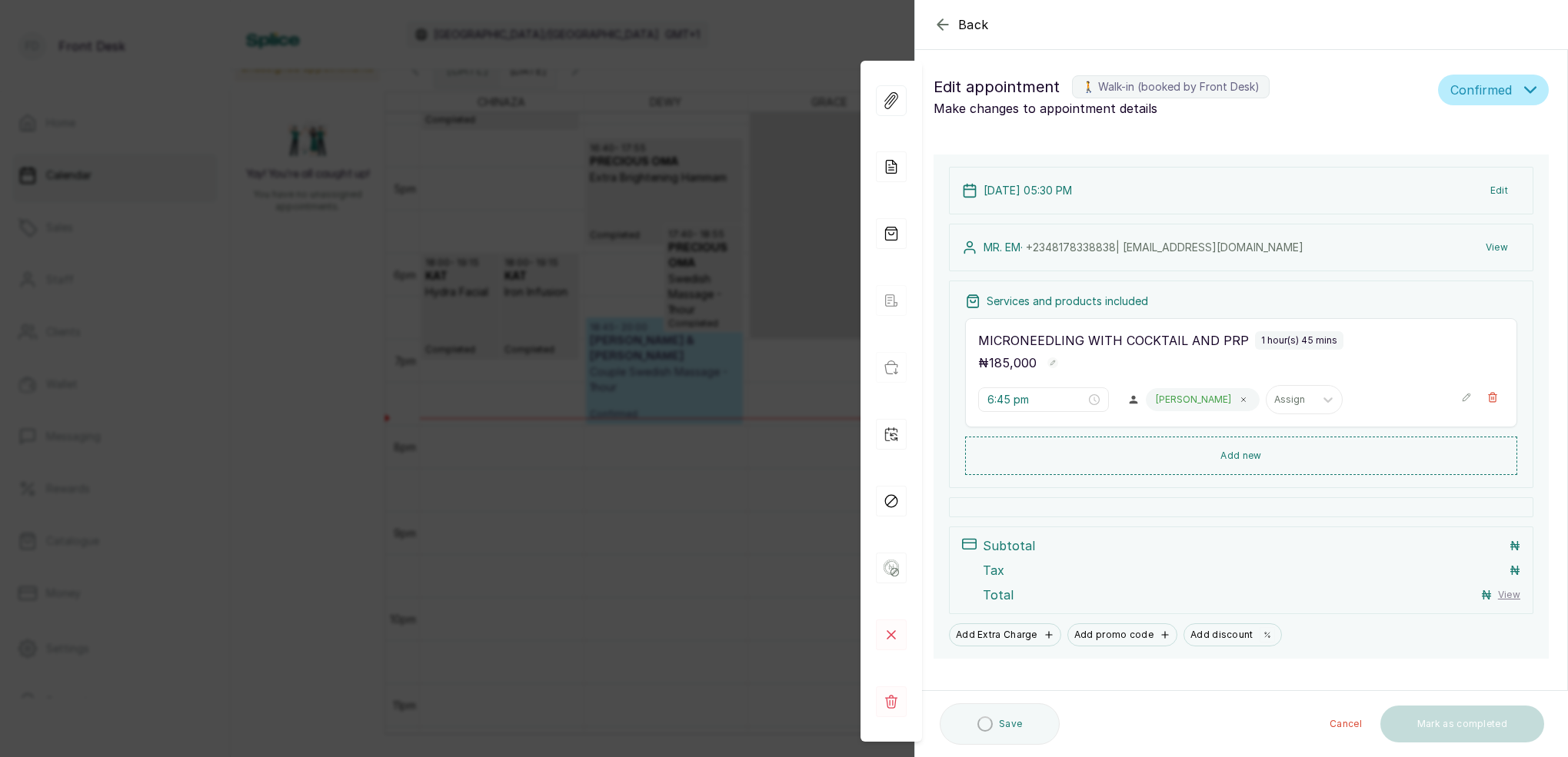
type input "5:30 pm"
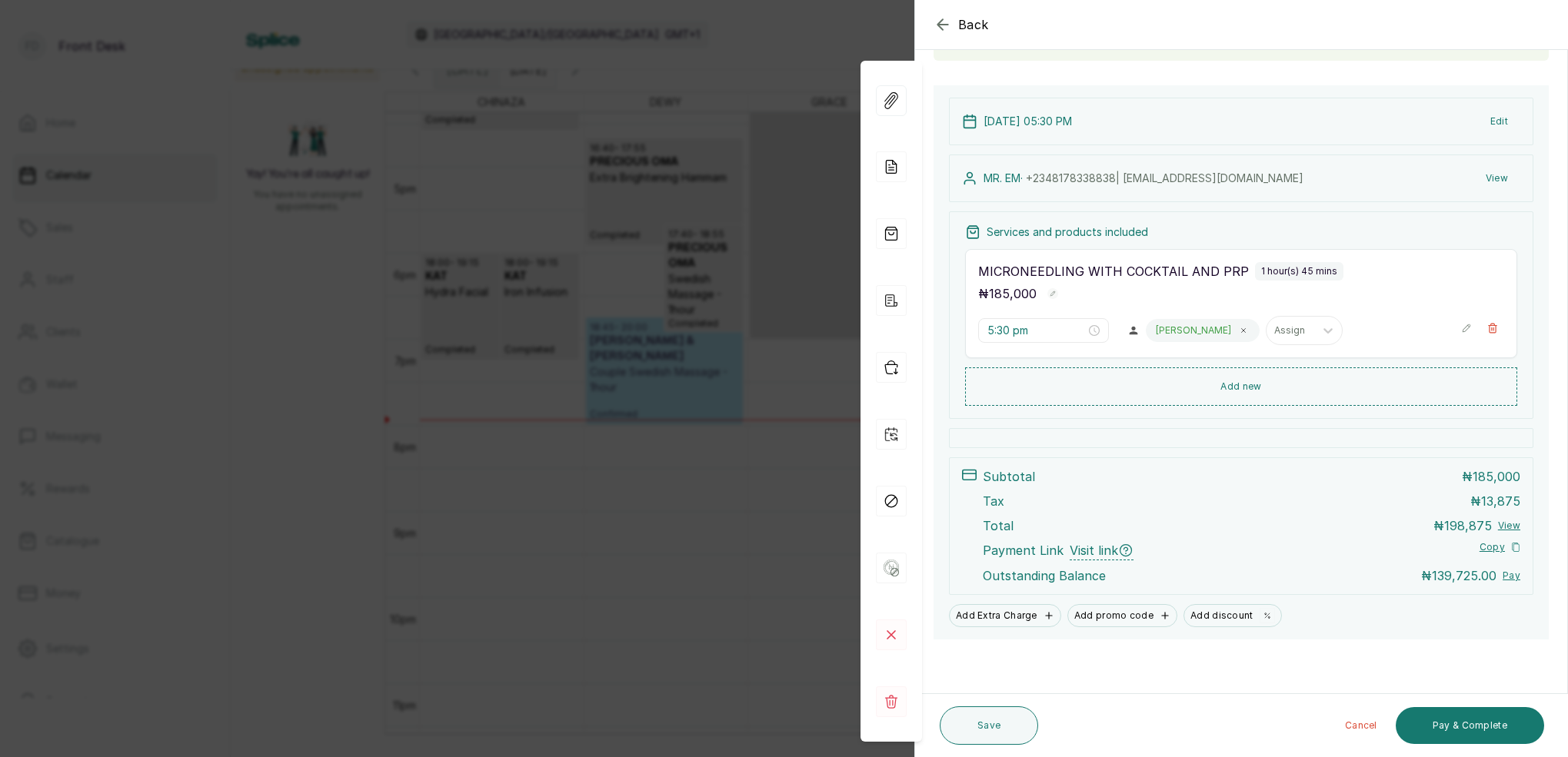
scroll to position [129, 0]
click at [1497, 732] on button "Pay & Complete" at bounding box center [1469, 725] width 149 height 37
drag, startPoint x: 1497, startPoint y: 732, endPoint x: 1515, endPoint y: 735, distance: 18.2
click at [1498, 732] on button "Pay & Complete" at bounding box center [1469, 725] width 149 height 37
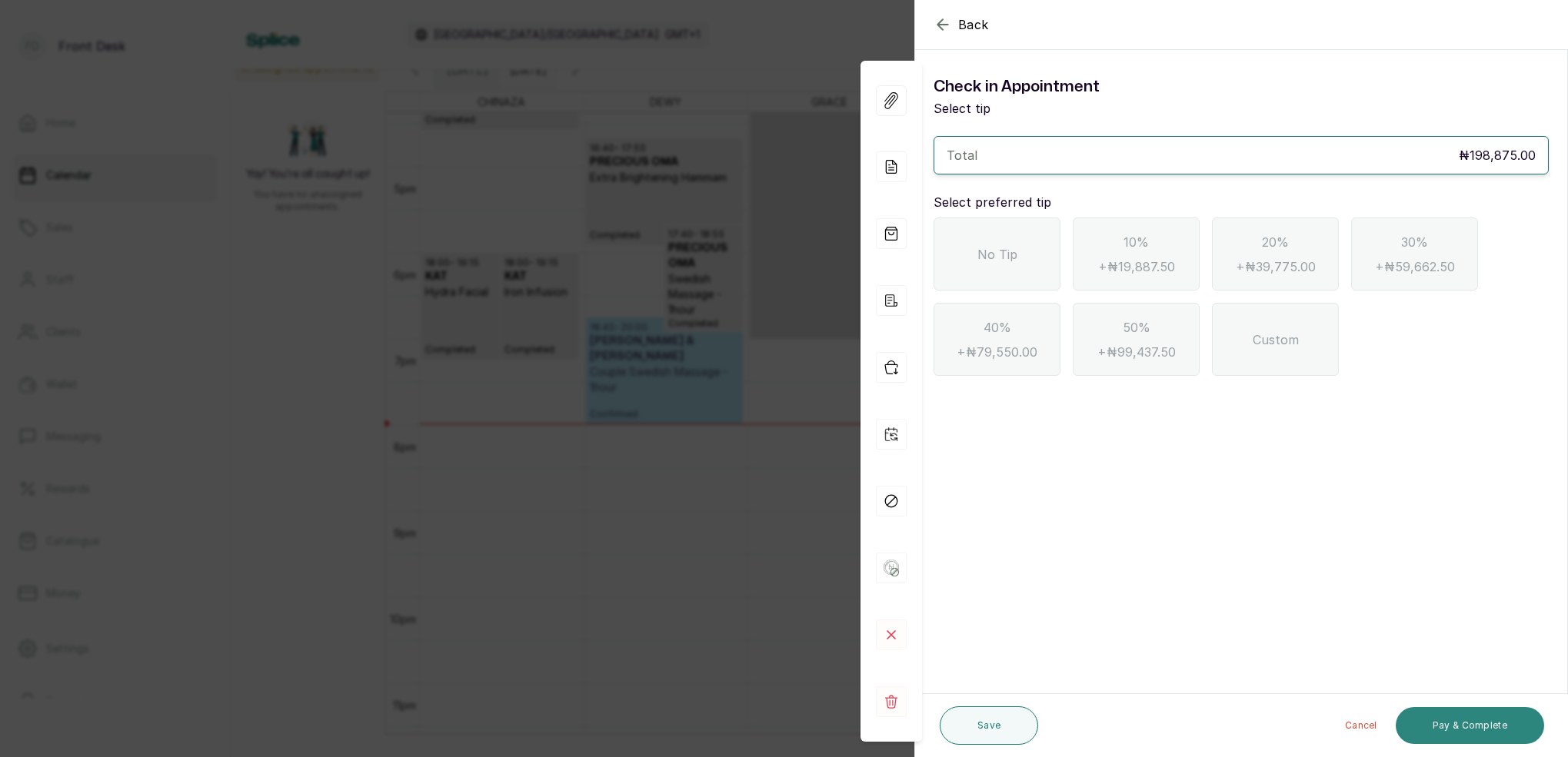
scroll to position [0, 0]
drag, startPoint x: 999, startPoint y: 248, endPoint x: 1208, endPoint y: 114, distance: 248.3
click at [1002, 246] on span "No Tip" at bounding box center [998, 255] width 40 height 18
drag, startPoint x: 944, startPoint y: 26, endPoint x: 972, endPoint y: 49, distance: 36.2
click at [944, 26] on icon "button" at bounding box center [943, 25] width 18 height 18
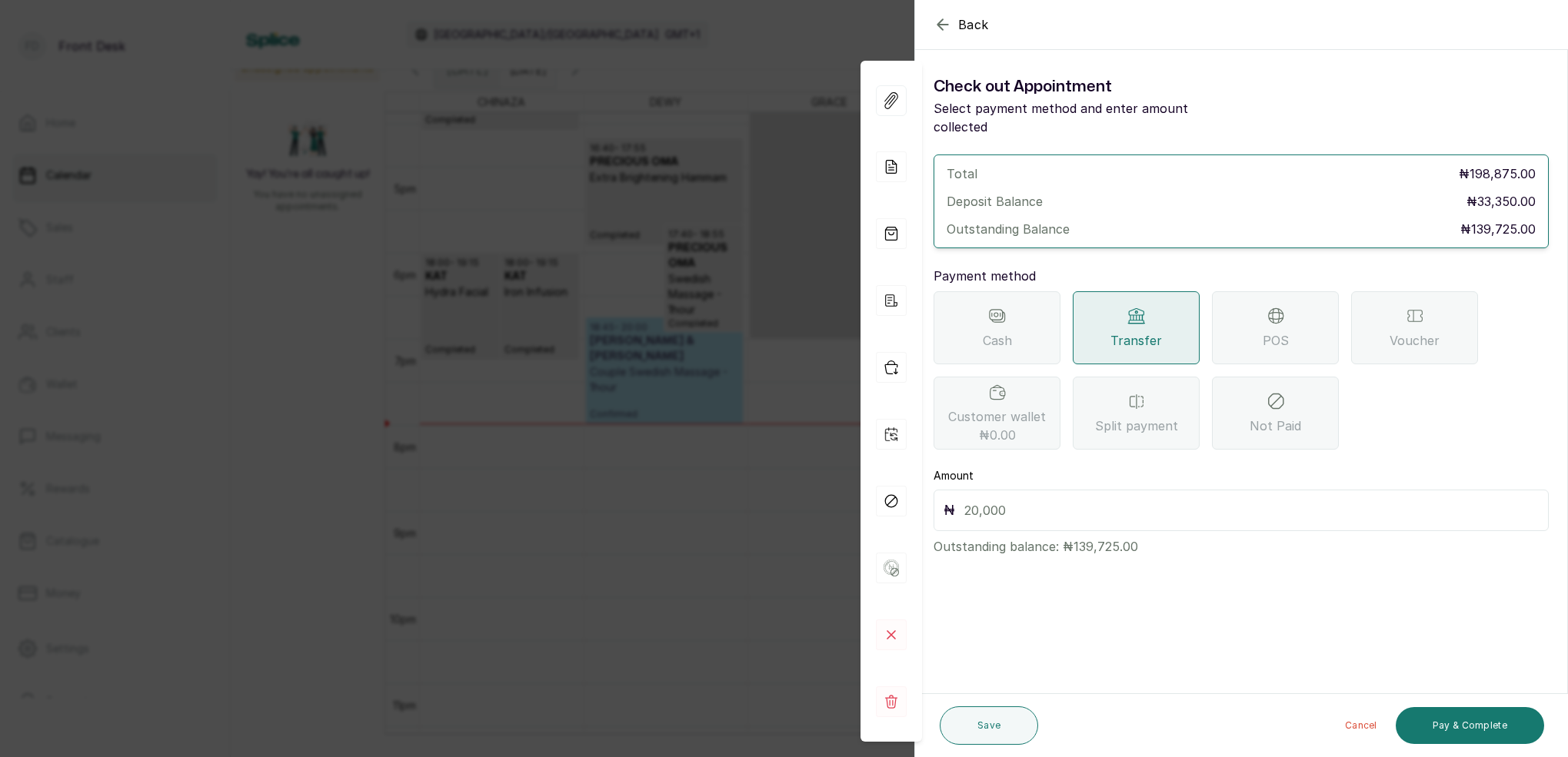
click at [1058, 499] on input "text" at bounding box center [1252, 510] width 574 height 22
type input "139,725"
click at [1491, 727] on button "Pay & Complete" at bounding box center [1469, 725] width 149 height 37
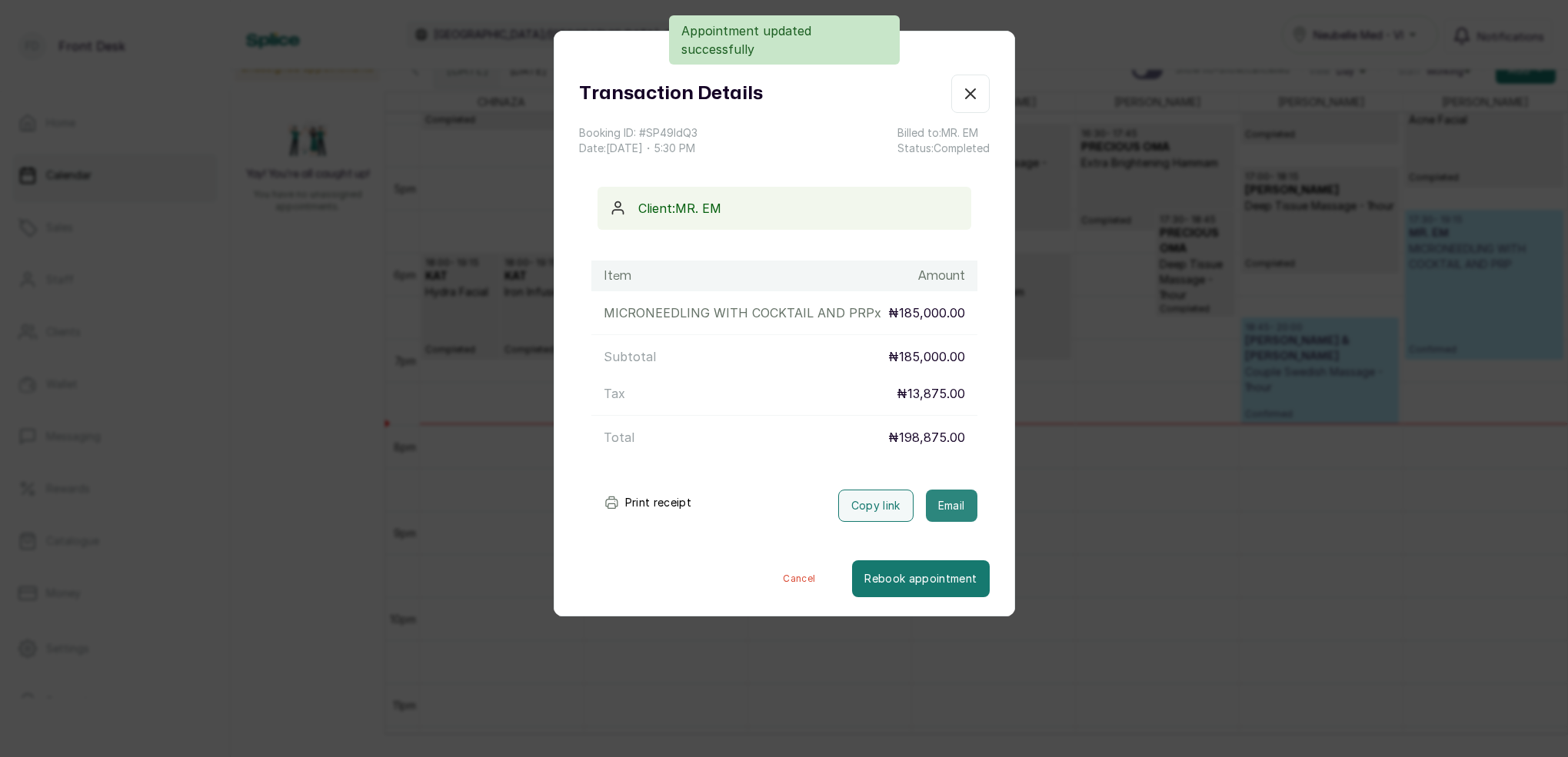
click at [938, 489] on div "Print receipt Copy link Email" at bounding box center [784, 502] width 410 height 38
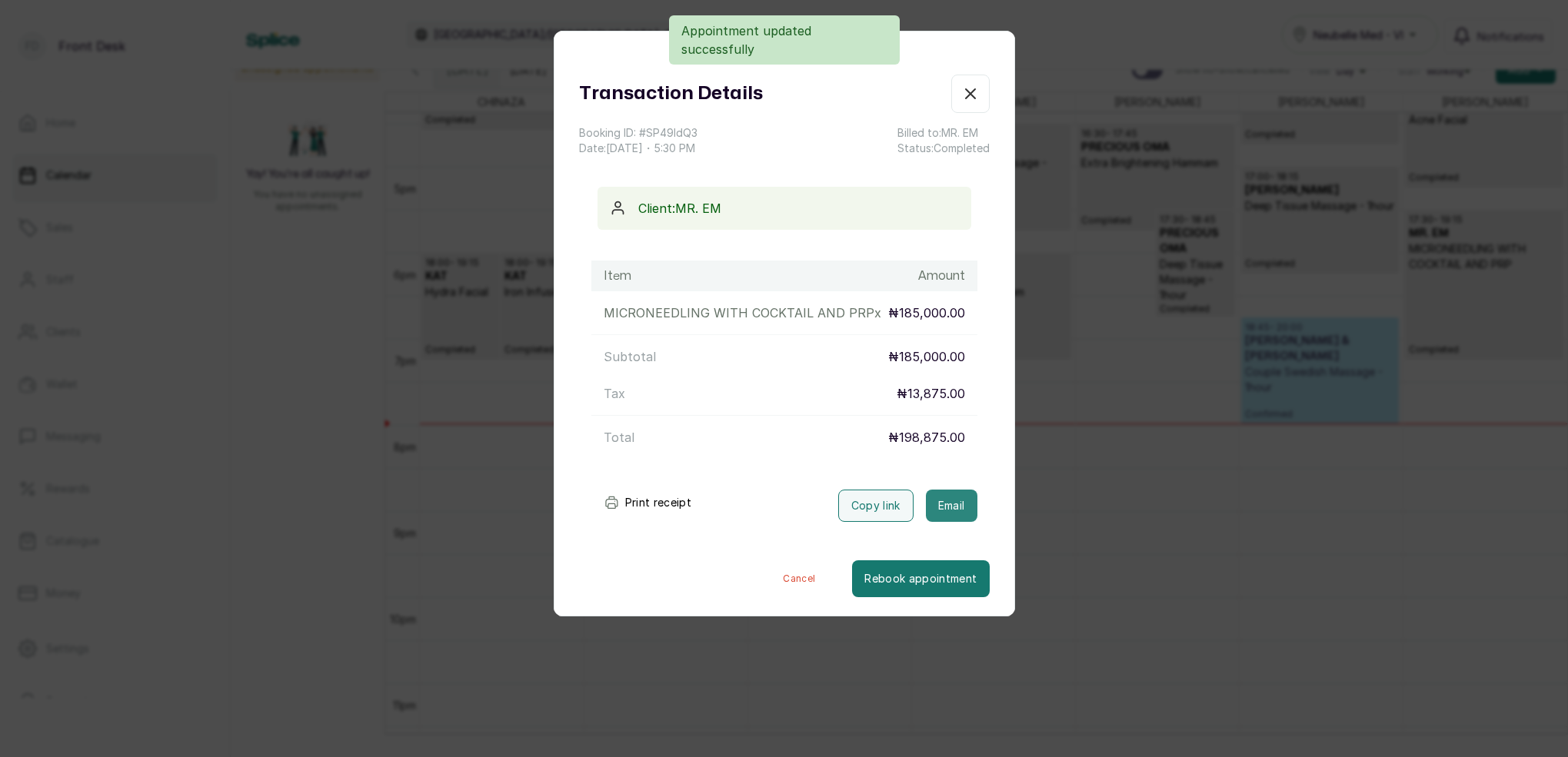
drag, startPoint x: 952, startPoint y: 509, endPoint x: 1025, endPoint y: 156, distance: 360.5
click at [951, 506] on button "Email" at bounding box center [951, 505] width 52 height 32
drag, startPoint x: 974, startPoint y: 96, endPoint x: 1163, endPoint y: 185, distance: 208.9
click at [974, 96] on icon "button" at bounding box center [971, 94] width 18 height 18
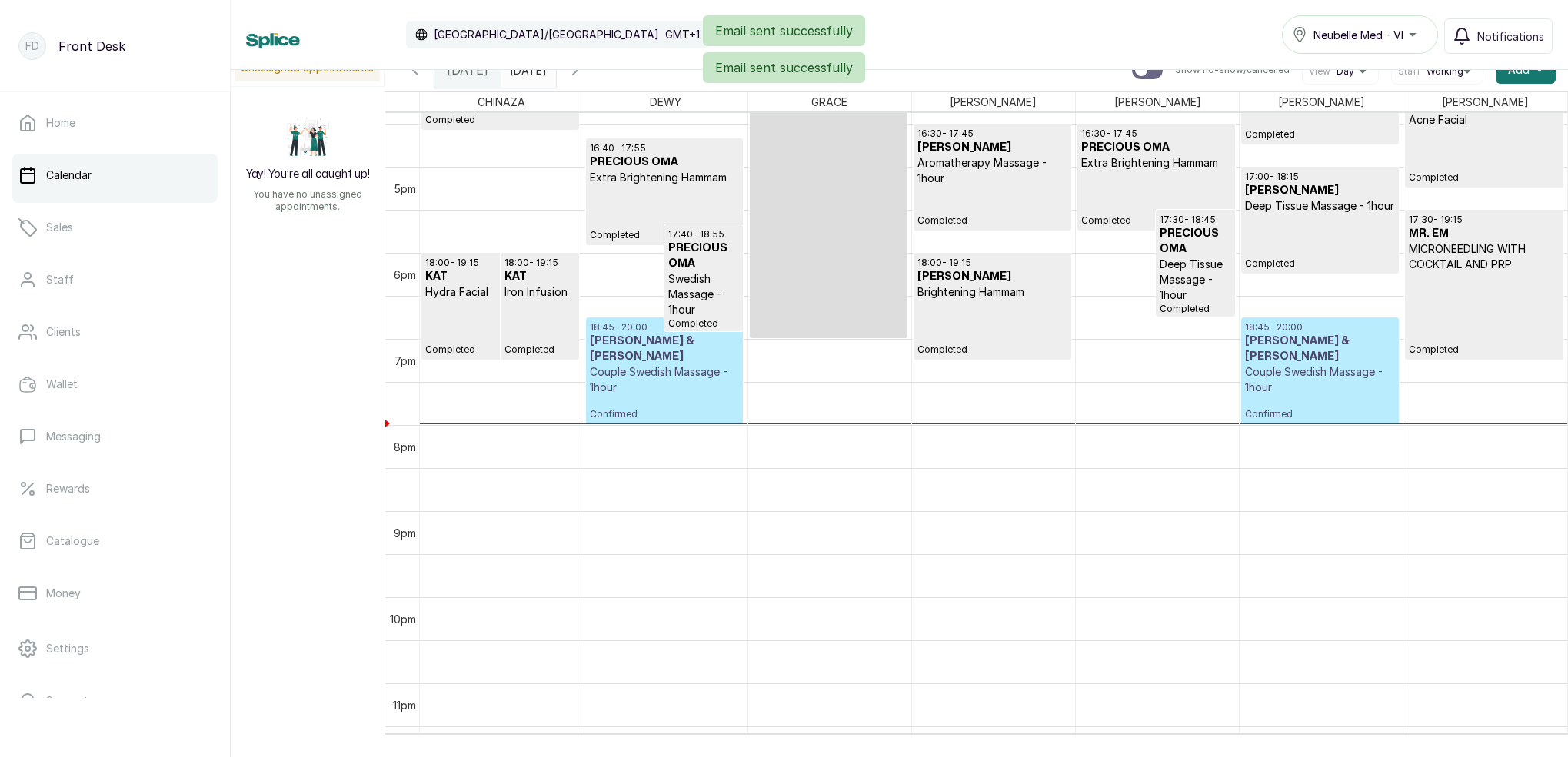
click at [1314, 395] on p "Confirmed" at bounding box center [1319, 407] width 150 height 25
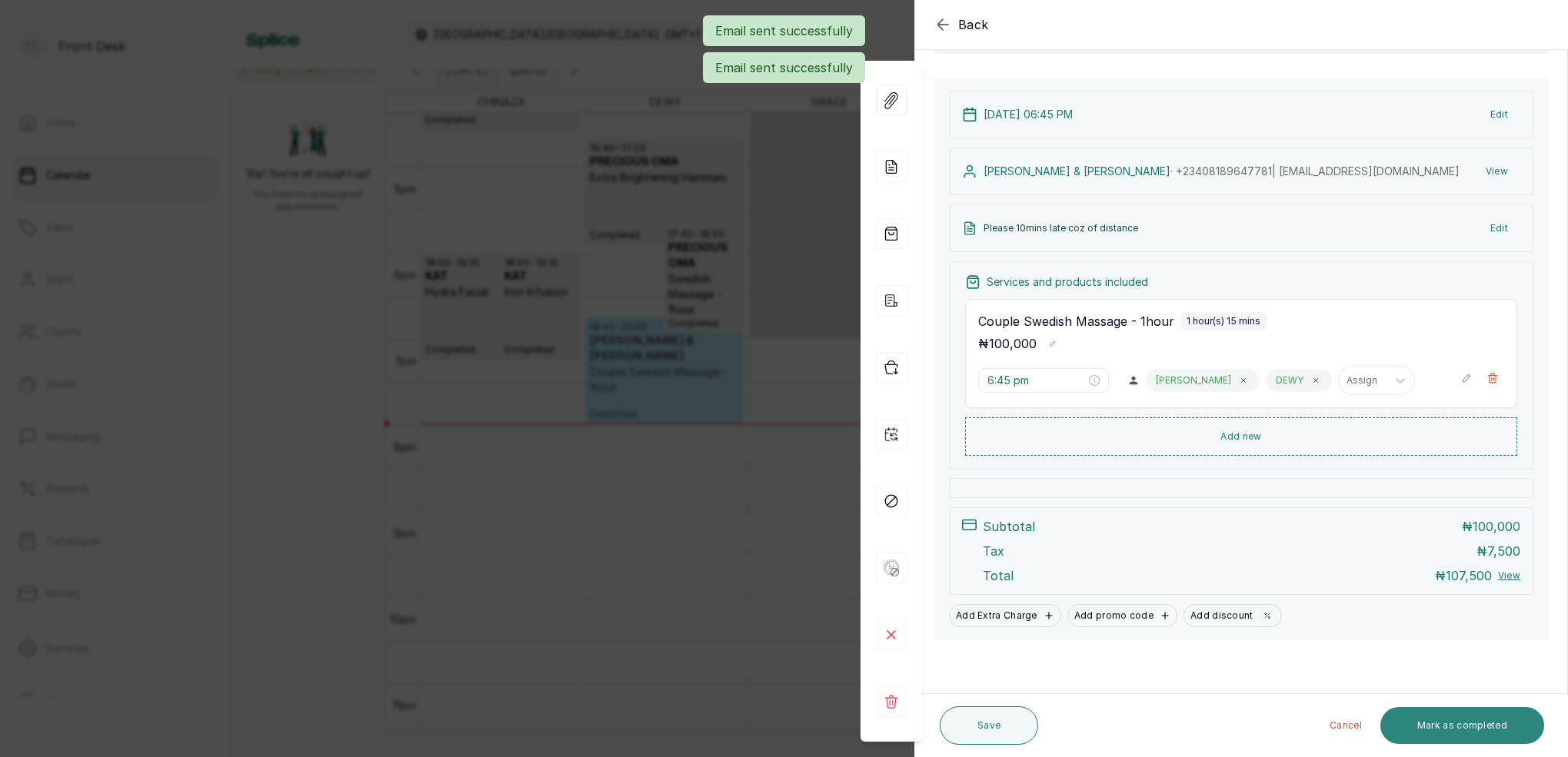
scroll to position [156, 0]
click at [1482, 738] on button "Mark as completed" at bounding box center [1462, 725] width 164 height 37
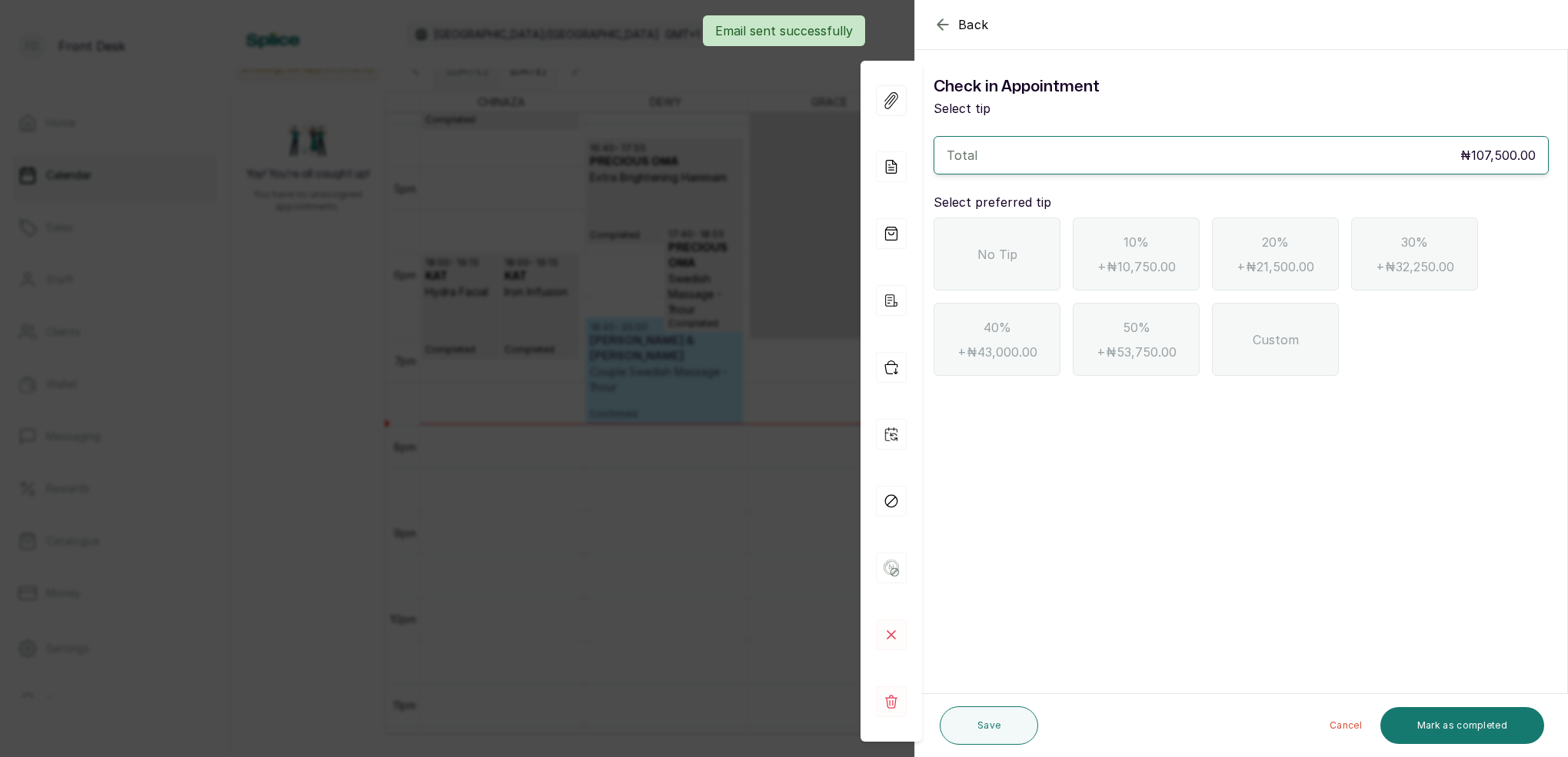
click at [1017, 277] on div "No Tip" at bounding box center [997, 254] width 127 height 73
click at [1510, 720] on button "Mark as completed" at bounding box center [1462, 725] width 164 height 37
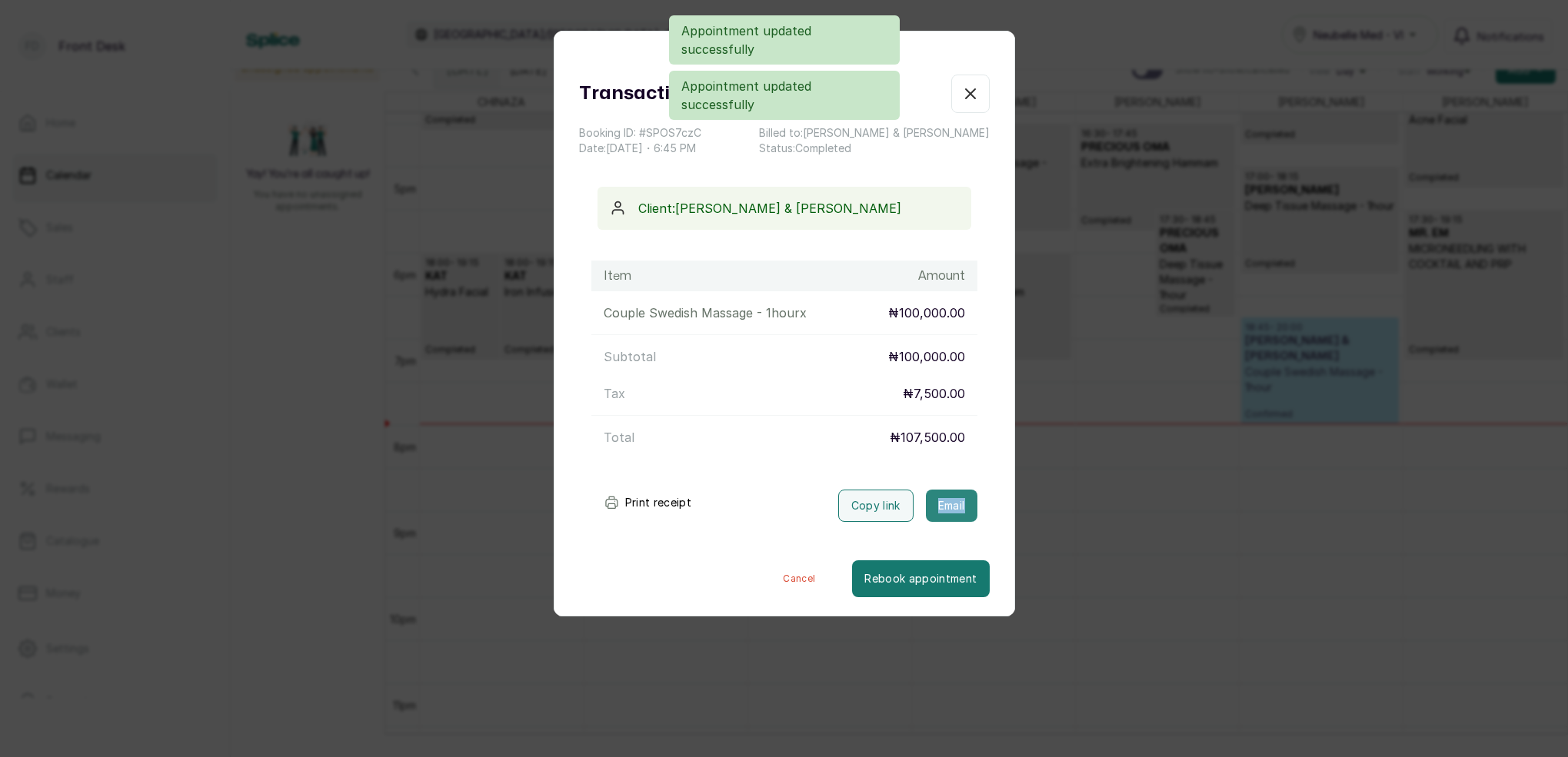
drag, startPoint x: 1112, startPoint y: 492, endPoint x: 927, endPoint y: 508, distance: 185.7
click at [977, 528] on div "Transaction Details Booking ID: # SPOS7czC Date: [DATE] ・ 6:45 PM Billed to: [P…" at bounding box center [784, 378] width 1568 height 757
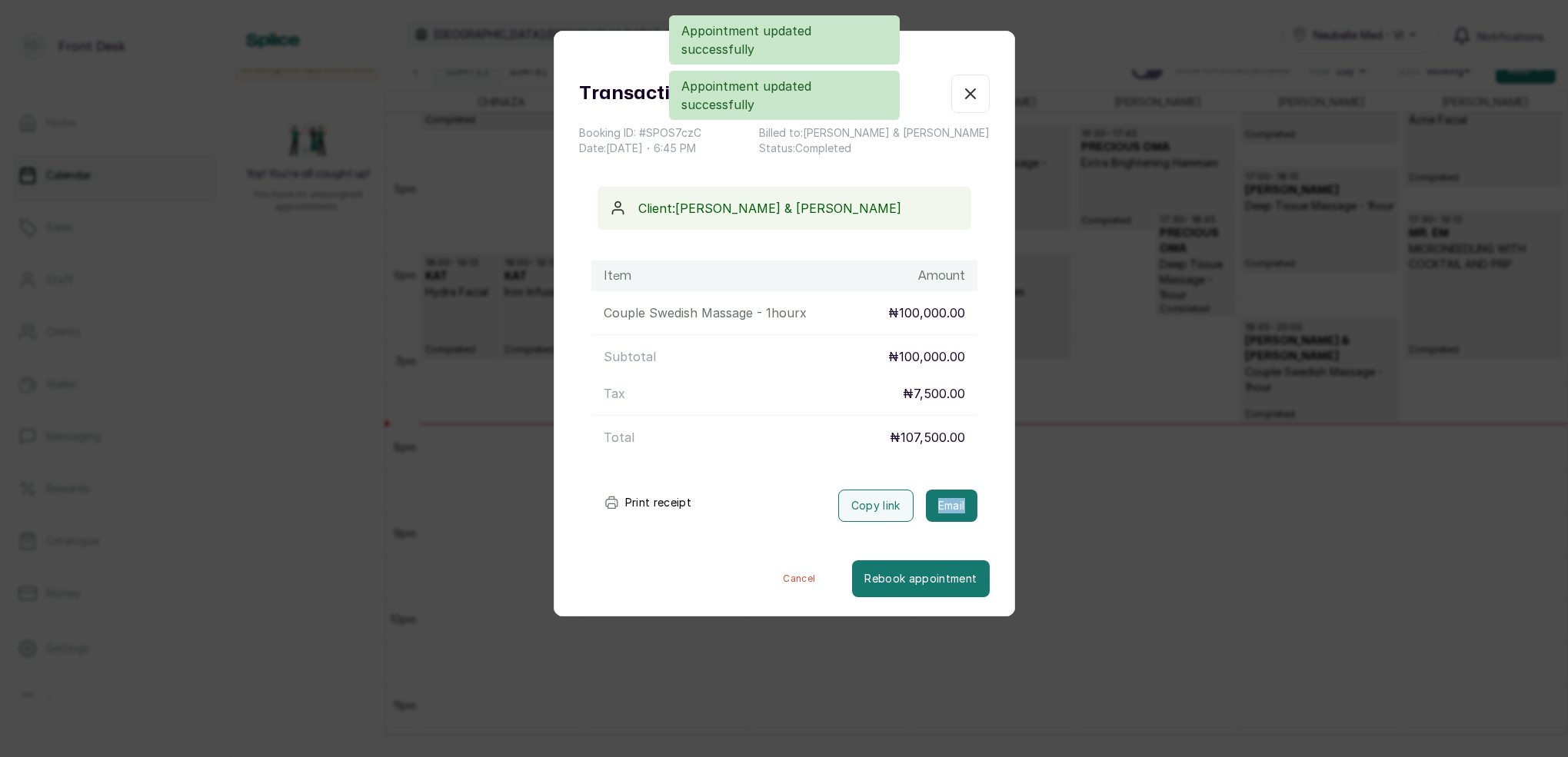
drag, startPoint x: 949, startPoint y: 502, endPoint x: 996, endPoint y: 389, distance: 122.4
click at [948, 502] on button "Email" at bounding box center [951, 505] width 52 height 32
drag, startPoint x: 975, startPoint y: 93, endPoint x: 1037, endPoint y: 72, distance: 65.5
click at [975, 94] on icon "button" at bounding box center [971, 94] width 18 height 18
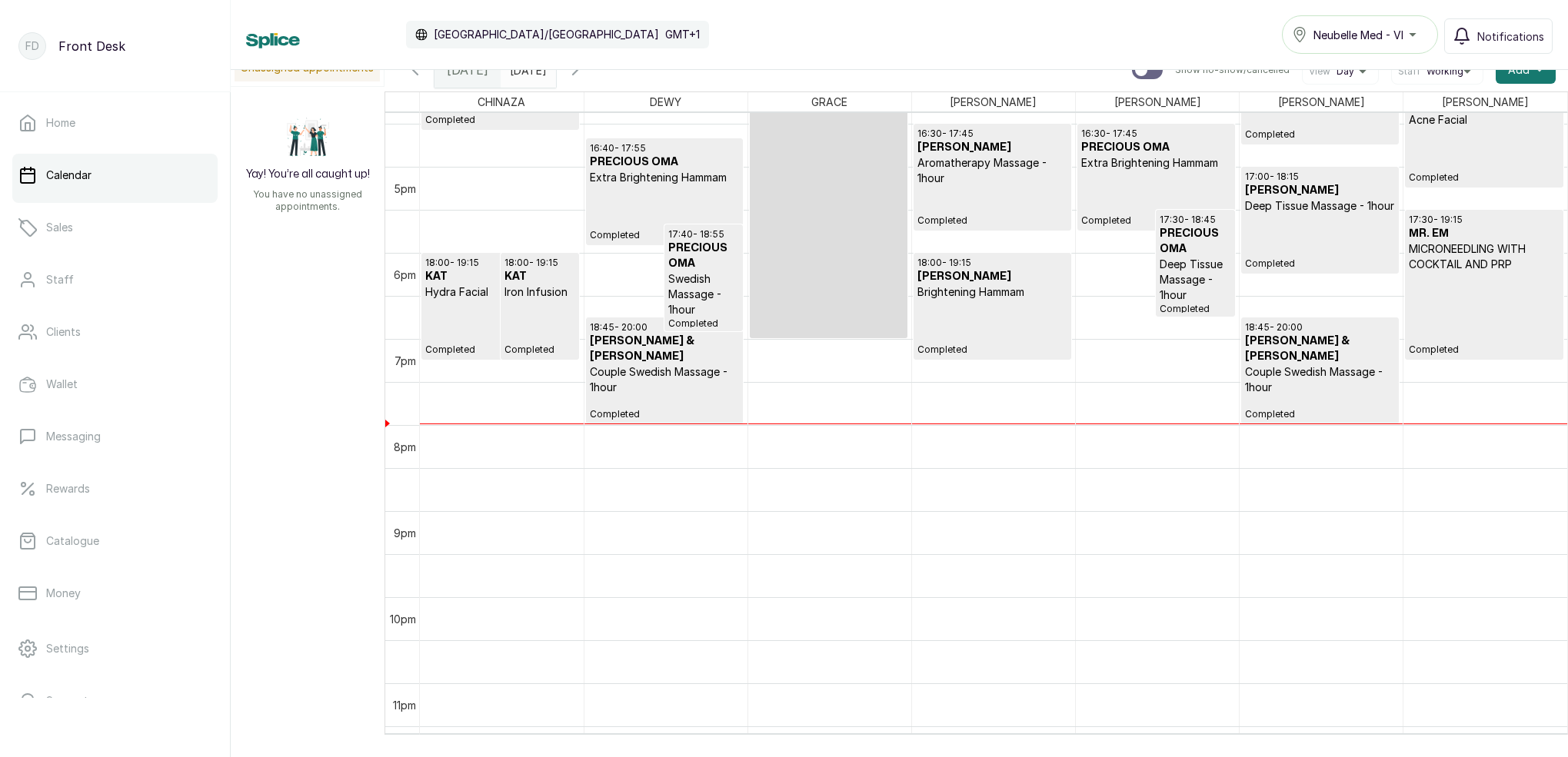
type input "dd/MM/yyyy"
click at [529, 69] on div "Calendar [GEOGRAPHIC_DATA]/[GEOGRAPHIC_DATA] GMT+1 Neubelle Med - VI Notificati…" at bounding box center [899, 378] width 1337 height 757
click at [526, 73] on input "dd/MM/yyyy" at bounding box center [513, 66] width 25 height 26
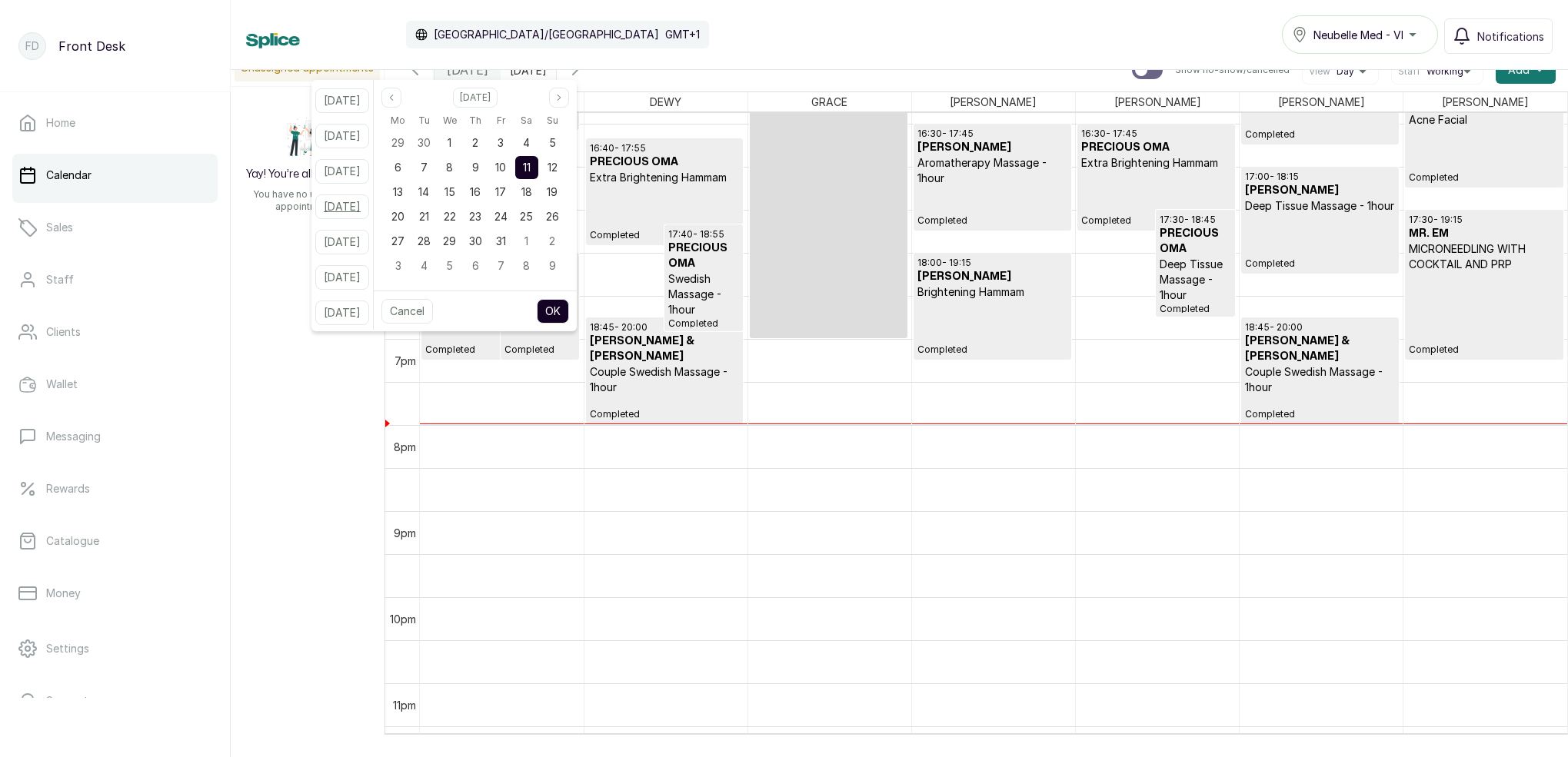
click at [359, 207] on button "[DATE]" at bounding box center [343, 207] width 54 height 25
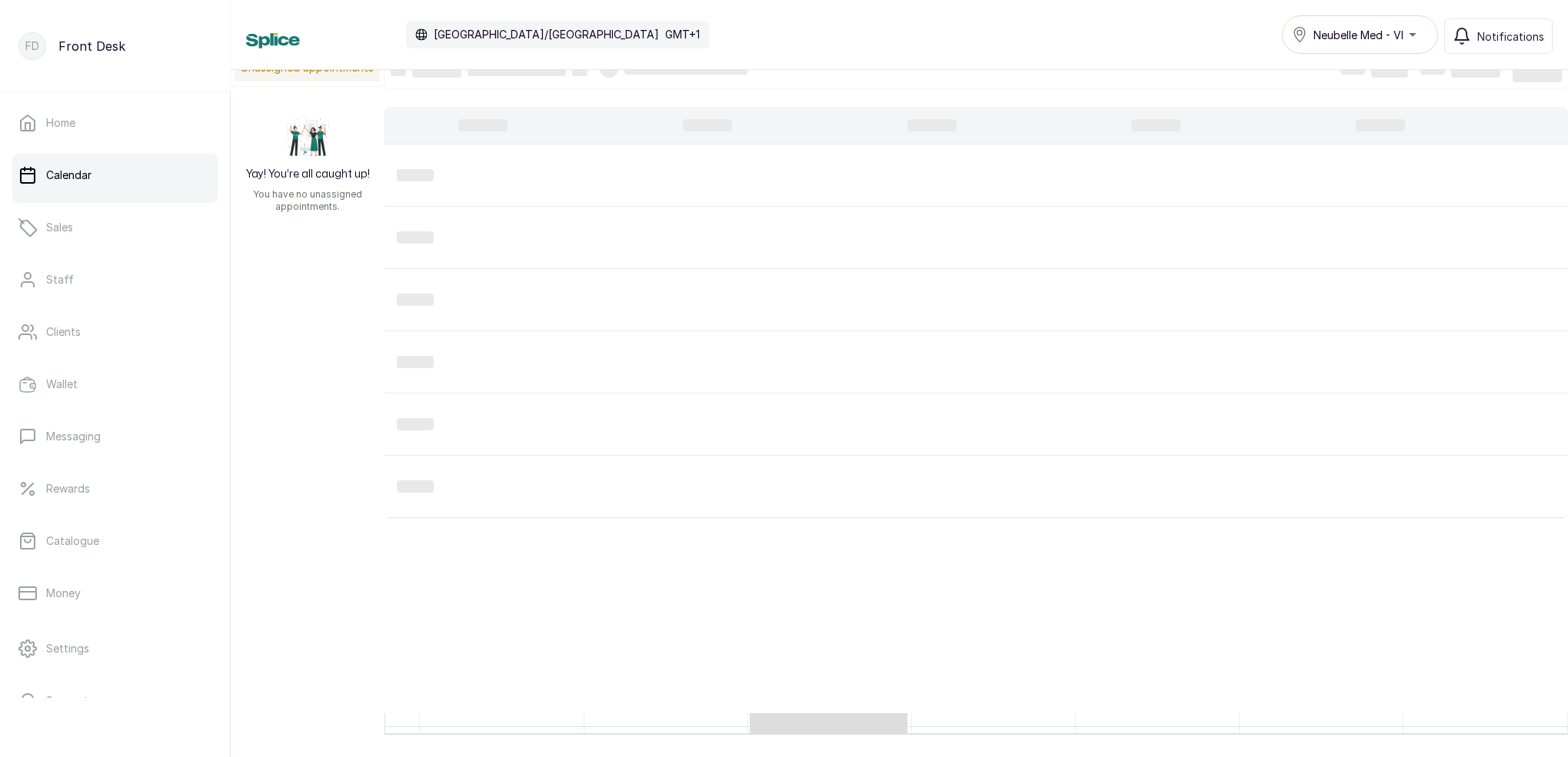
type input "[DATE]"
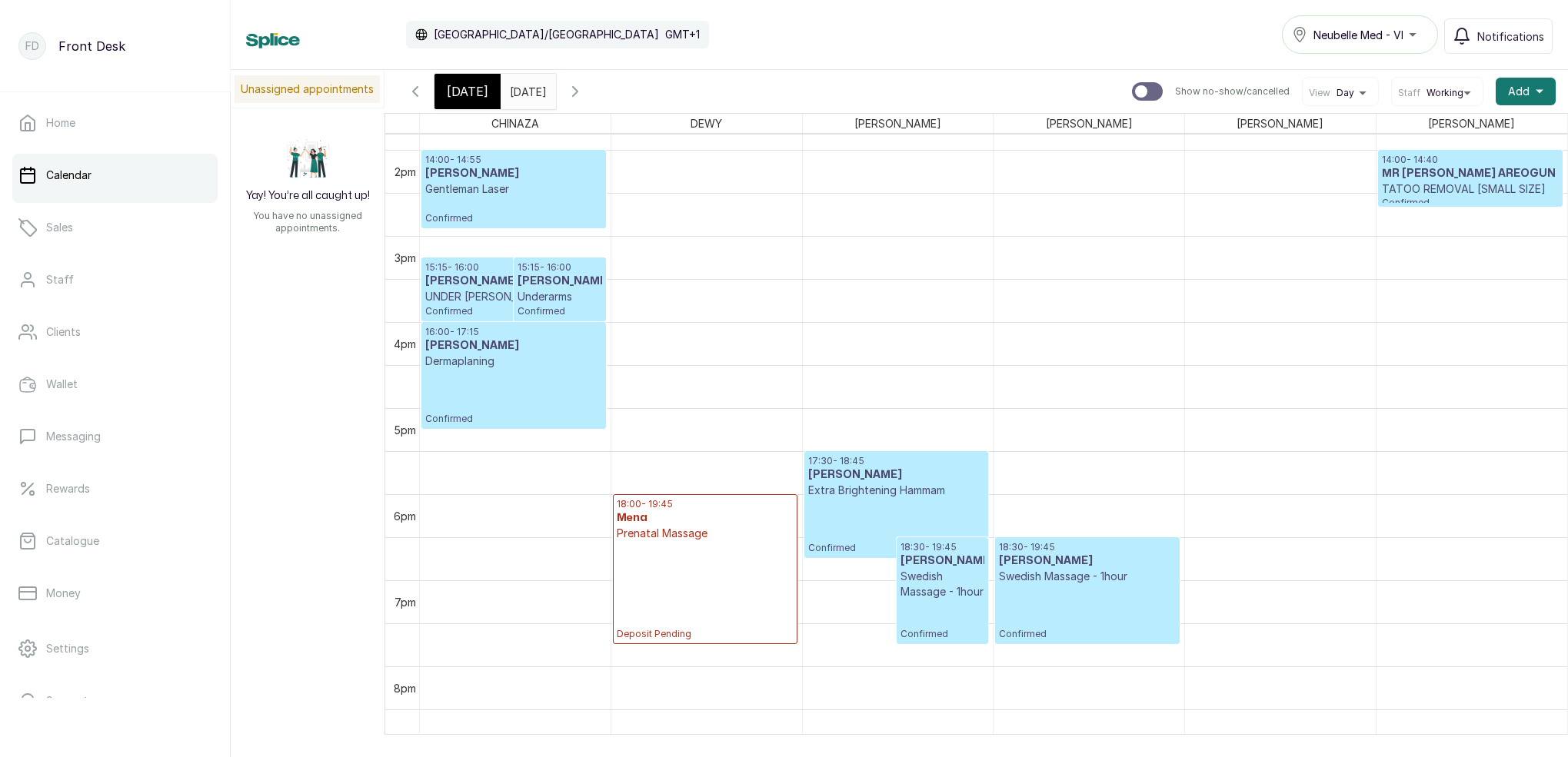
scroll to position [1219, 0]
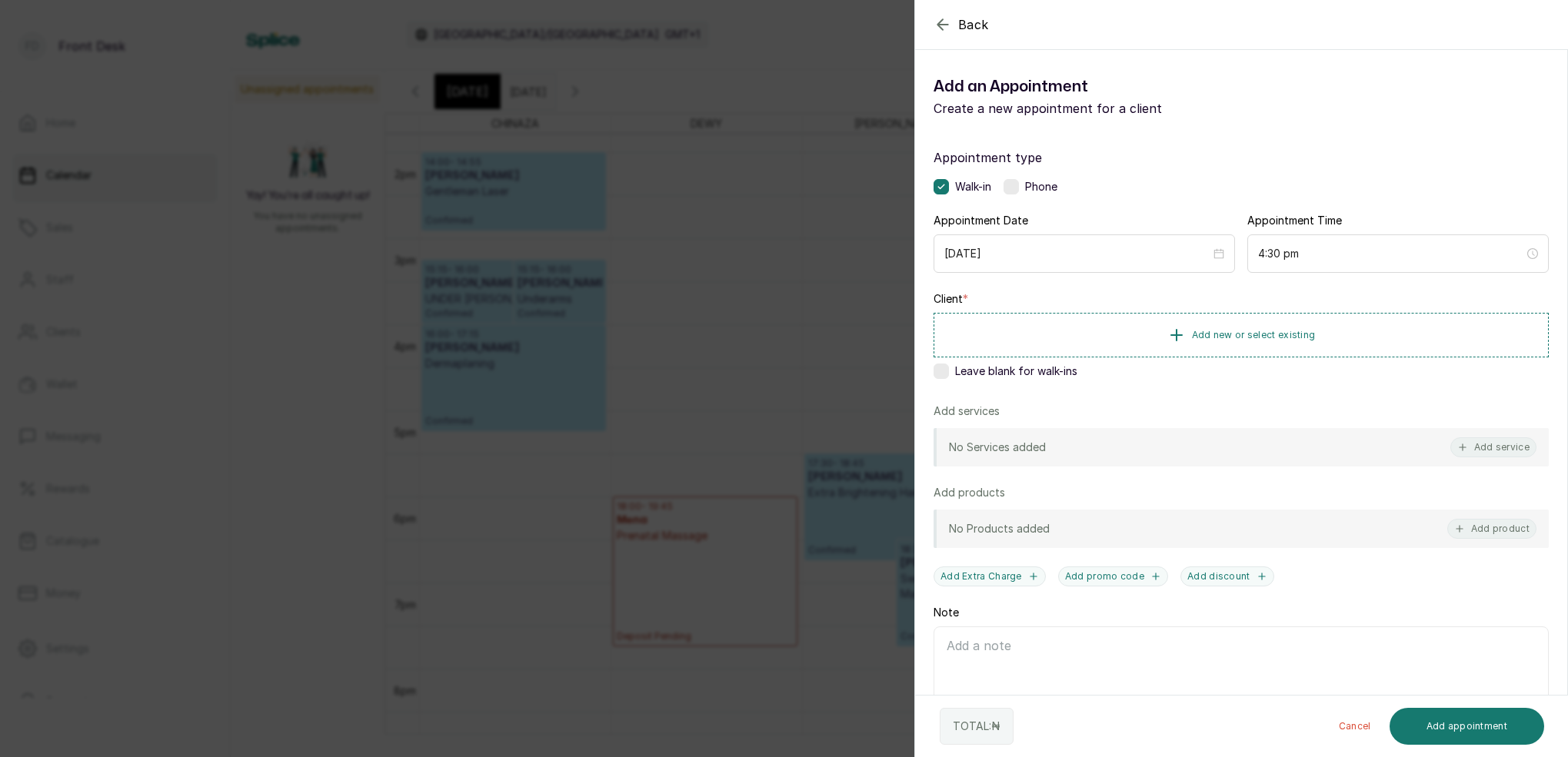
click at [774, 28] on div "Back Add Appointment Add an Appointment Create a new appointment for a client A…" at bounding box center [784, 378] width 1568 height 757
click at [1293, 332] on span "Add new or select existing" at bounding box center [1253, 335] width 124 height 12
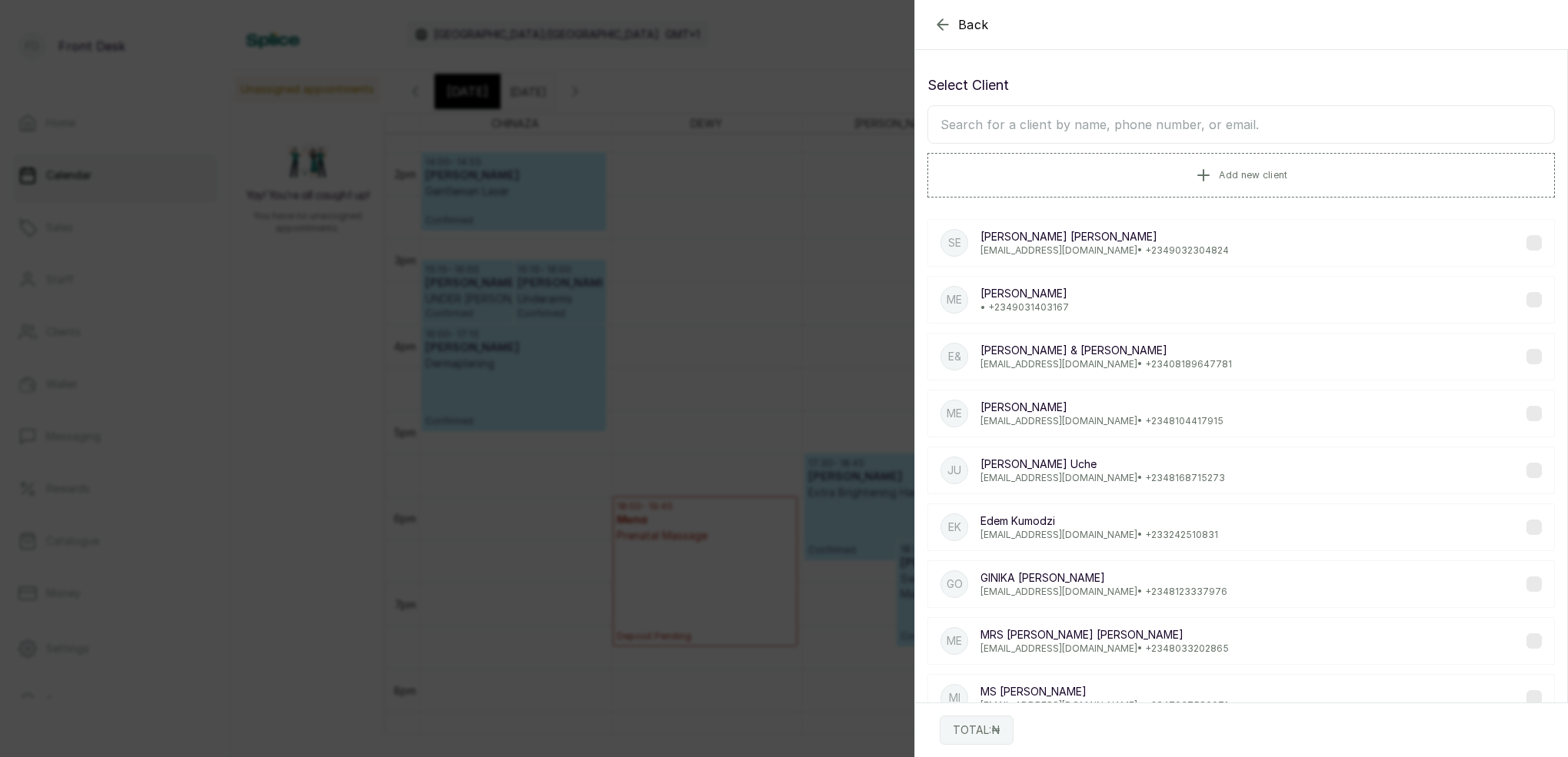
click at [1193, 127] on input "text" at bounding box center [1241, 125] width 627 height 38
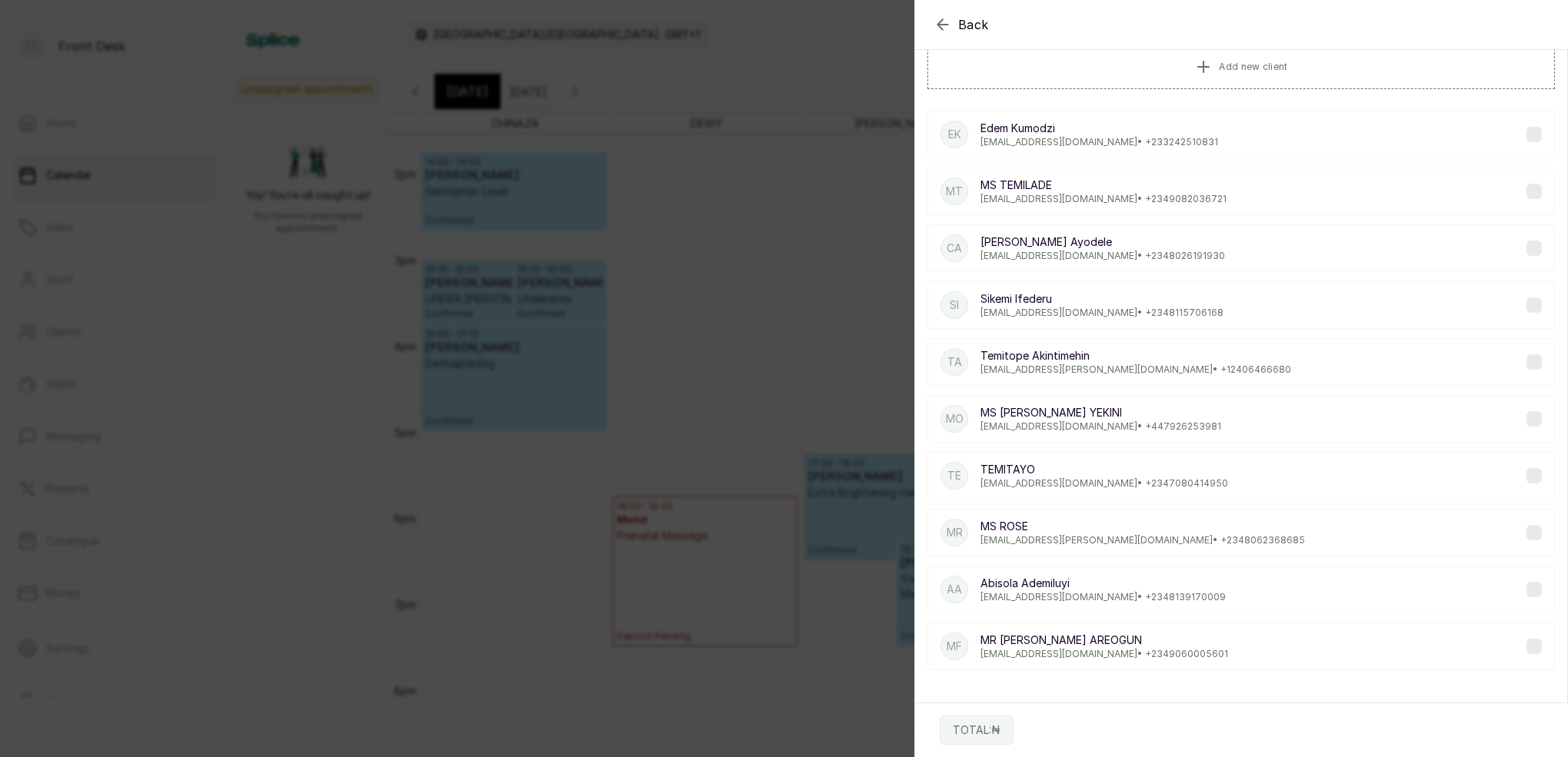
type input "E"
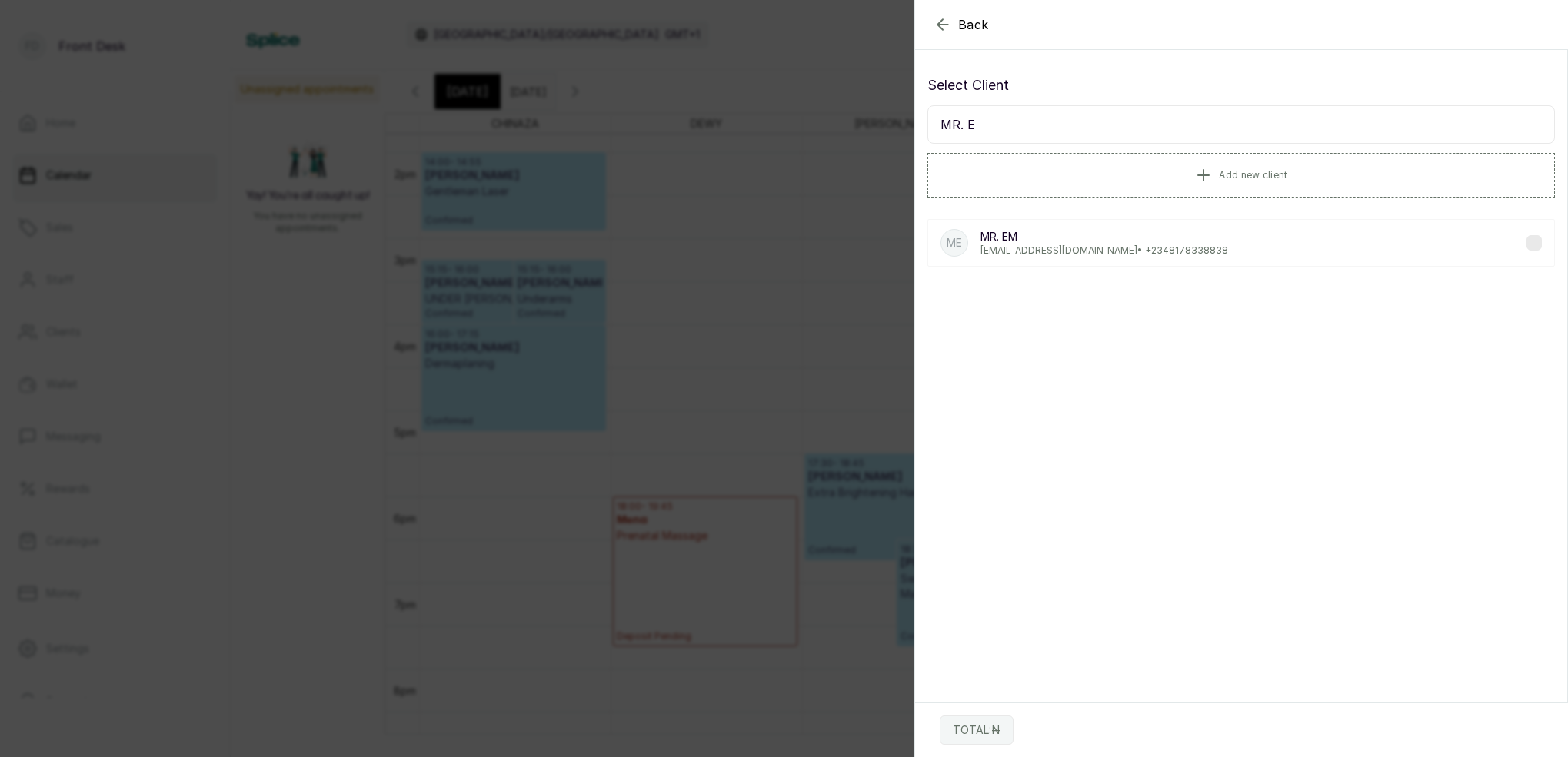
type input "MR. E"
click at [1056, 241] on p "MR. EM" at bounding box center [1105, 237] width 248 height 15
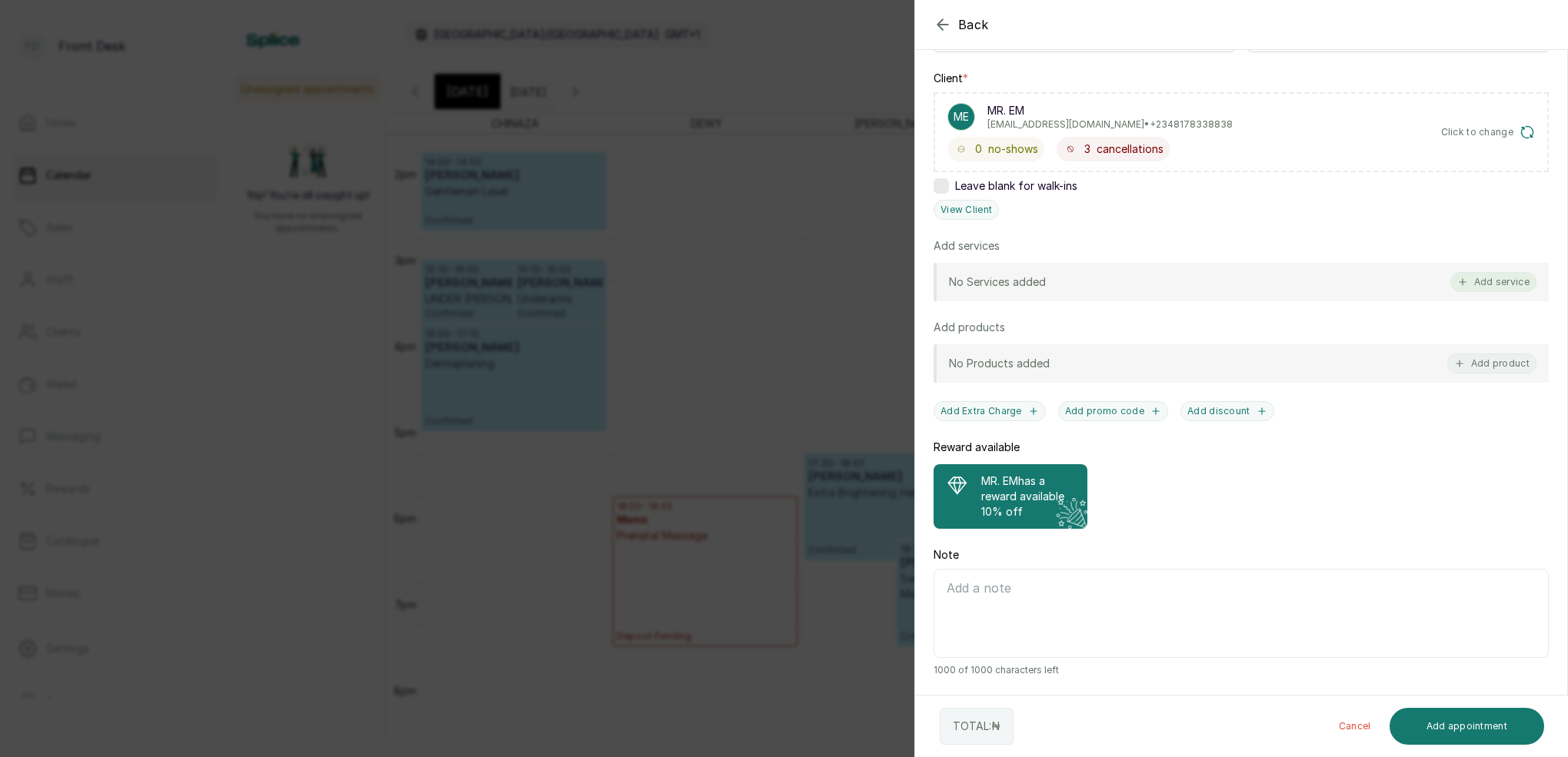
click at [1511, 278] on button "Add service" at bounding box center [1493, 282] width 86 height 20
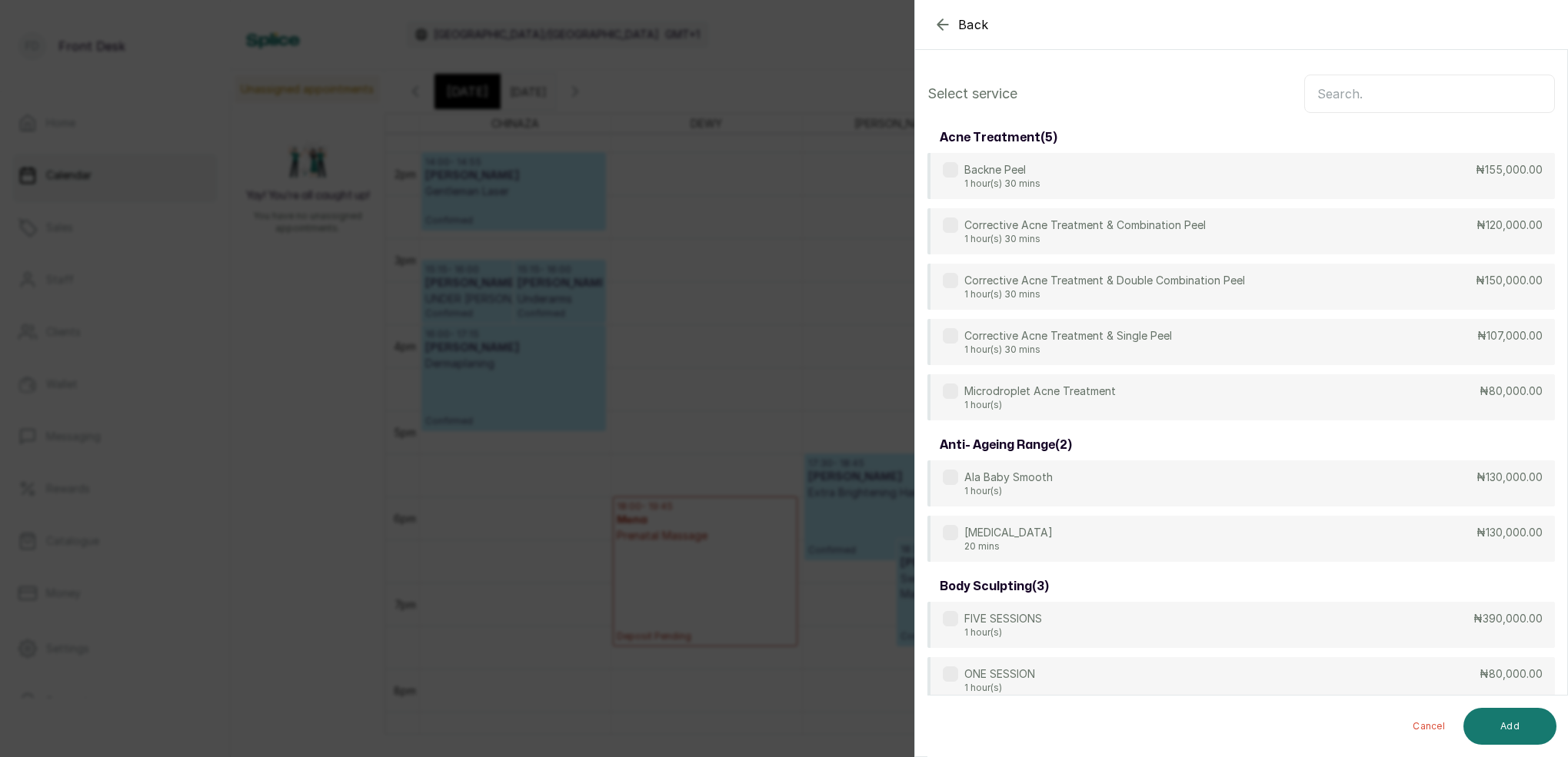
click at [1357, 92] on input "text" at bounding box center [1429, 94] width 251 height 38
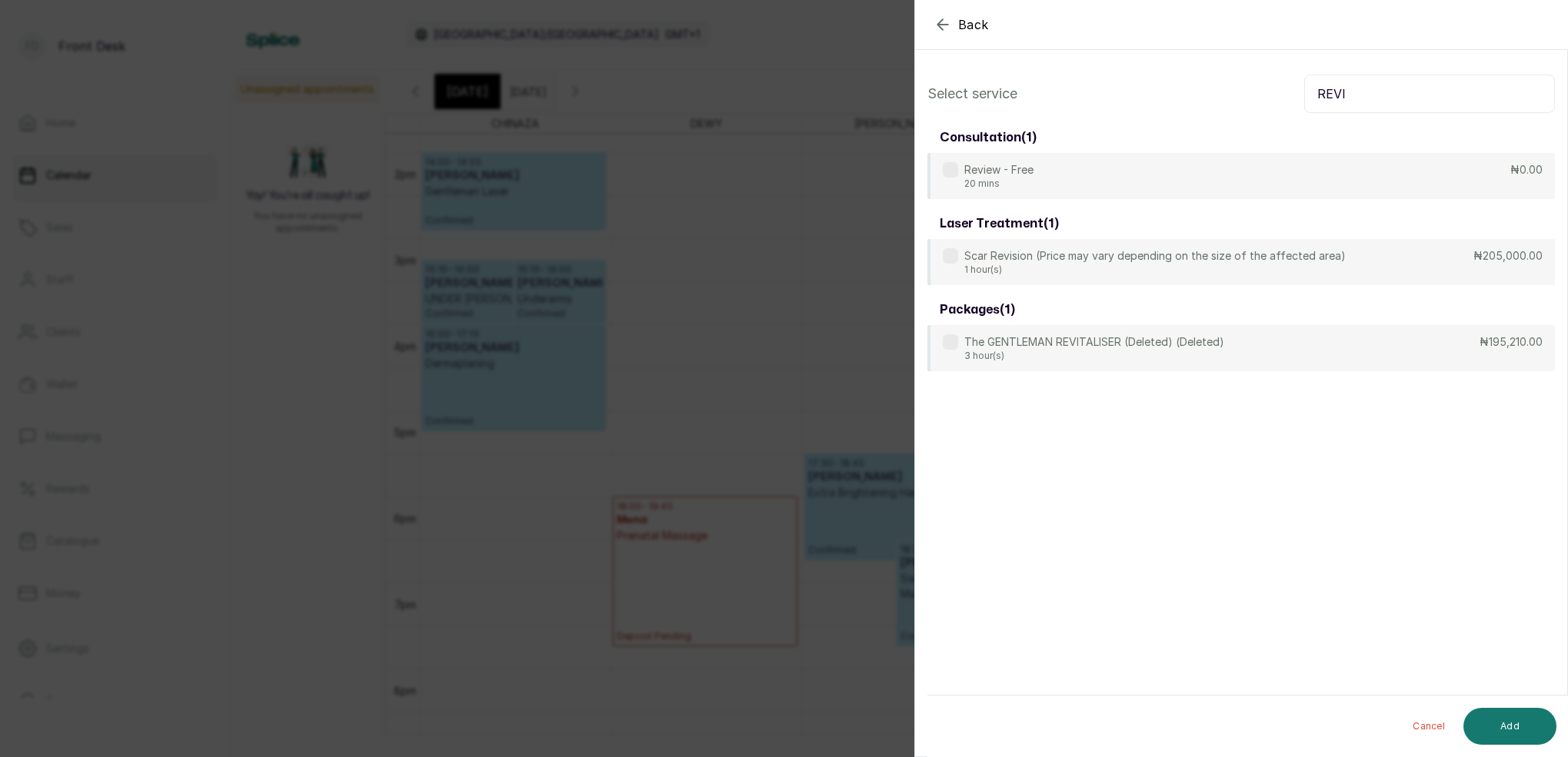
type input "REVI"
drag, startPoint x: 1067, startPoint y: 203, endPoint x: 1053, endPoint y: 178, distance: 28.7
click at [1065, 198] on div "consultation ( 1 ) Review - Free 20 mins ₦0.00 laser treatment ( 1 ) Scar Revis…" at bounding box center [1241, 248] width 627 height 251
click at [1055, 182] on div "Review - Free 20 mins ₦0.00" at bounding box center [1241, 177] width 627 height 48
click at [1516, 723] on button "Add" at bounding box center [1509, 726] width 93 height 37
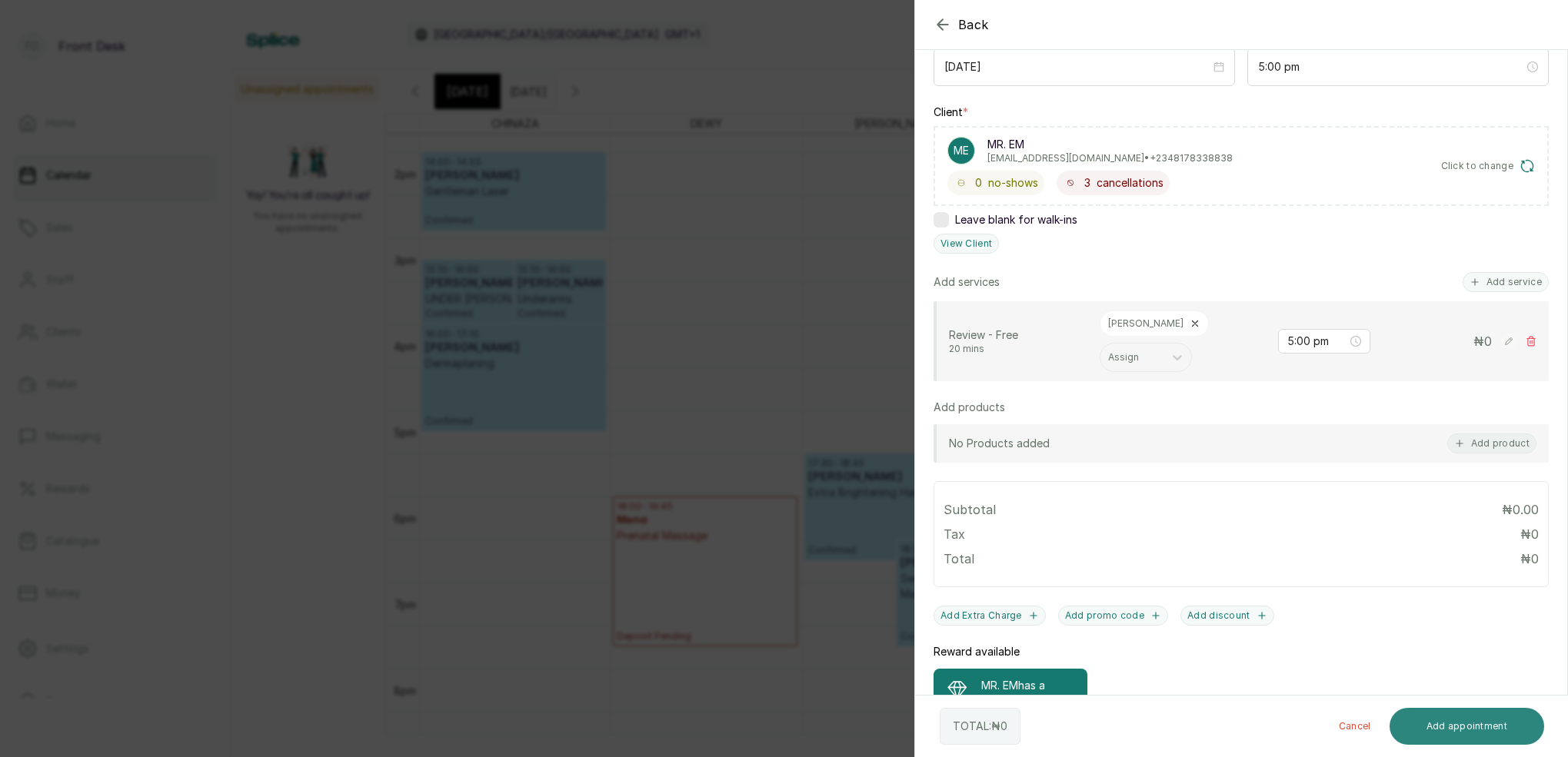
click at [1459, 730] on button "Add appointment" at bounding box center [1467, 726] width 155 height 37
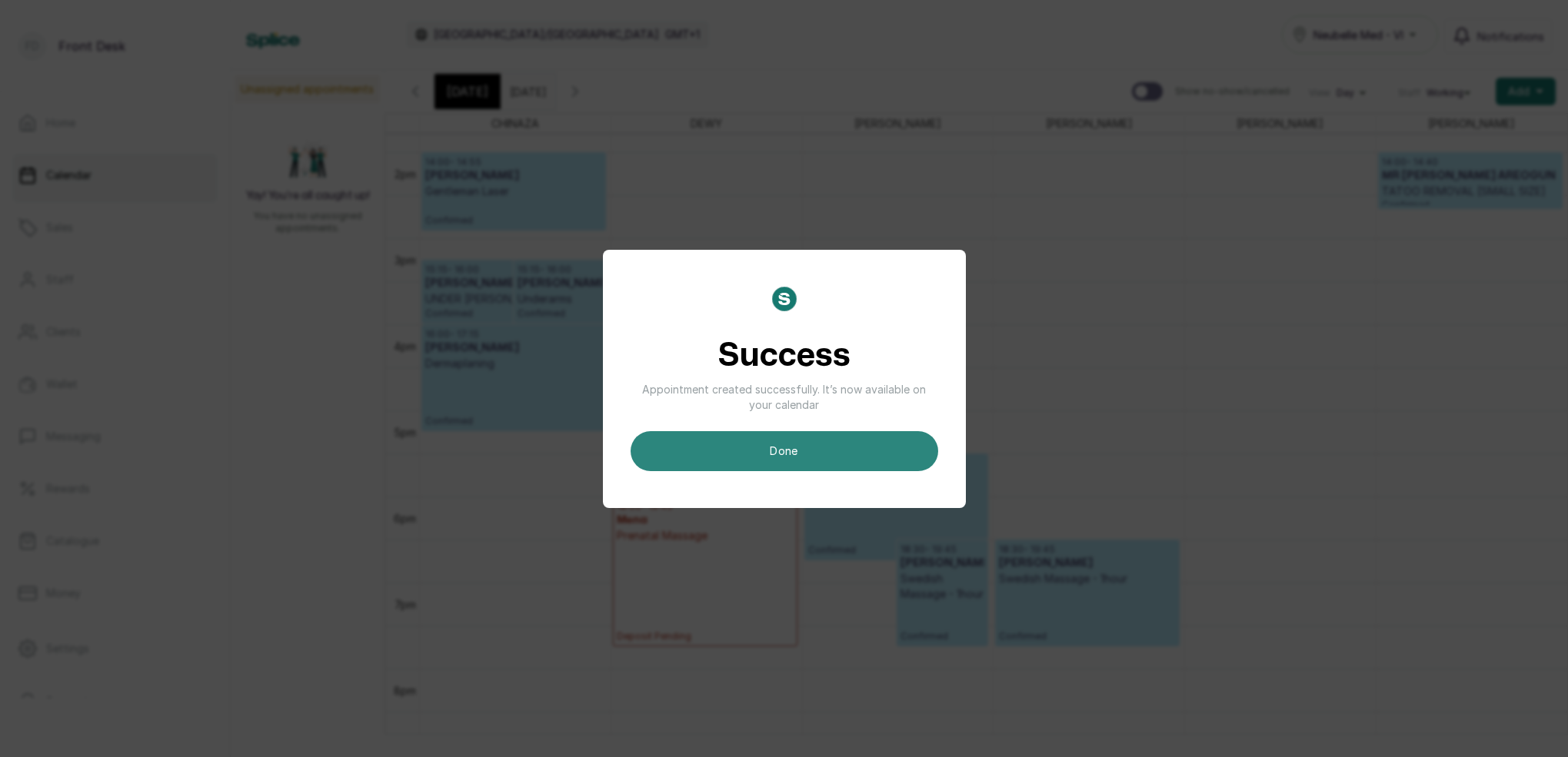
click at [856, 449] on button "done" at bounding box center [784, 451] width 308 height 40
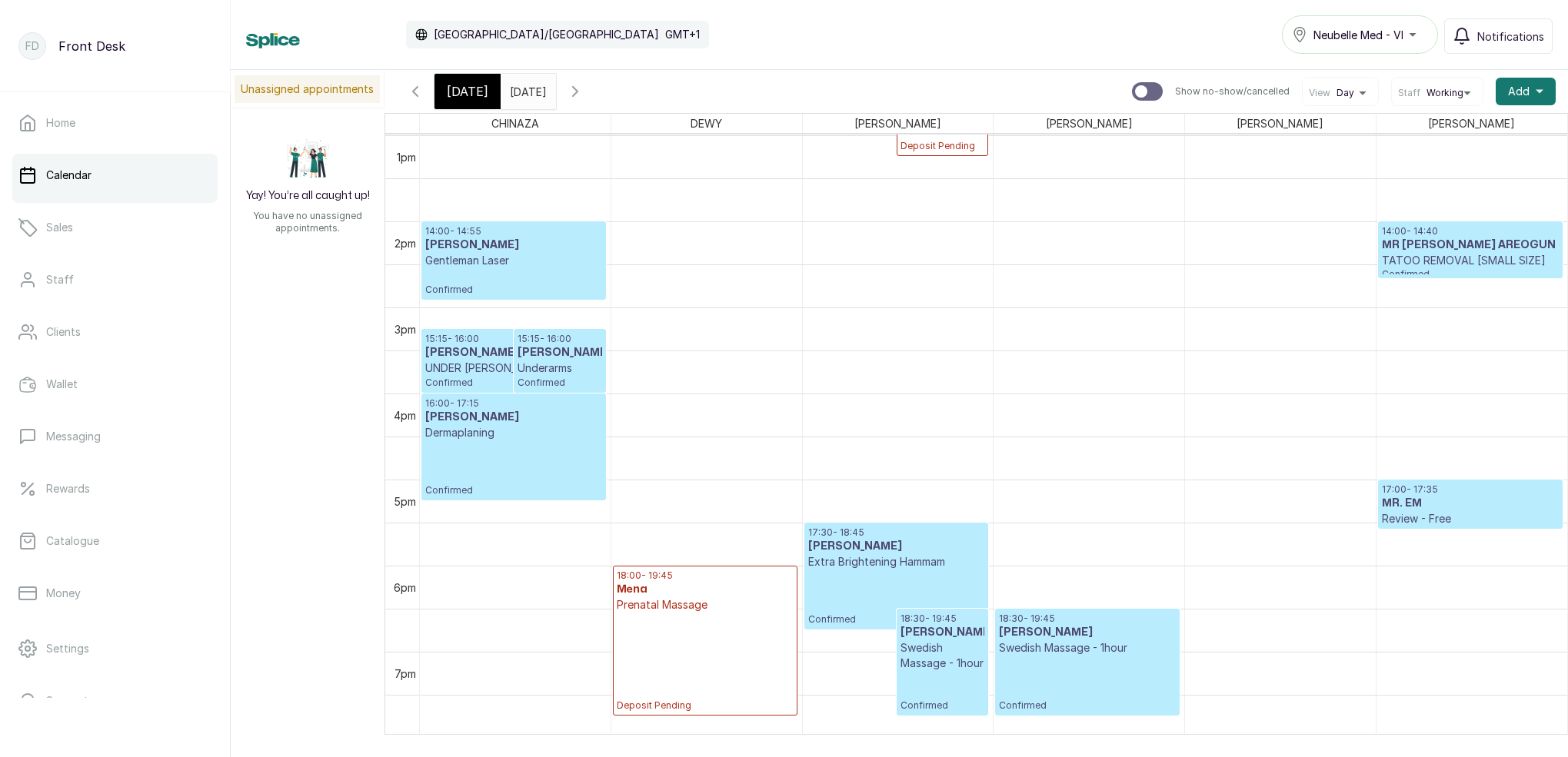
scroll to position [995, 0]
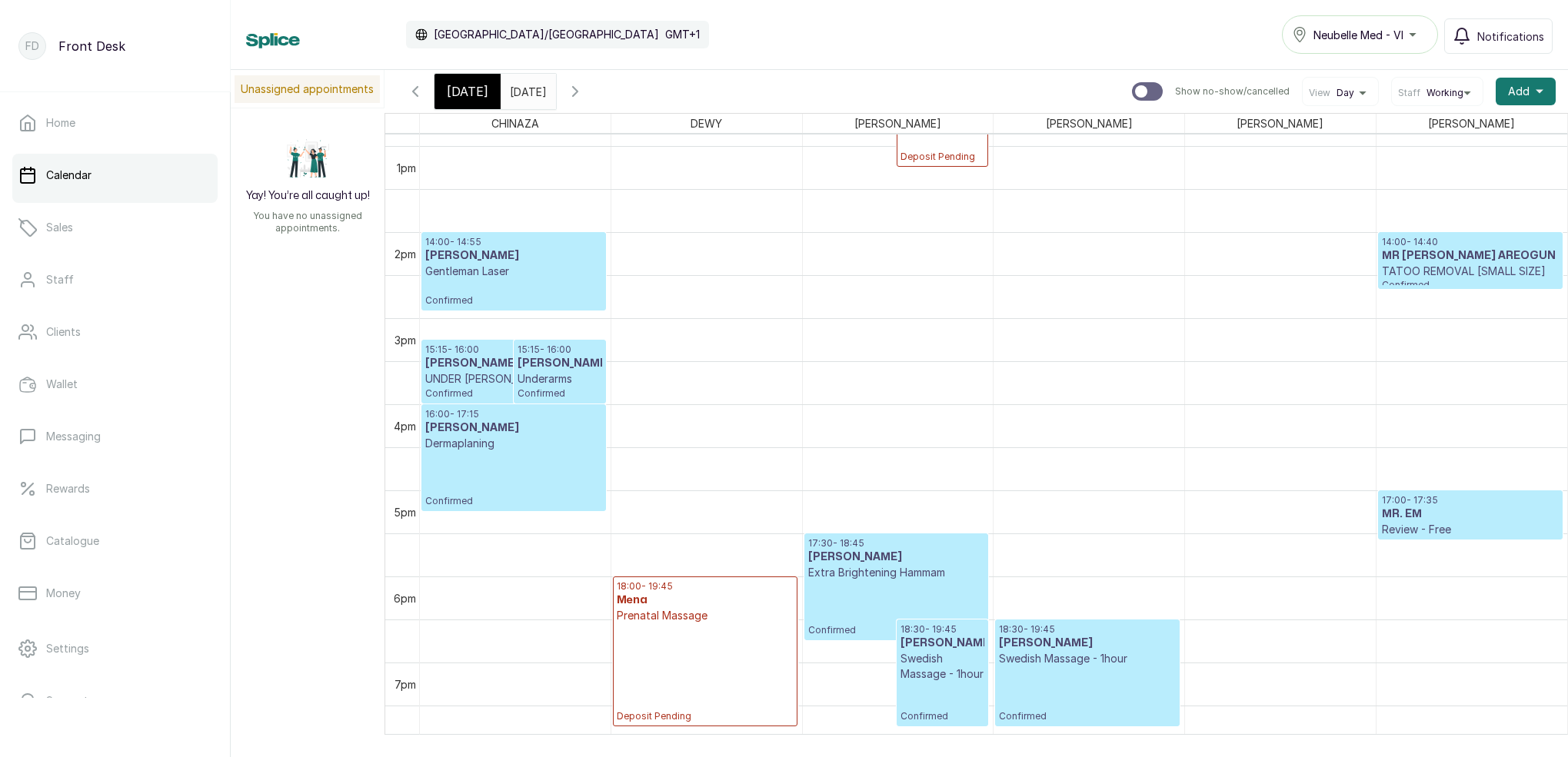
click at [476, 87] on span "[DATE]" at bounding box center [467, 92] width 42 height 18
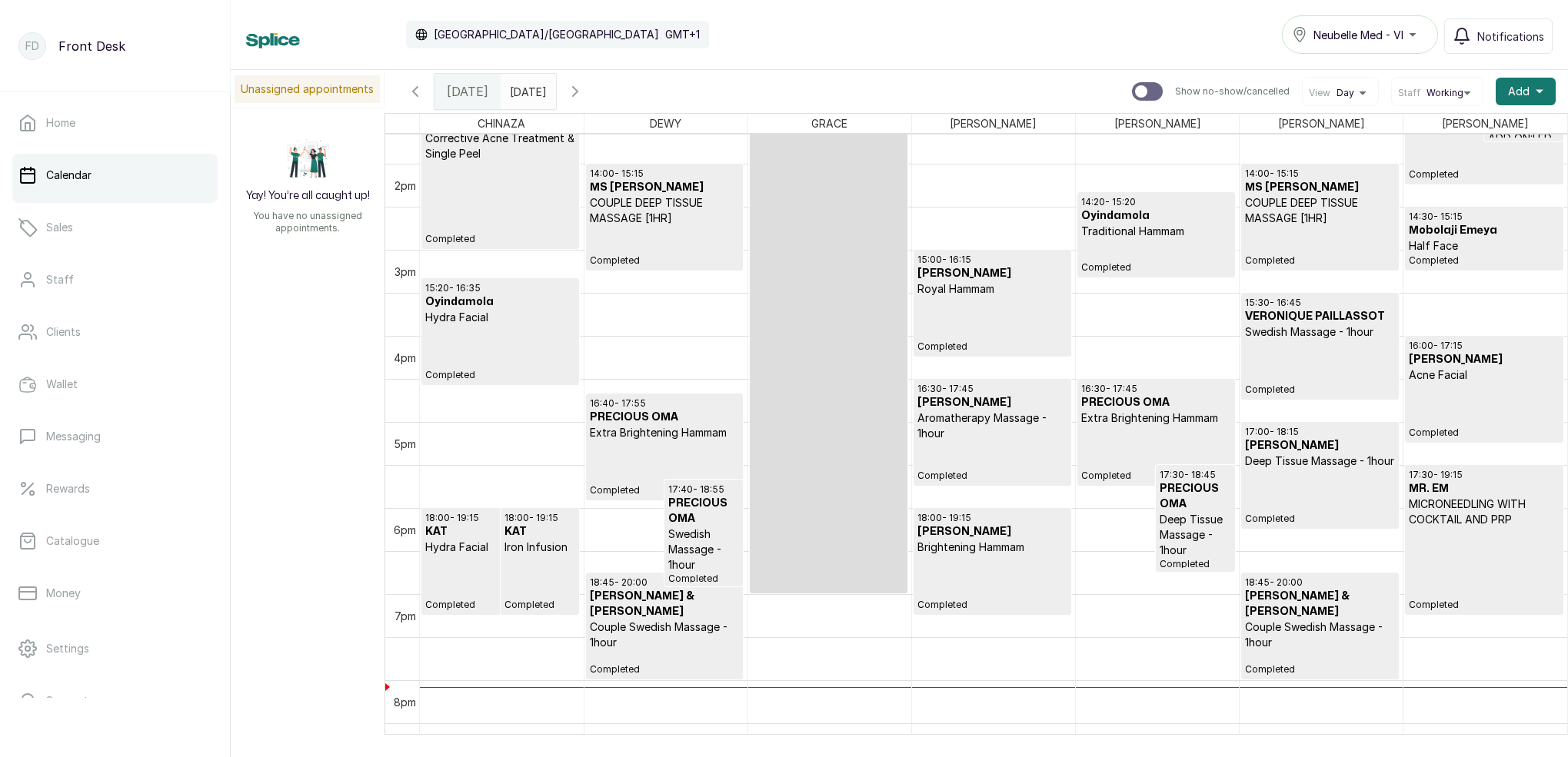
scroll to position [1255, 0]
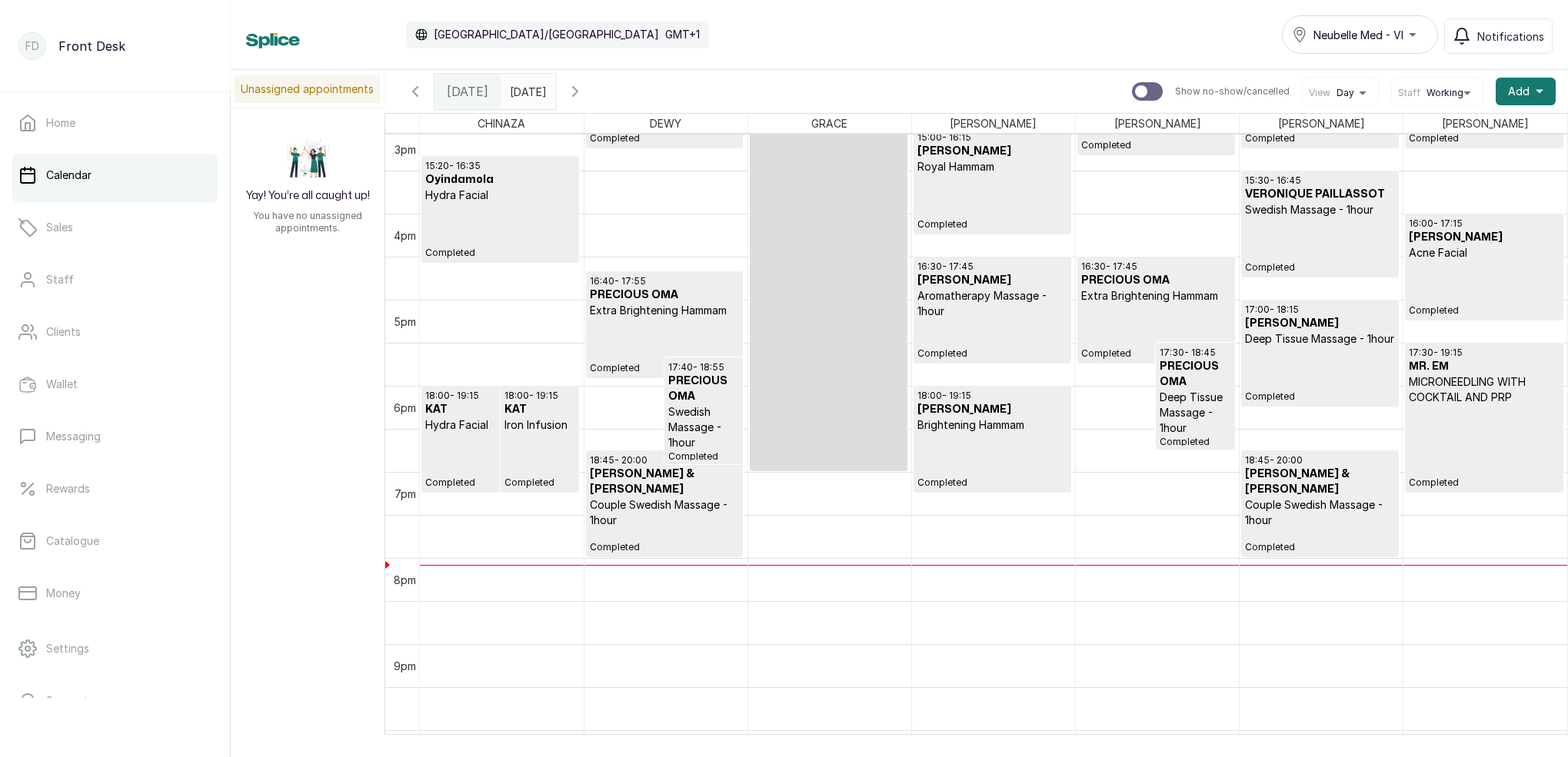
click at [1493, 439] on p "Completed" at bounding box center [1483, 446] width 150 height 84
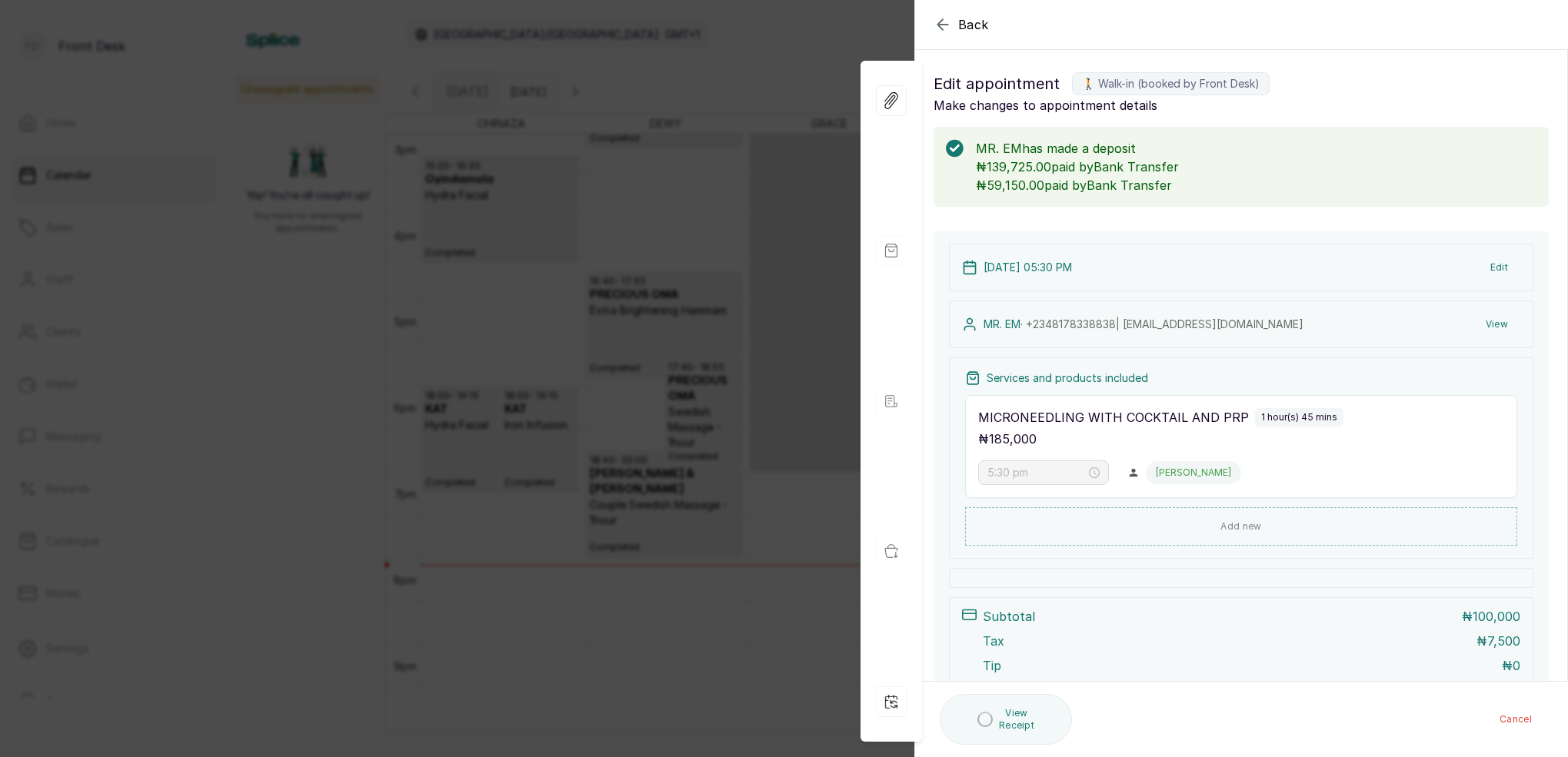
click at [1499, 328] on button "View" at bounding box center [1496, 325] width 47 height 28
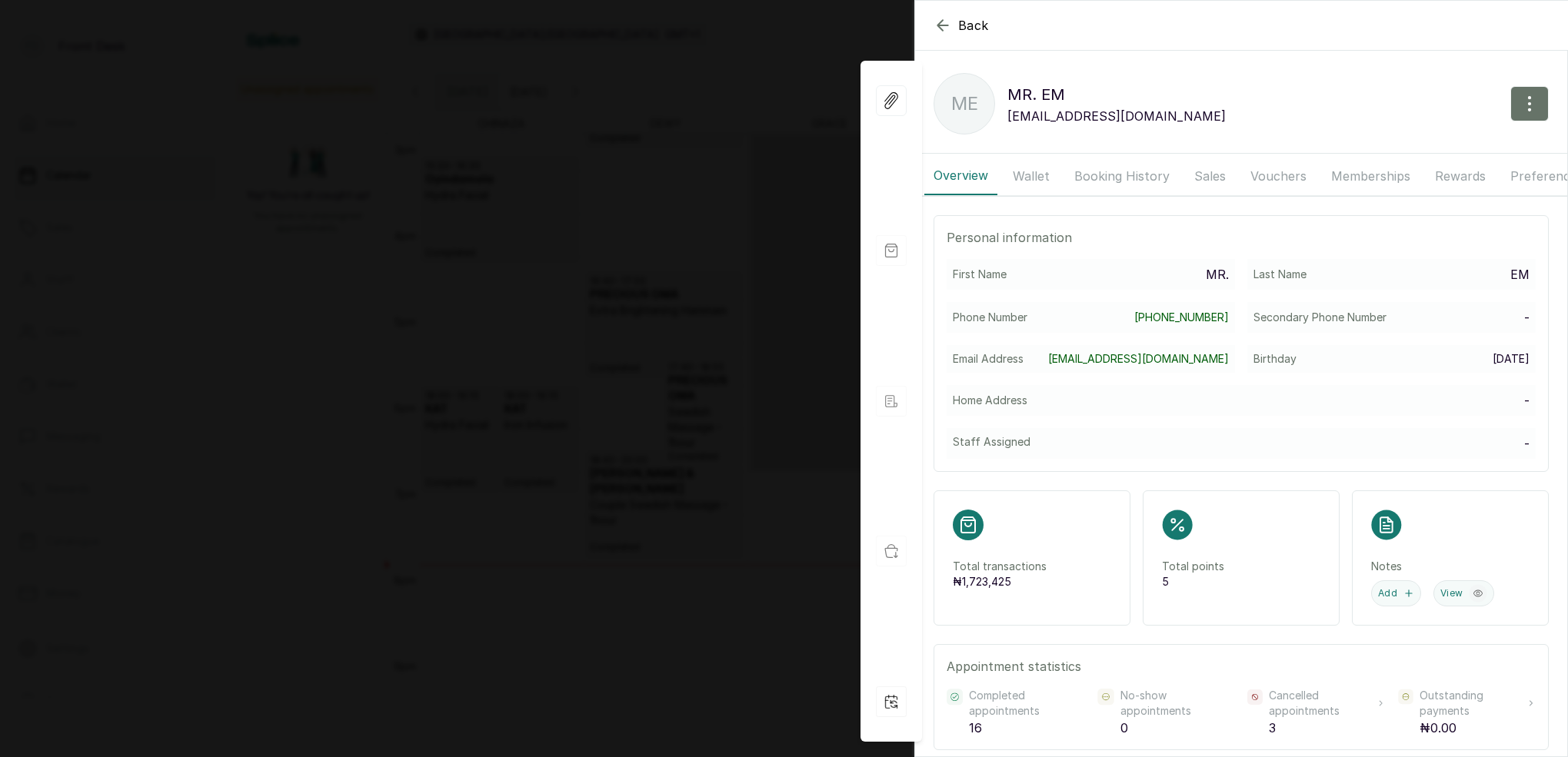
click at [1092, 179] on button "Booking History" at bounding box center [1122, 176] width 114 height 38
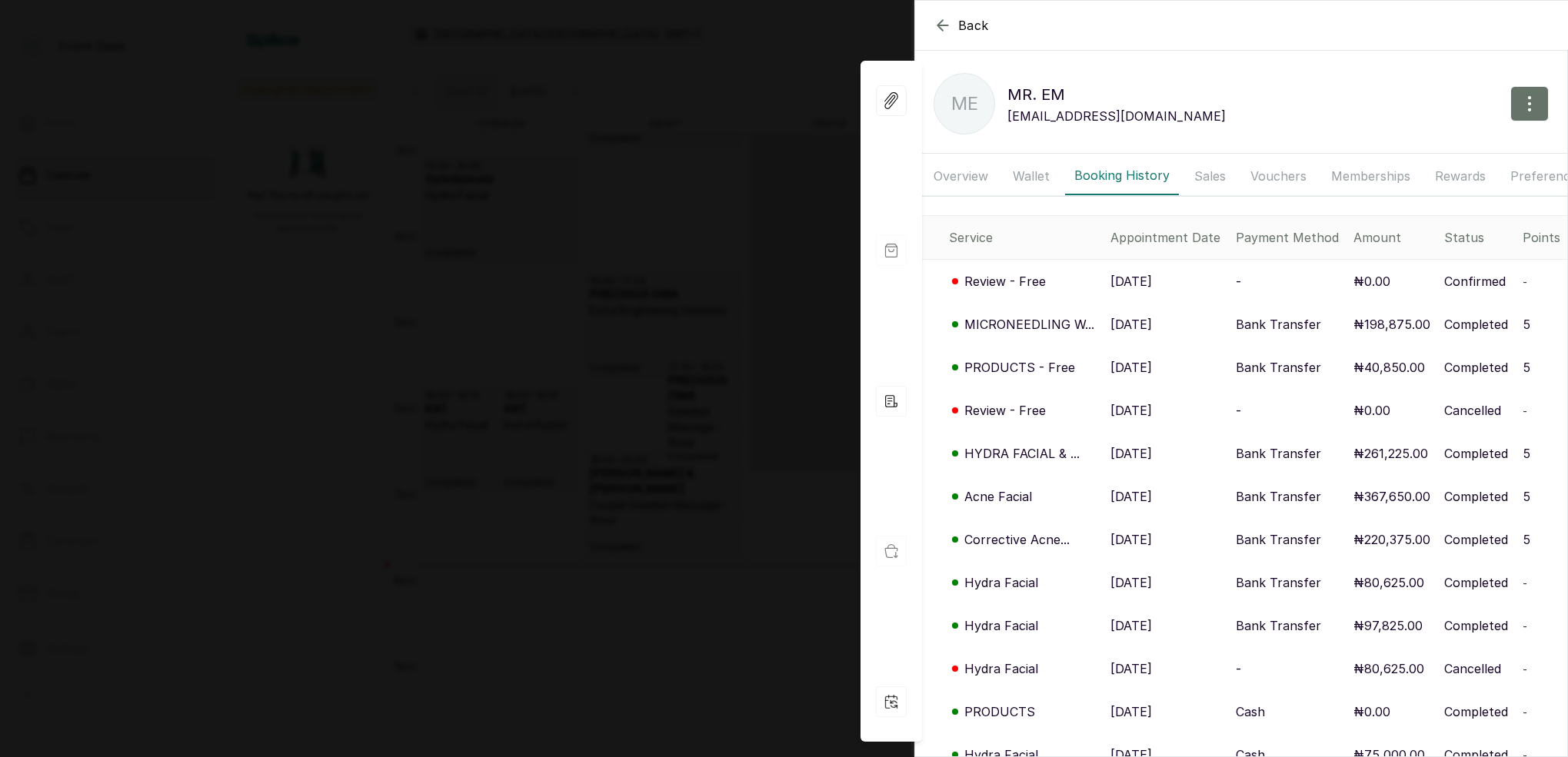
click at [762, 158] on div "Back MR. EM ME MR. EM [EMAIL_ADDRESS][DOMAIN_NAME] Overview Wallet Booking Hist…" at bounding box center [784, 378] width 1568 height 757
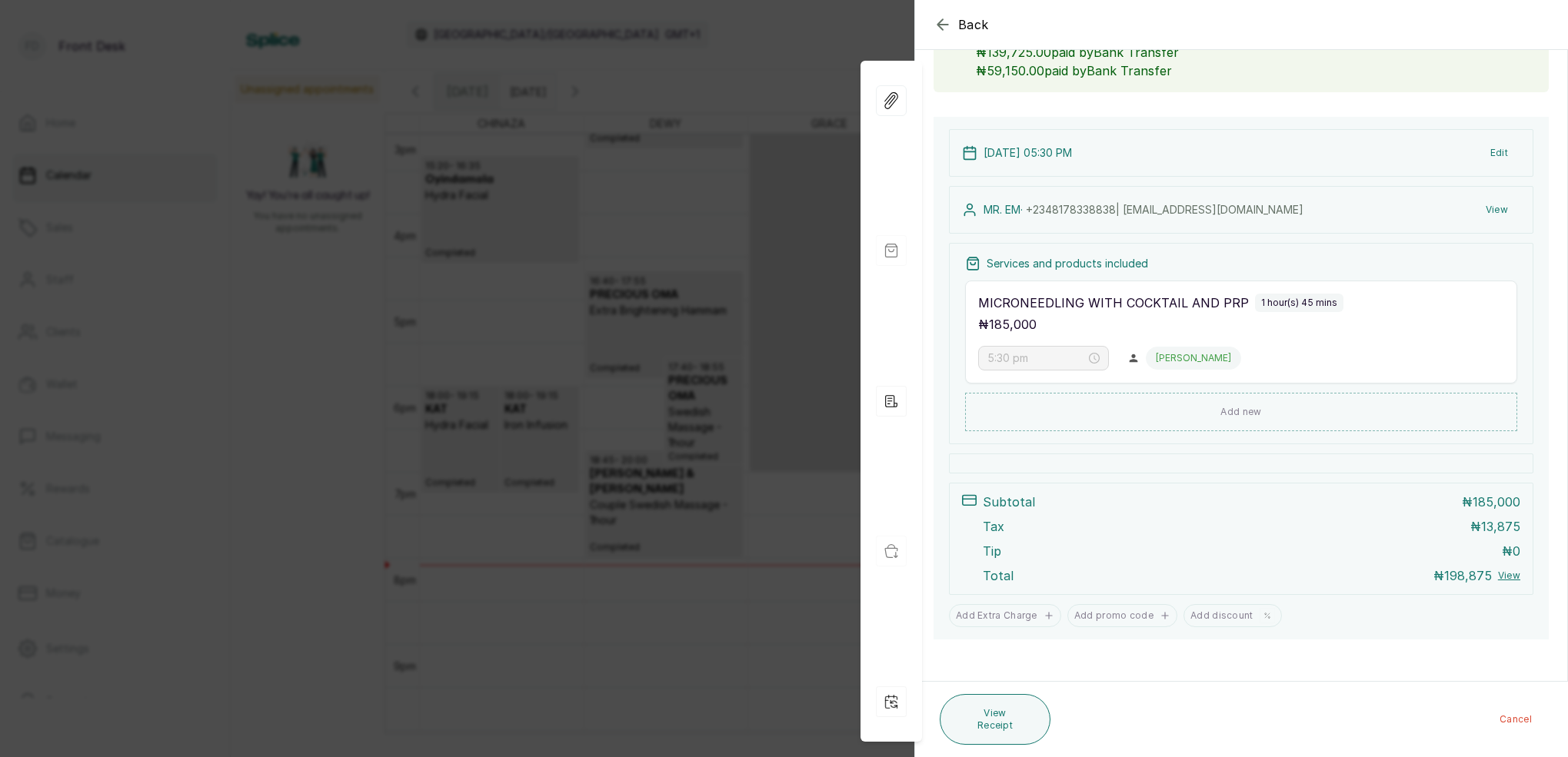
click at [614, 163] on div "Back Appointment Details Edit appointment 🚶 Walk-in (booked by Front Desk) Make…" at bounding box center [784, 378] width 1568 height 757
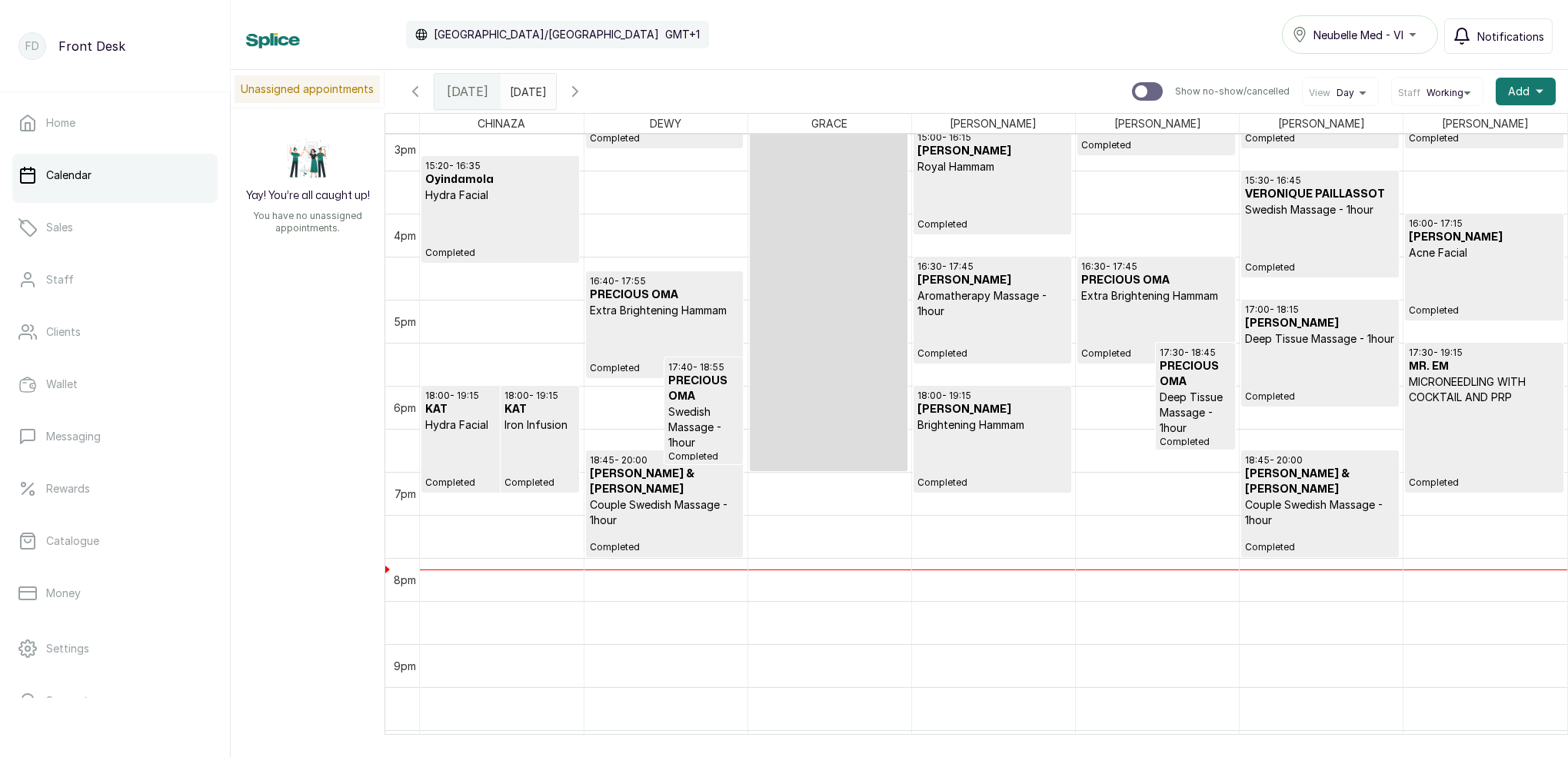
click at [1523, 38] on span "Notifications" at bounding box center [1510, 36] width 67 height 16
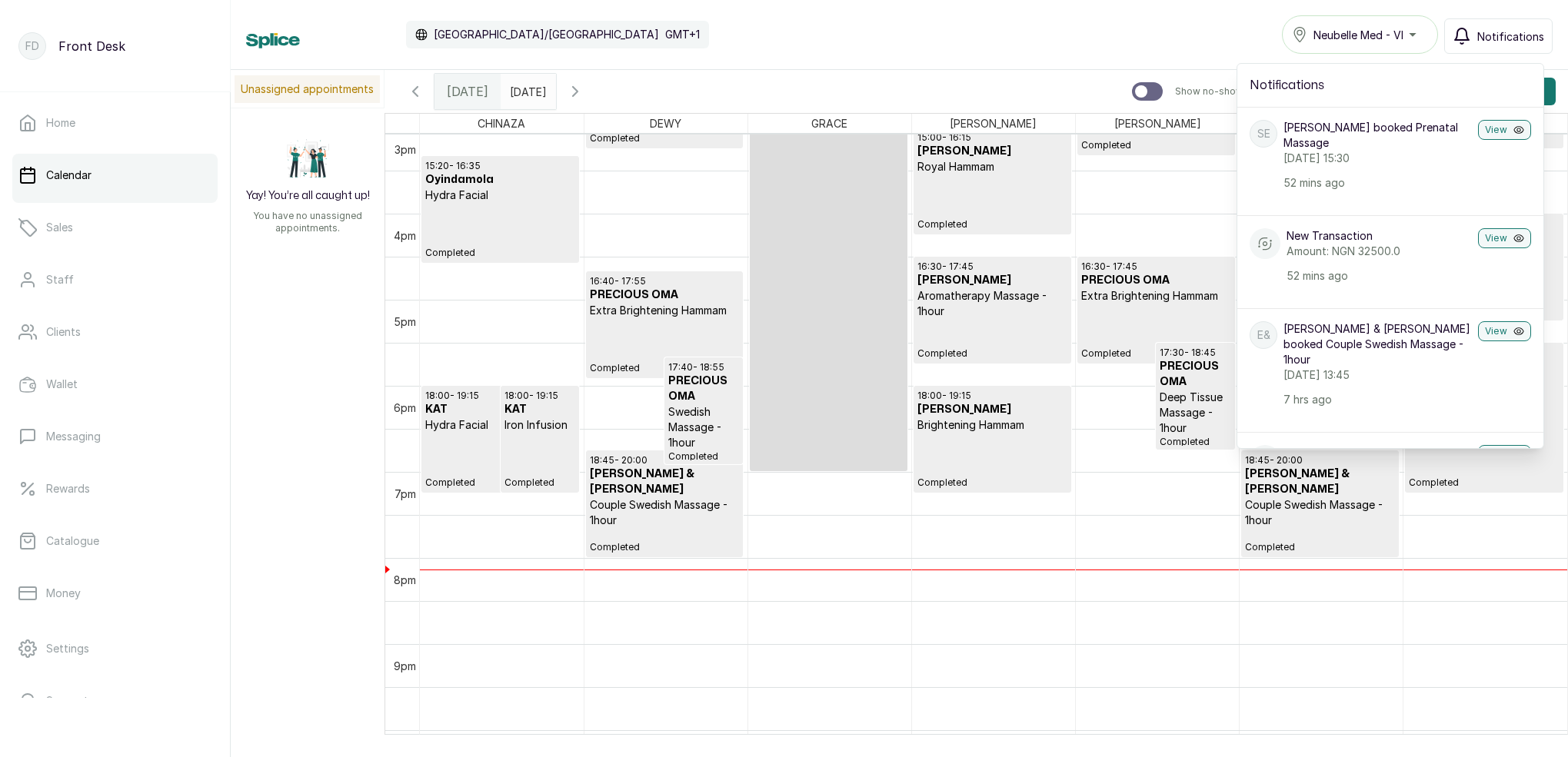
scroll to position [0, 0]
